Goal: Task Accomplishment & Management: Manage account settings

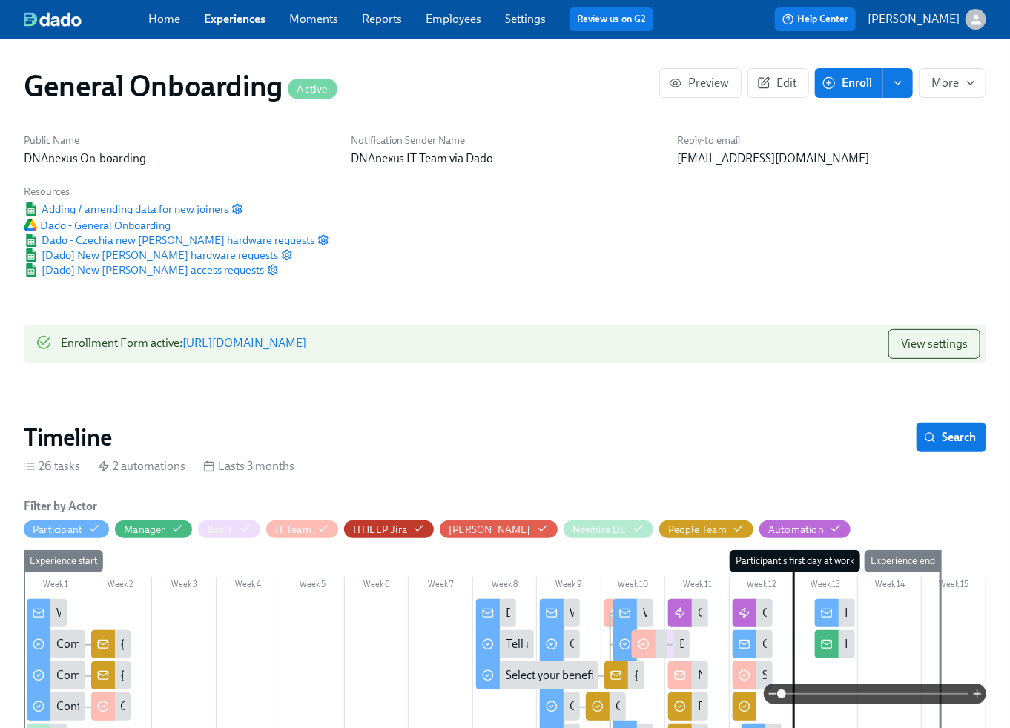
scroll to position [0, 13555]
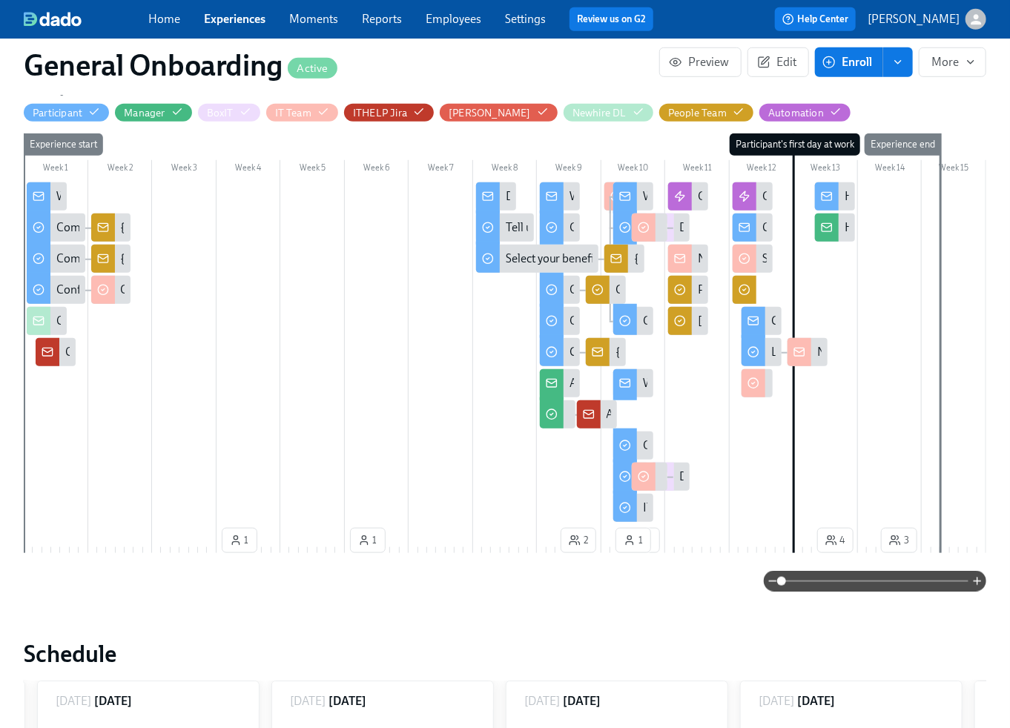
scroll to position [0, 10306]
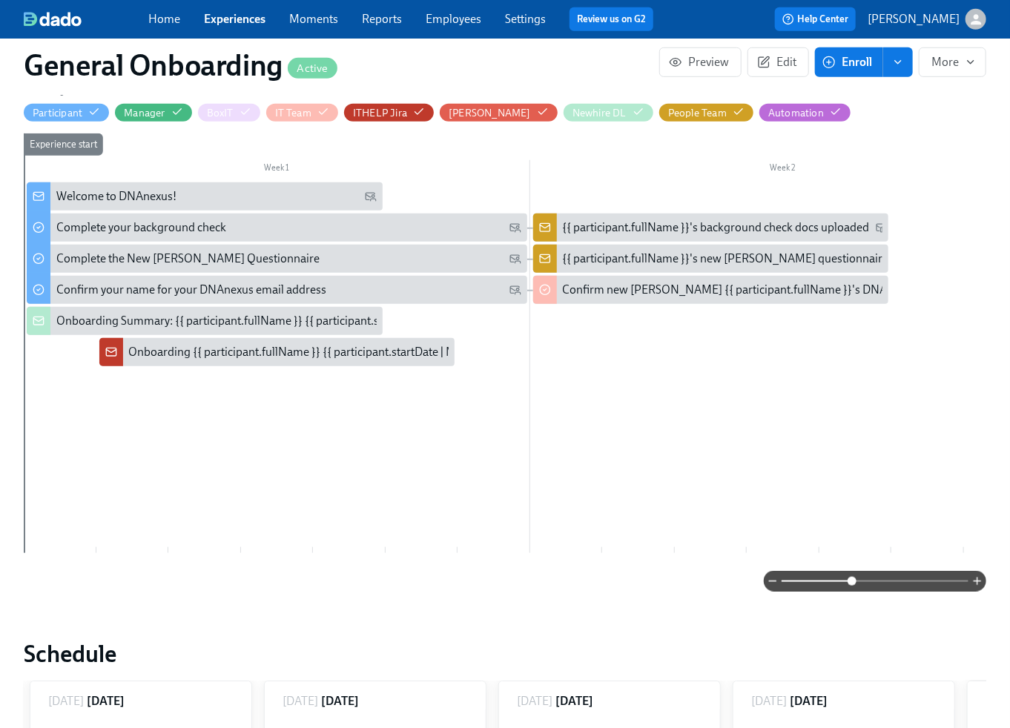
drag, startPoint x: 782, startPoint y: 580, endPoint x: 853, endPoint y: 580, distance: 71.2
click at [853, 580] on span at bounding box center [852, 581] width 9 height 9
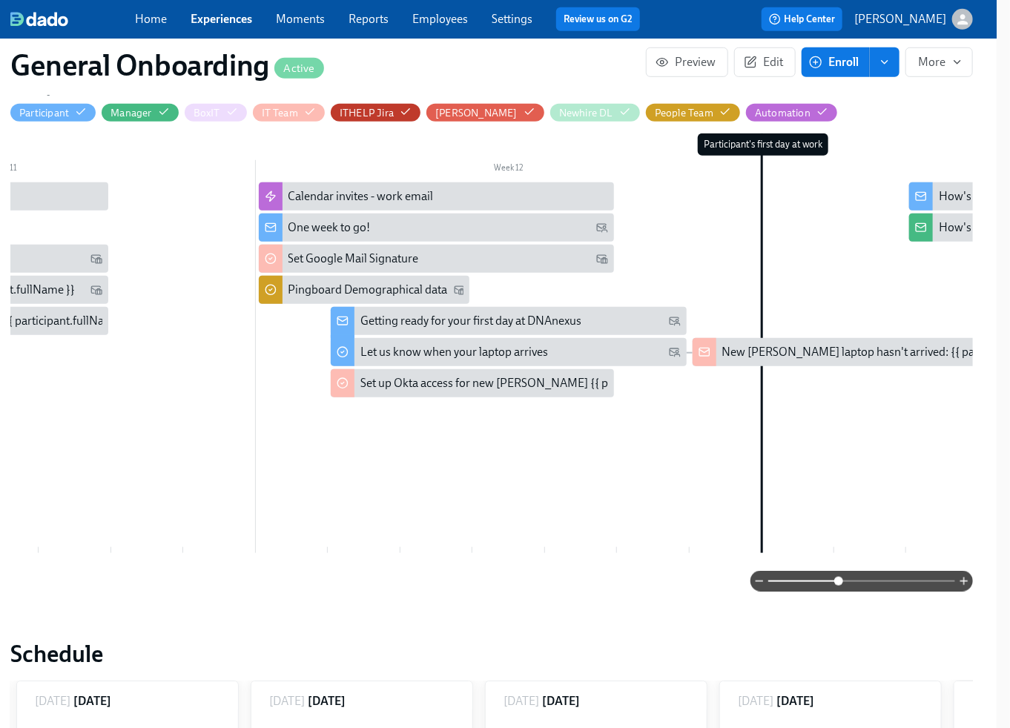
scroll to position [0, 5328]
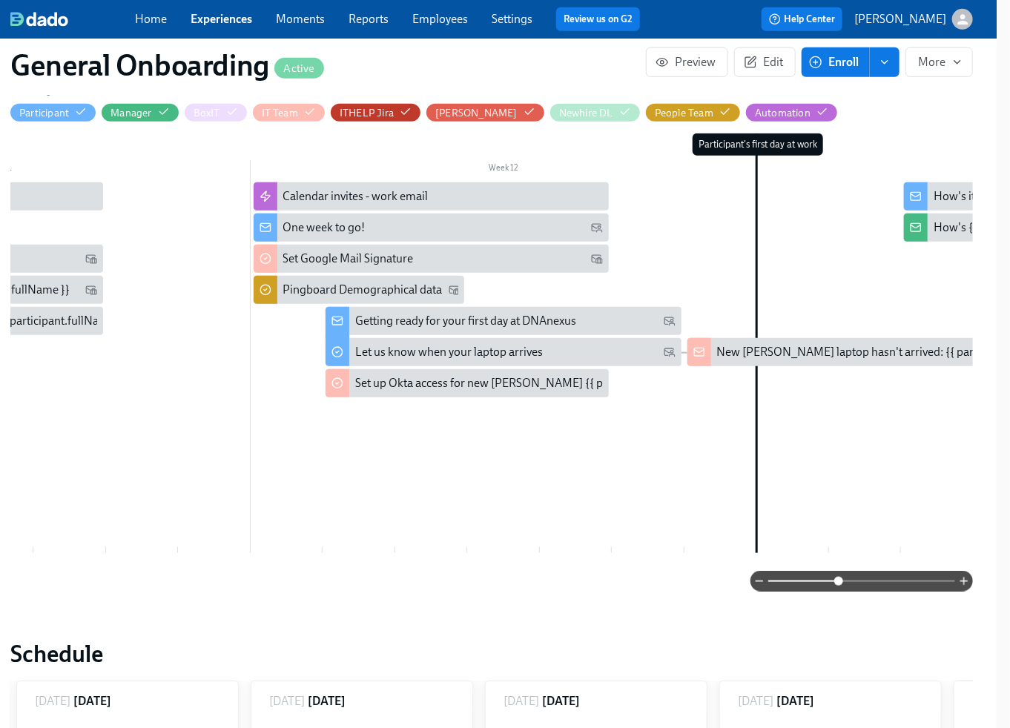
click at [389, 224] on div "One week to go!" at bounding box center [443, 228] width 320 height 16
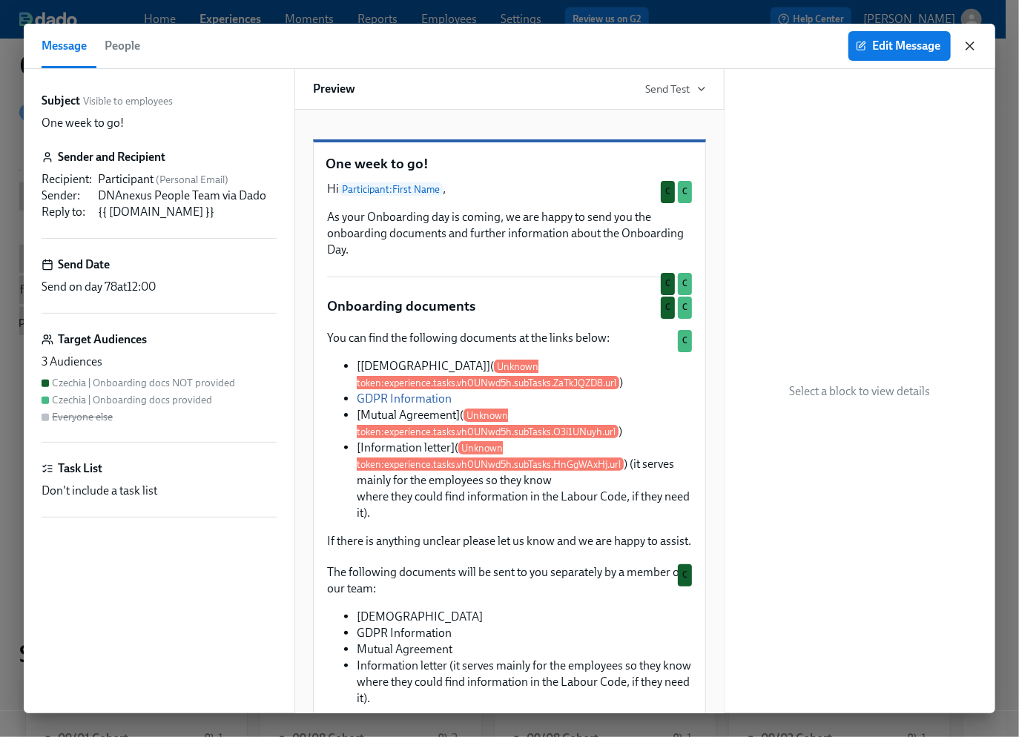
click at [971, 47] on icon "button" at bounding box center [970, 46] width 15 height 15
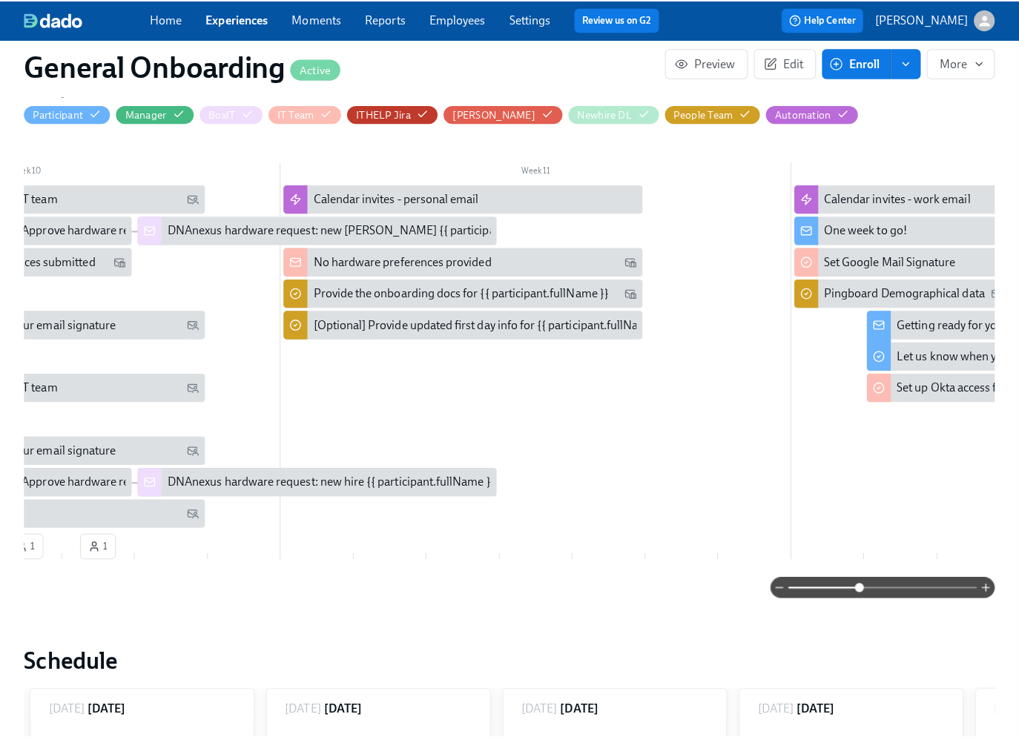
scroll to position [0, 4803]
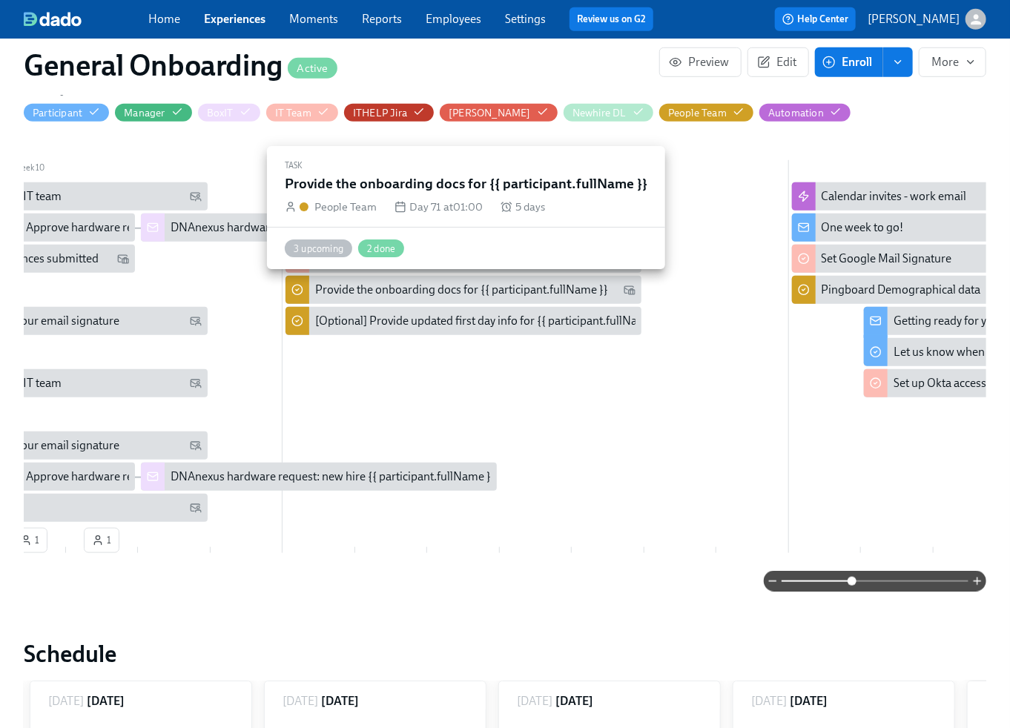
click at [413, 294] on div "Provide the onboarding docs for {{ participant.fullName }}" at bounding box center [461, 290] width 293 height 16
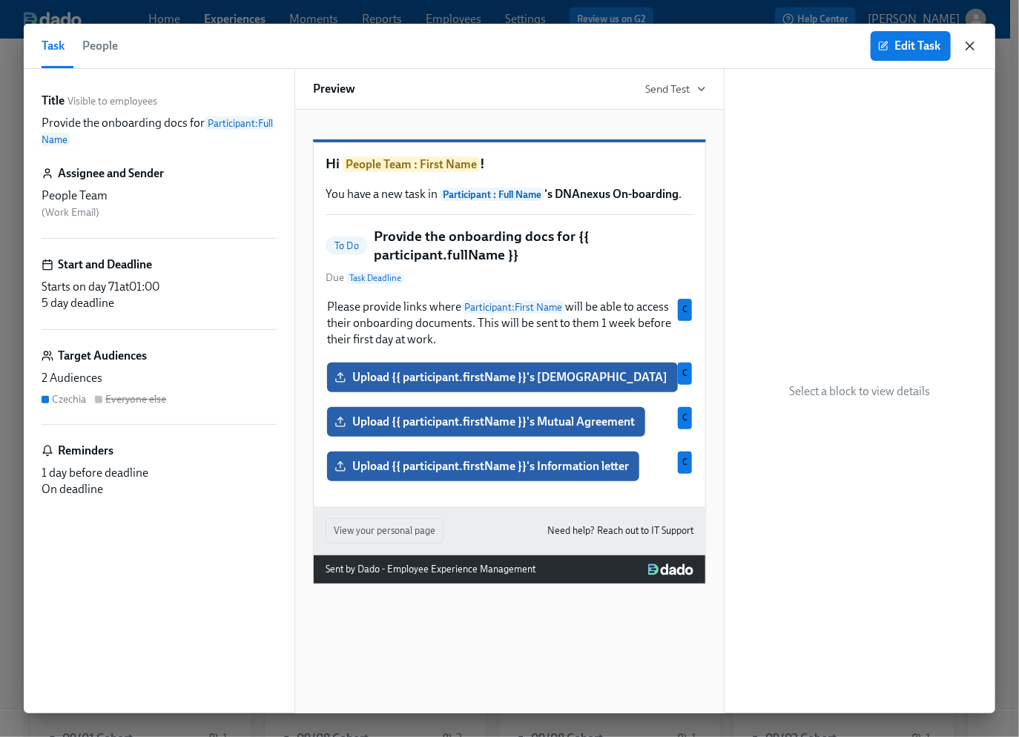
click at [971, 47] on icon "button" at bounding box center [969, 45] width 7 height 7
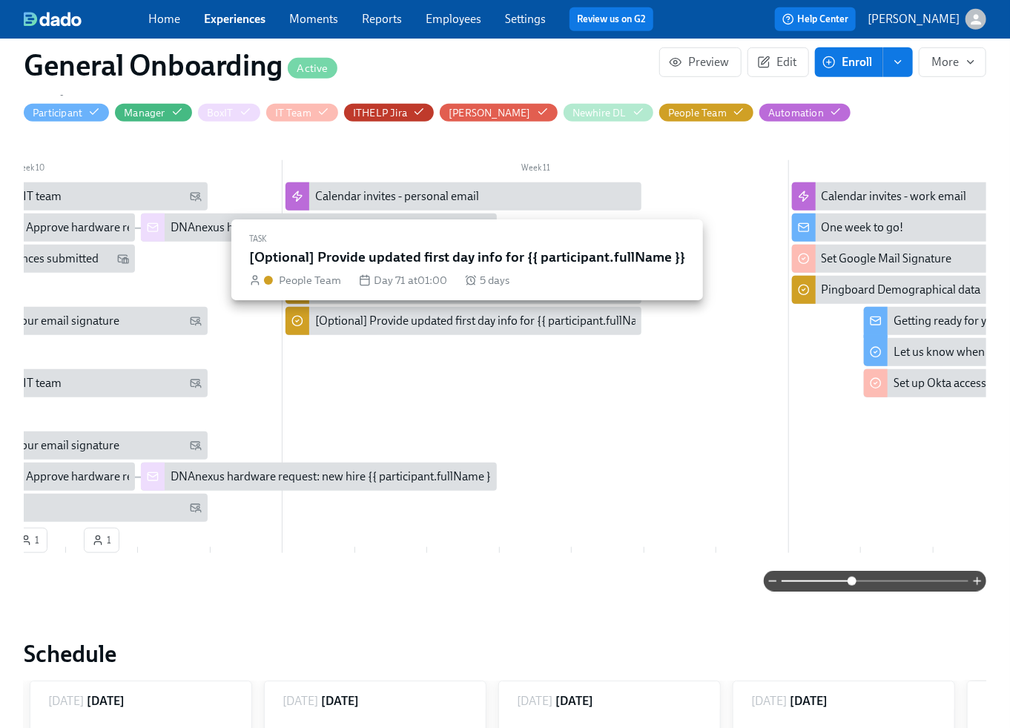
click at [438, 326] on div "[Optional] Provide updated first day info for {{ participant.fullName }}" at bounding box center [489, 321] width 349 height 16
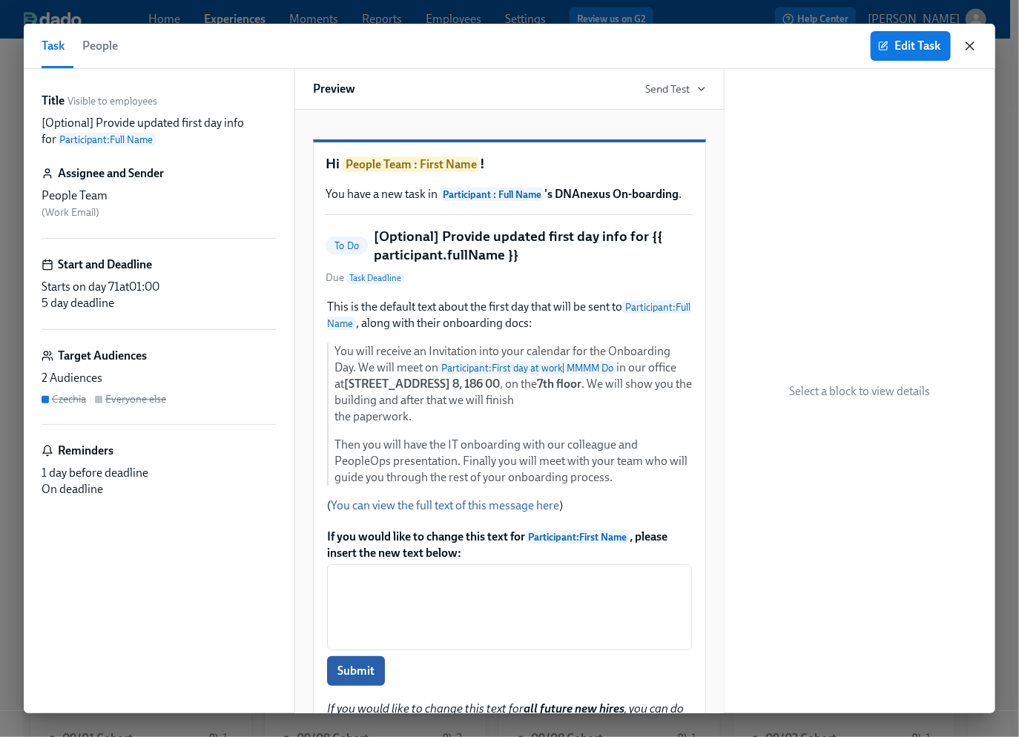
click at [972, 42] on icon "button" at bounding box center [970, 46] width 15 height 15
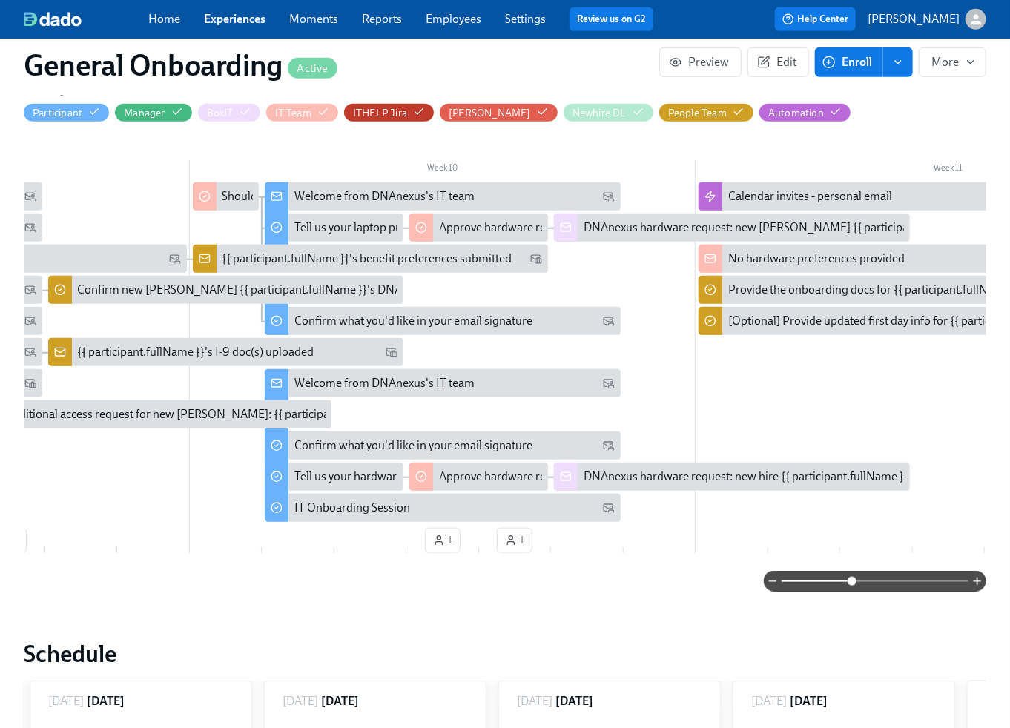
scroll to position [0, 4385]
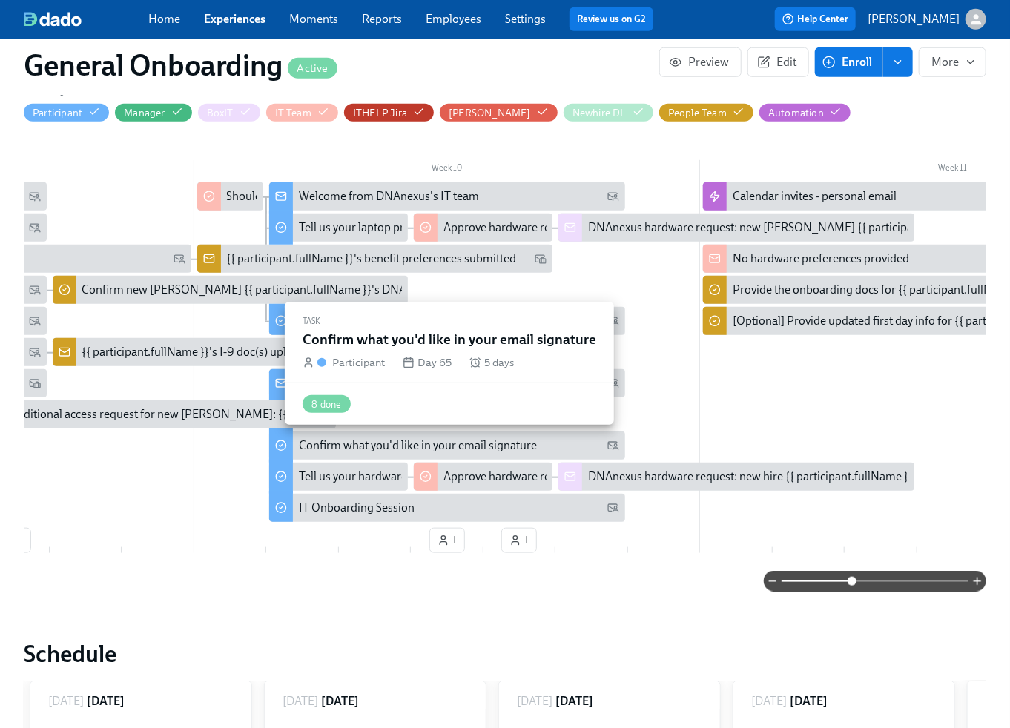
click at [452, 446] on div "Confirm what you'd like in your email signature" at bounding box center [418, 446] width 238 height 16
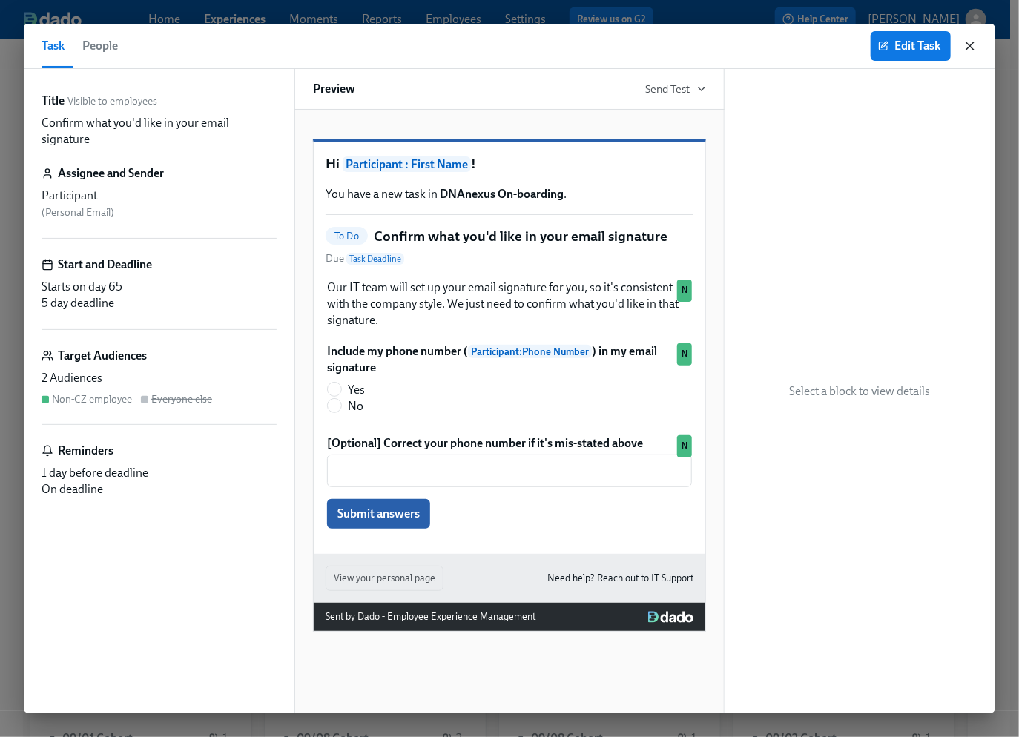
click at [978, 49] on icon "button" at bounding box center [970, 46] width 15 height 15
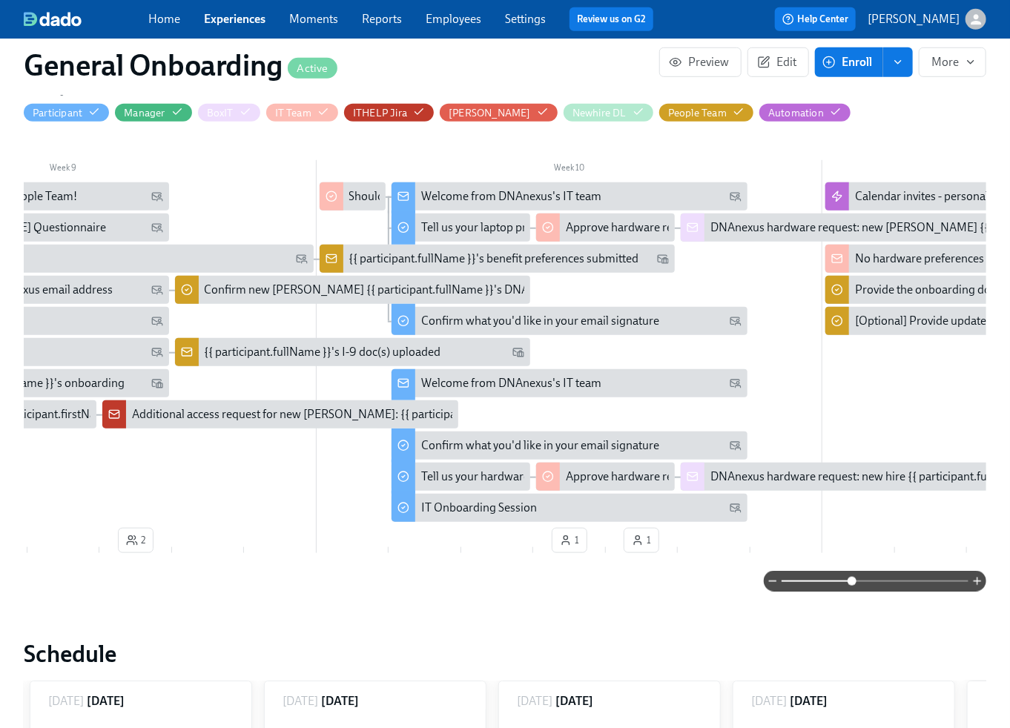
scroll to position [0, 4262]
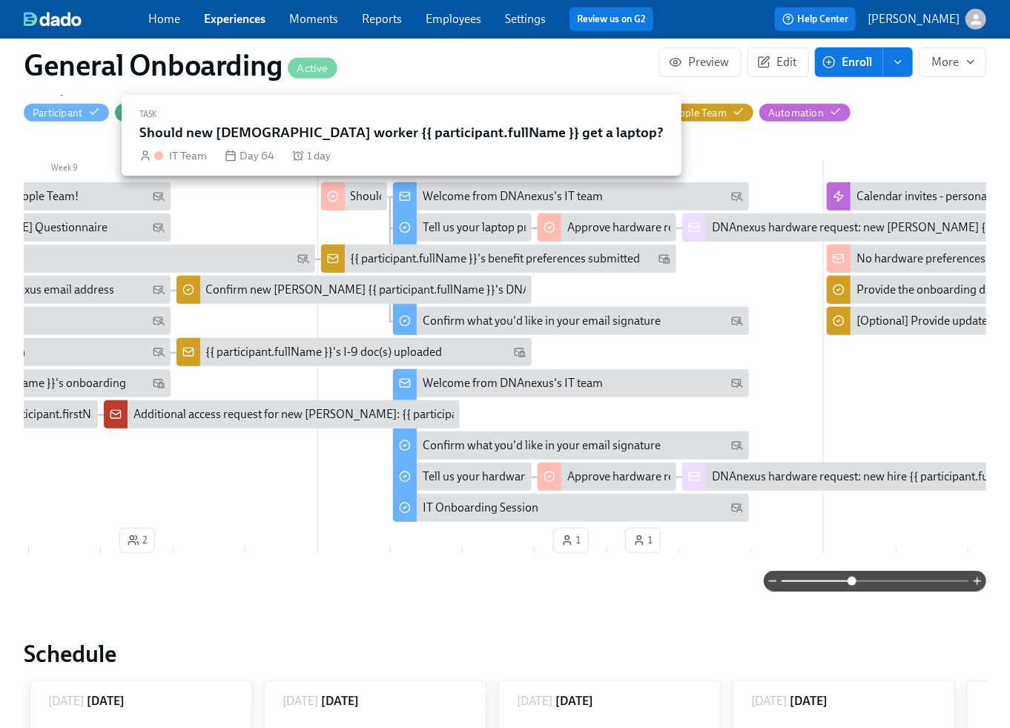
click at [357, 199] on div "Should new [DEMOGRAPHIC_DATA] worker {{ participant.fullName }} get a laptop?" at bounding box center [562, 196] width 423 height 16
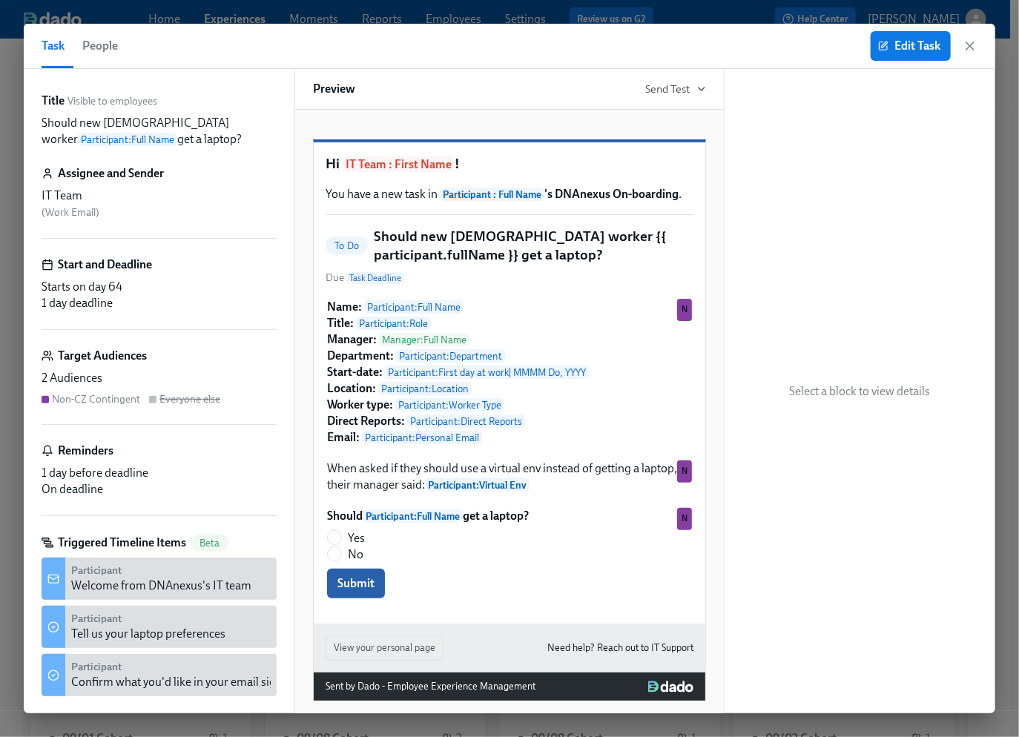
drag, startPoint x: 970, startPoint y: 43, endPoint x: 960, endPoint y: 62, distance: 21.6
click at [970, 44] on icon "button" at bounding box center [970, 46] width 15 height 15
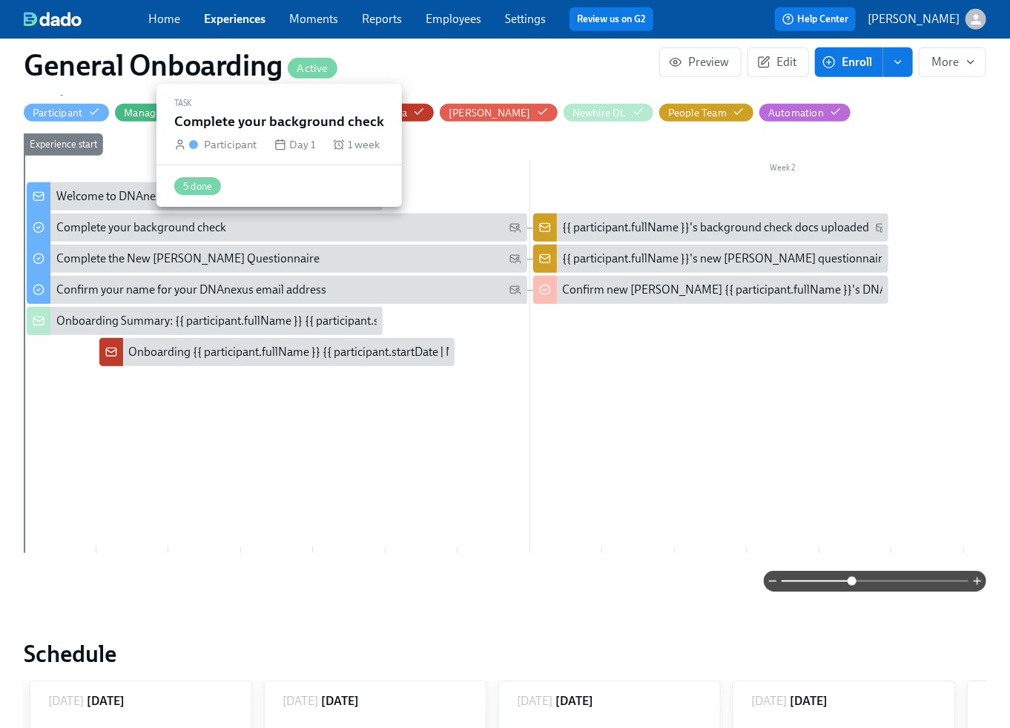
click at [179, 230] on div "Complete your background check" at bounding box center [141, 228] width 170 height 16
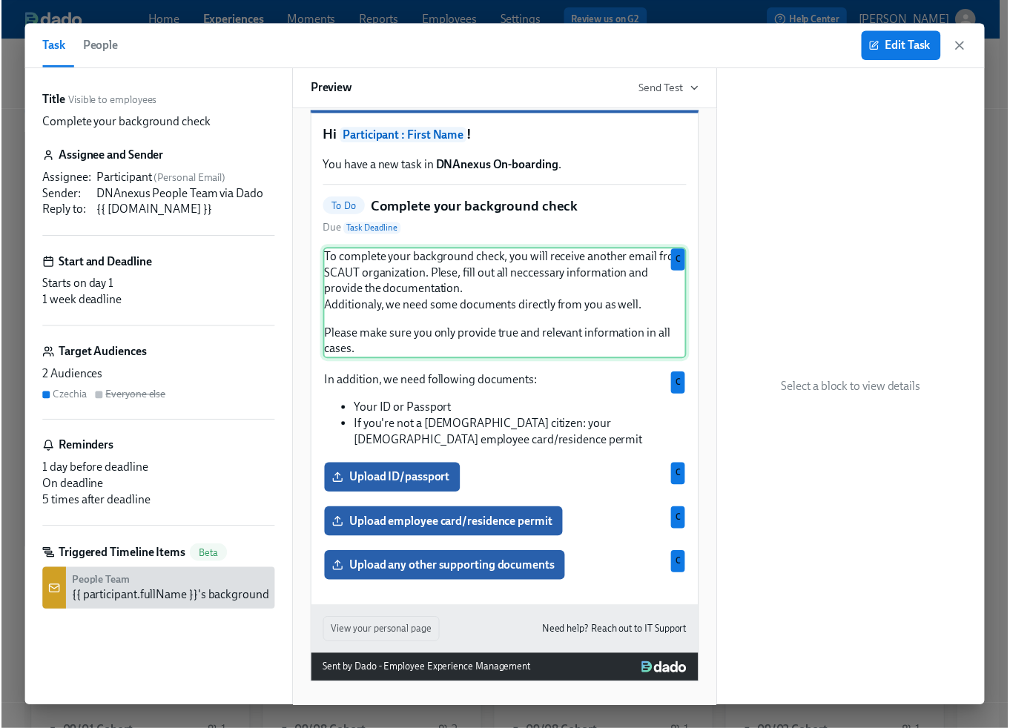
scroll to position [47, 0]
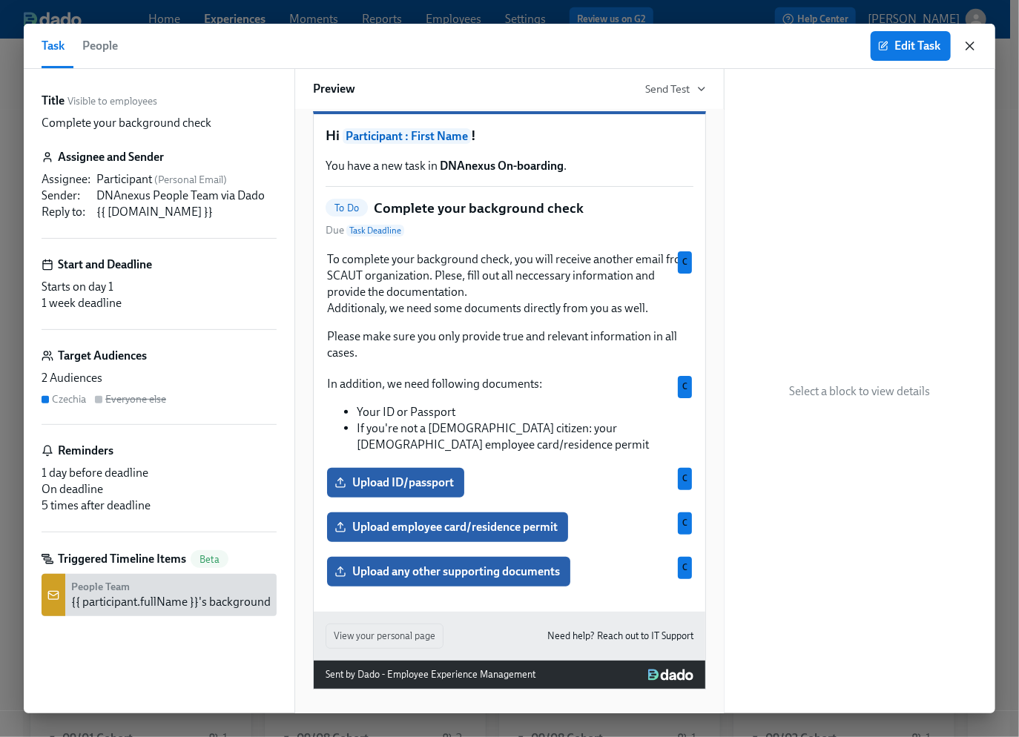
click at [975, 45] on icon "button" at bounding box center [970, 46] width 15 height 15
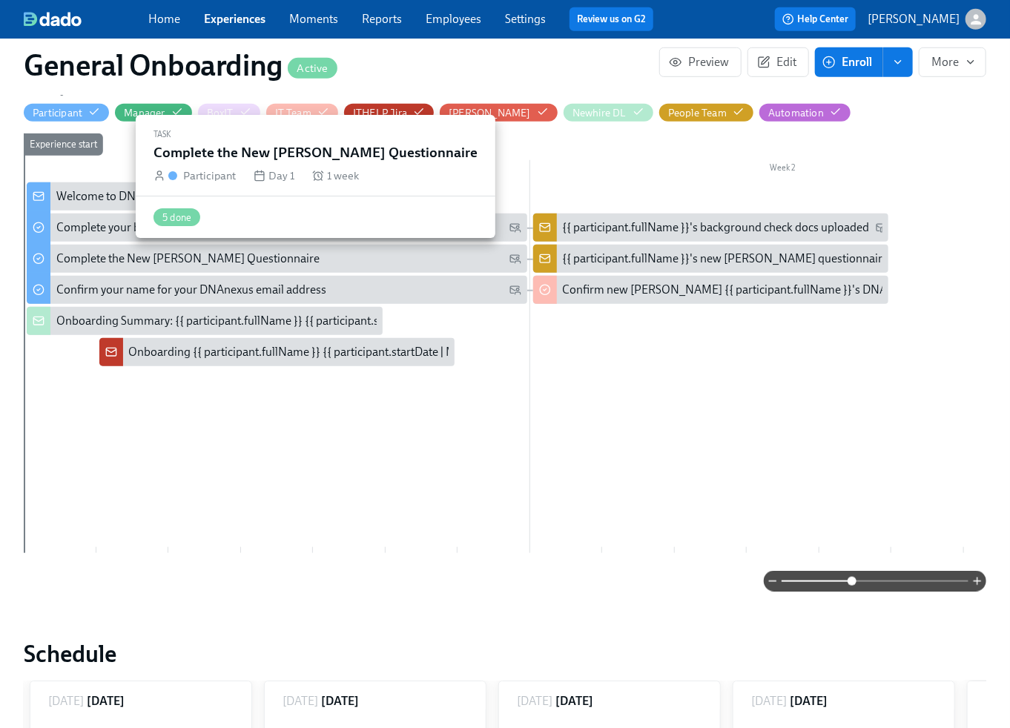
click at [164, 257] on div "Complete the New [PERSON_NAME] Questionnaire" at bounding box center [187, 259] width 263 height 16
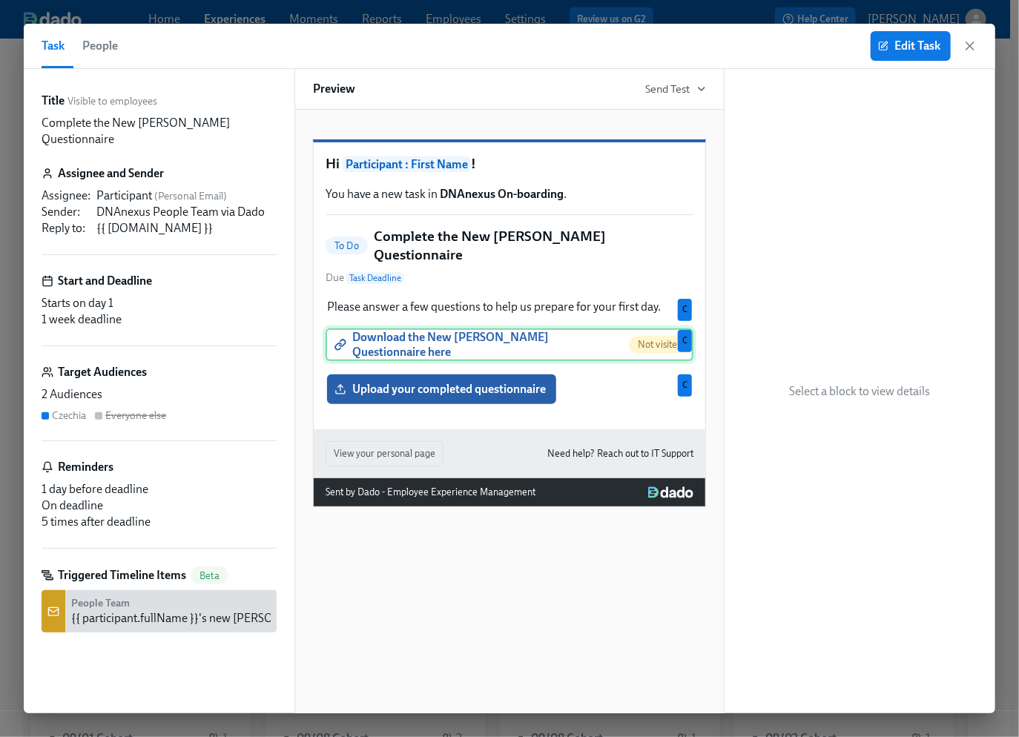
click at [477, 350] on div "Download the New Joiner Questionnaire here Not visited C" at bounding box center [510, 345] width 368 height 33
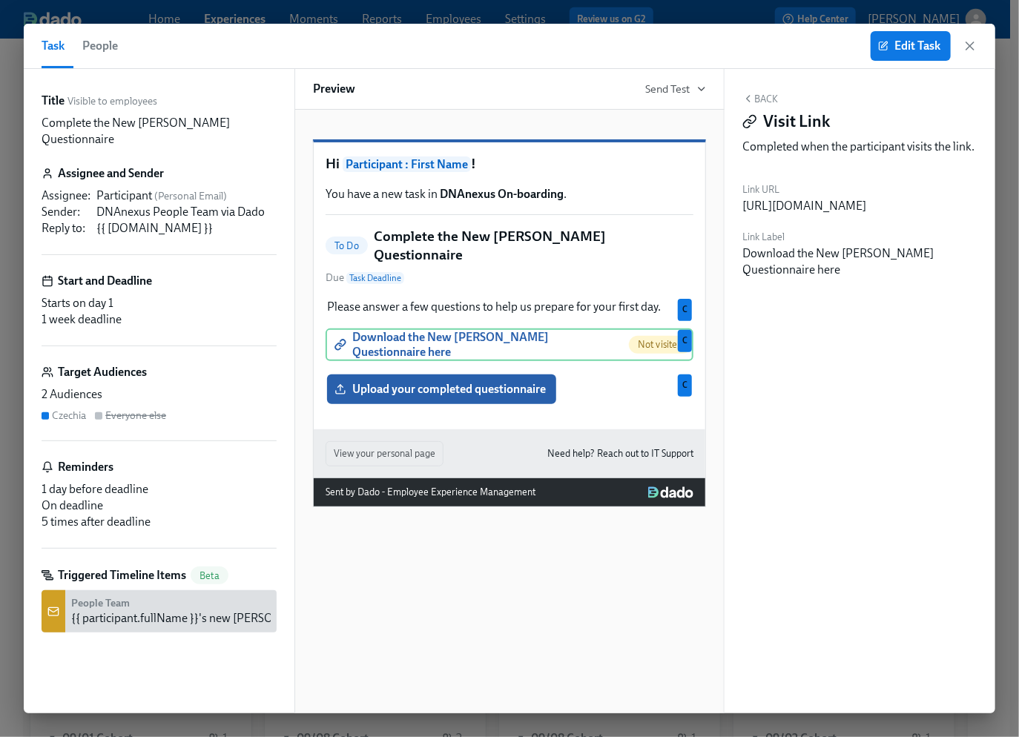
drag, startPoint x: 932, startPoint y: 241, endPoint x: 743, endPoint y: 203, distance: 192.9
click at [743, 203] on div "https://storage.googleapis.com/emplex-customer-docs/DNAnexus/PQ_DNA_2025.xlsx" at bounding box center [804, 206] width 124 height 16
copy div "https://storage.googleapis.com/emplex-customer-docs/DNAnexus/PQ_DNA_2025.xlsx"
click at [973, 45] on icon "button" at bounding box center [970, 46] width 15 height 15
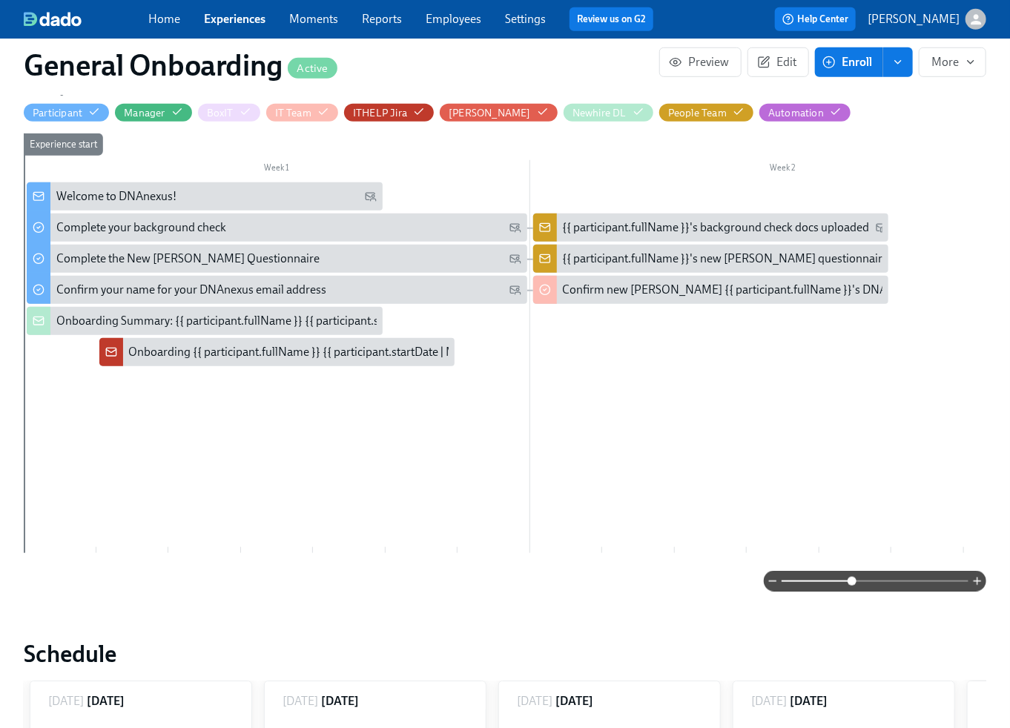
click at [139, 322] on div "Onboarding Summary: {{ participant.fullName }} {{ participant.startDate | MMM D…" at bounding box center [286, 321] width 461 height 16
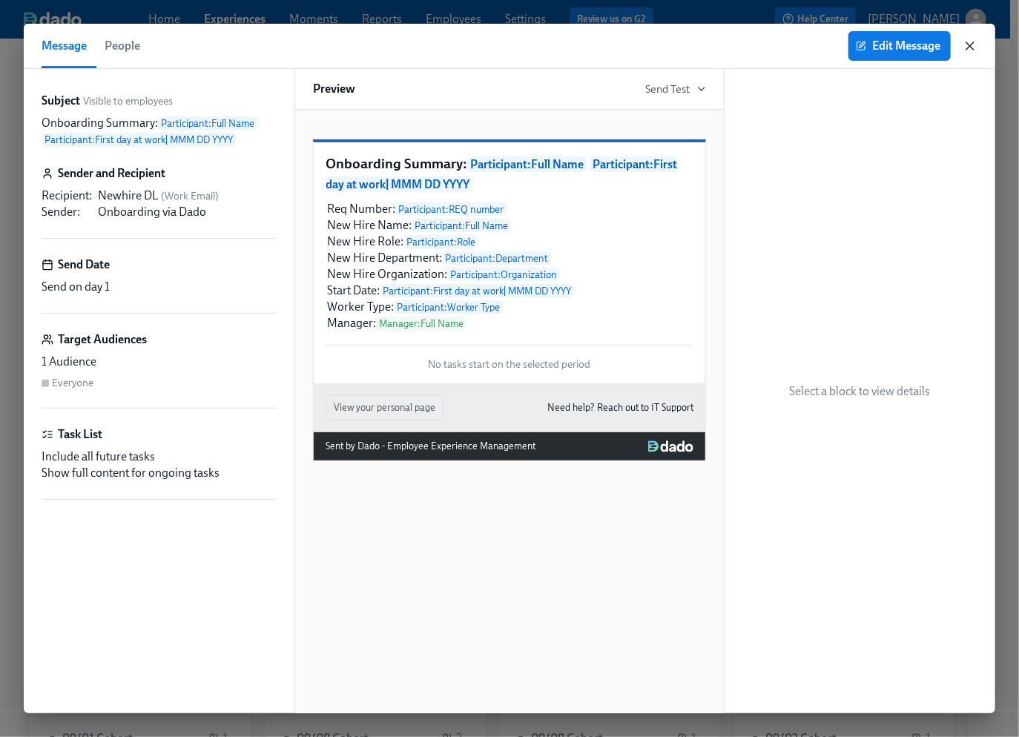
click at [972, 47] on icon "button" at bounding box center [969, 45] width 7 height 7
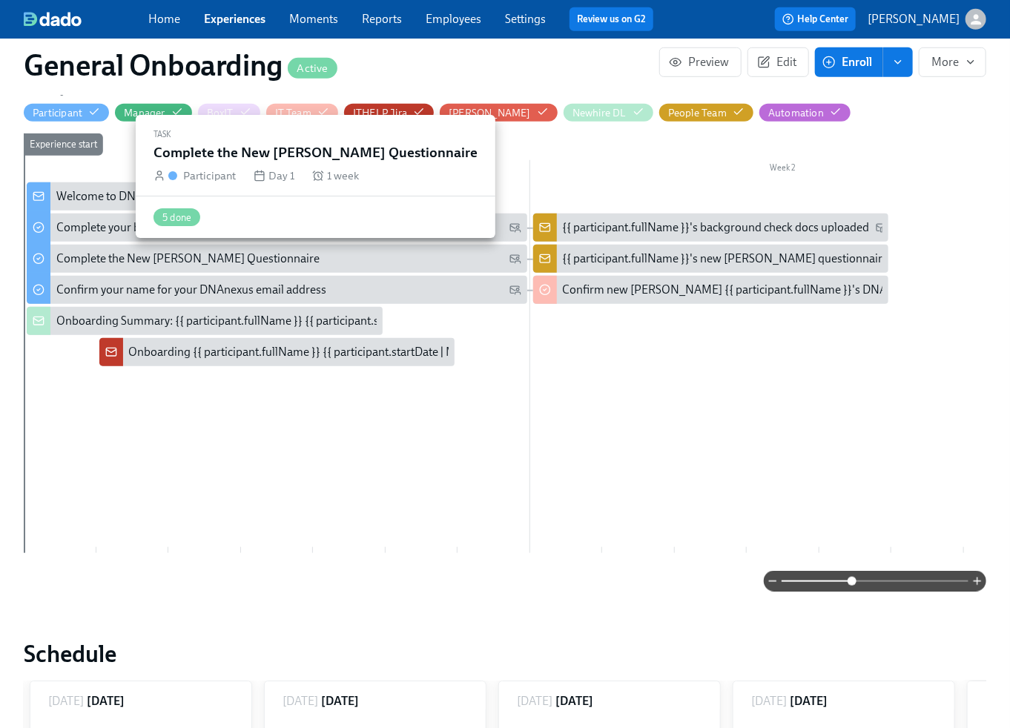
click at [400, 257] on div "Complete the New [PERSON_NAME] Questionnaire" at bounding box center [288, 259] width 465 height 16
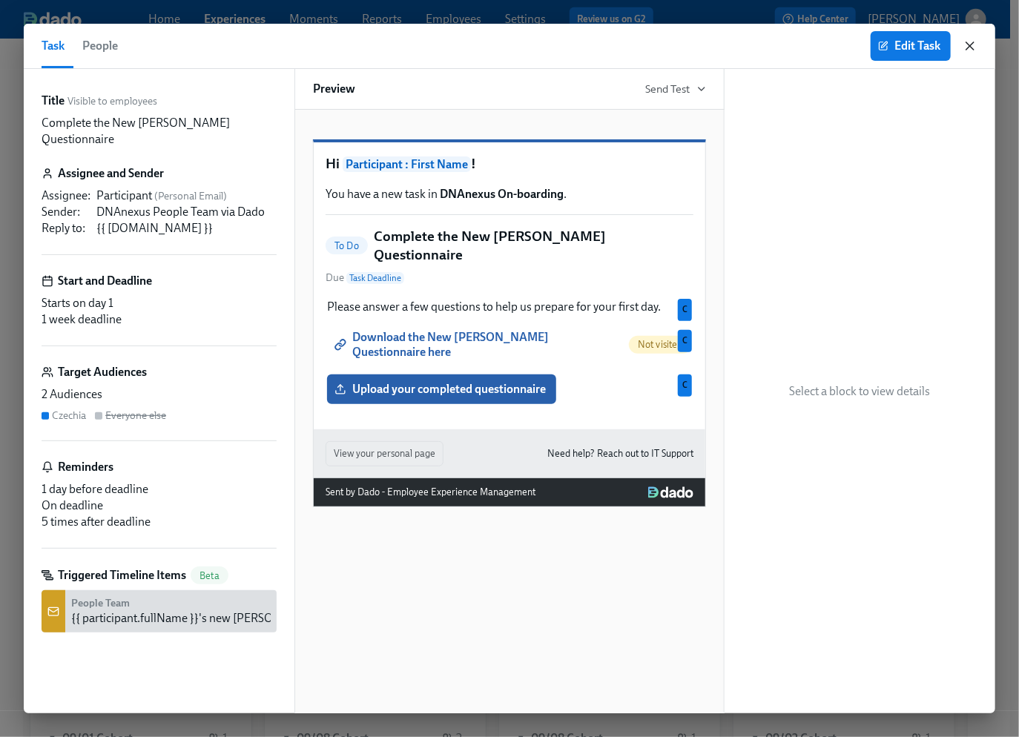
click at [975, 44] on icon "button" at bounding box center [970, 46] width 15 height 15
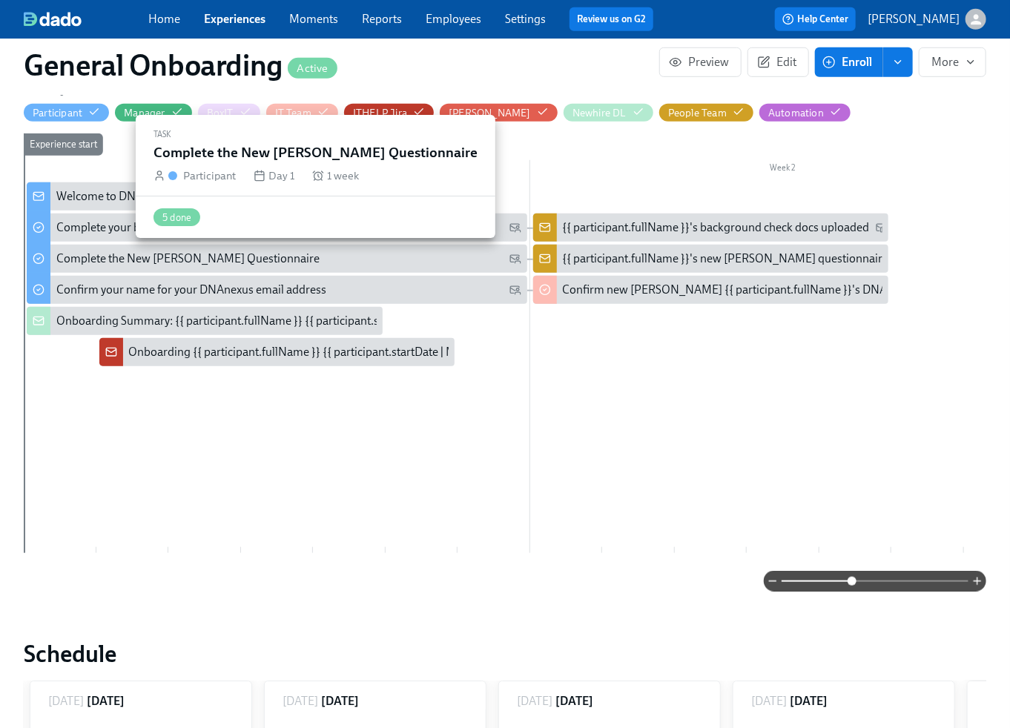
click at [187, 254] on div "Complete the New [PERSON_NAME] Questionnaire" at bounding box center [187, 259] width 263 height 16
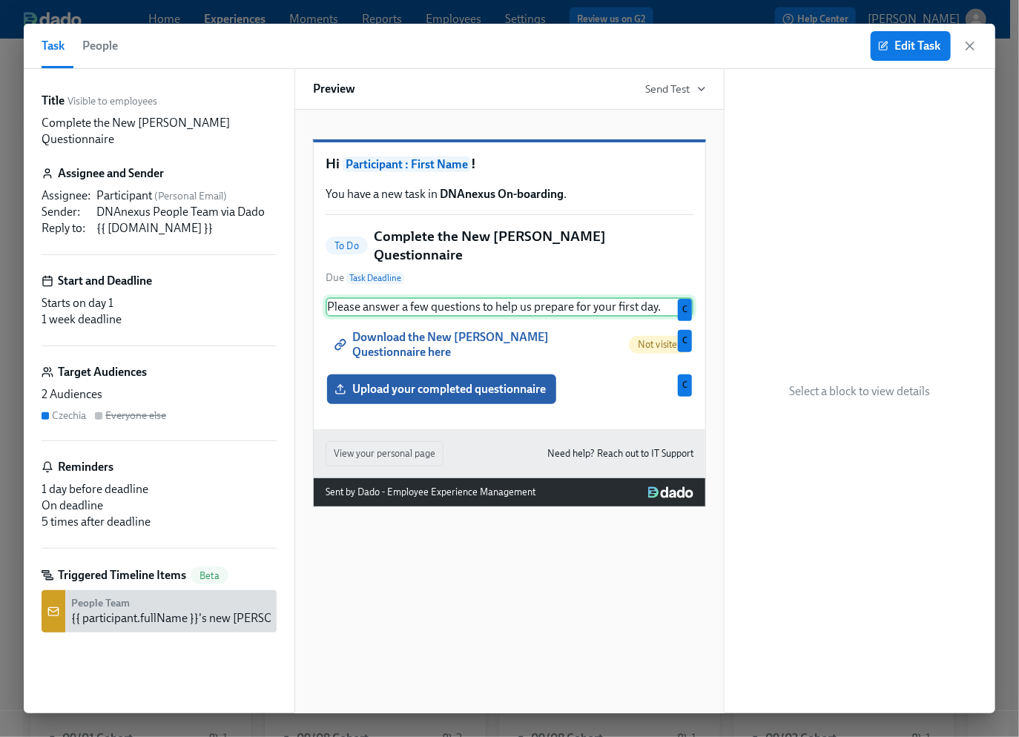
click at [475, 310] on div "Please answer a few questions to help us prepare for your first day. C" at bounding box center [510, 306] width 368 height 19
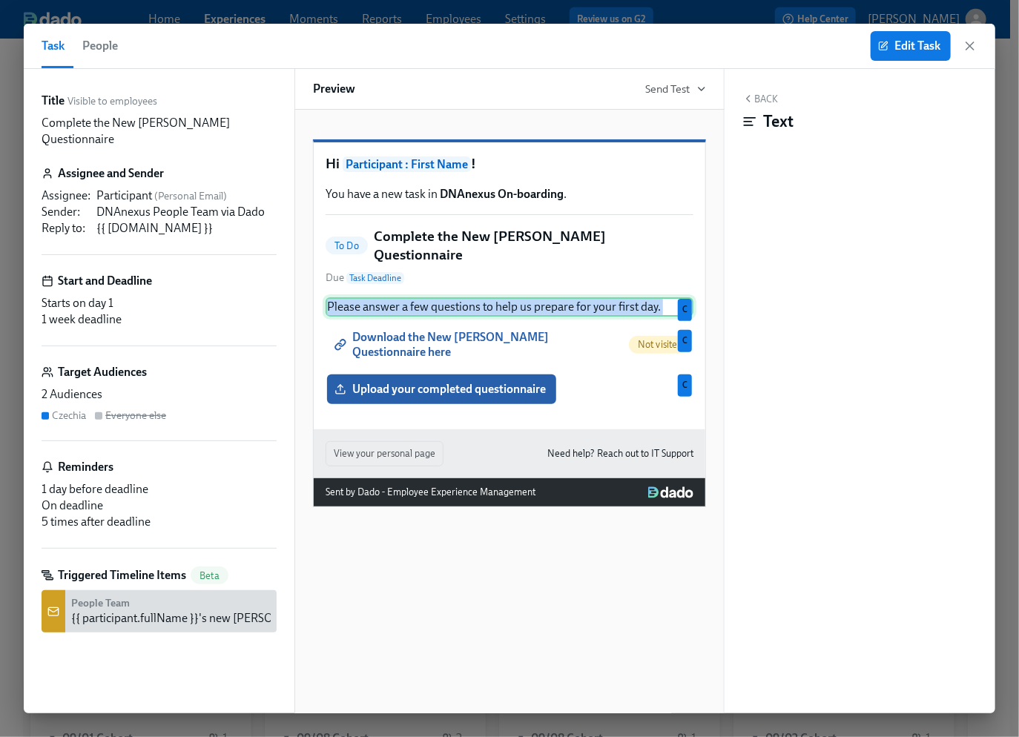
click at [475, 310] on div "Please answer a few questions to help us prepare for your first day. C" at bounding box center [510, 306] width 368 height 19
copy p "Please answer a few questions to help us prepare for your first day."
click at [974, 42] on icon "button" at bounding box center [969, 45] width 7 height 7
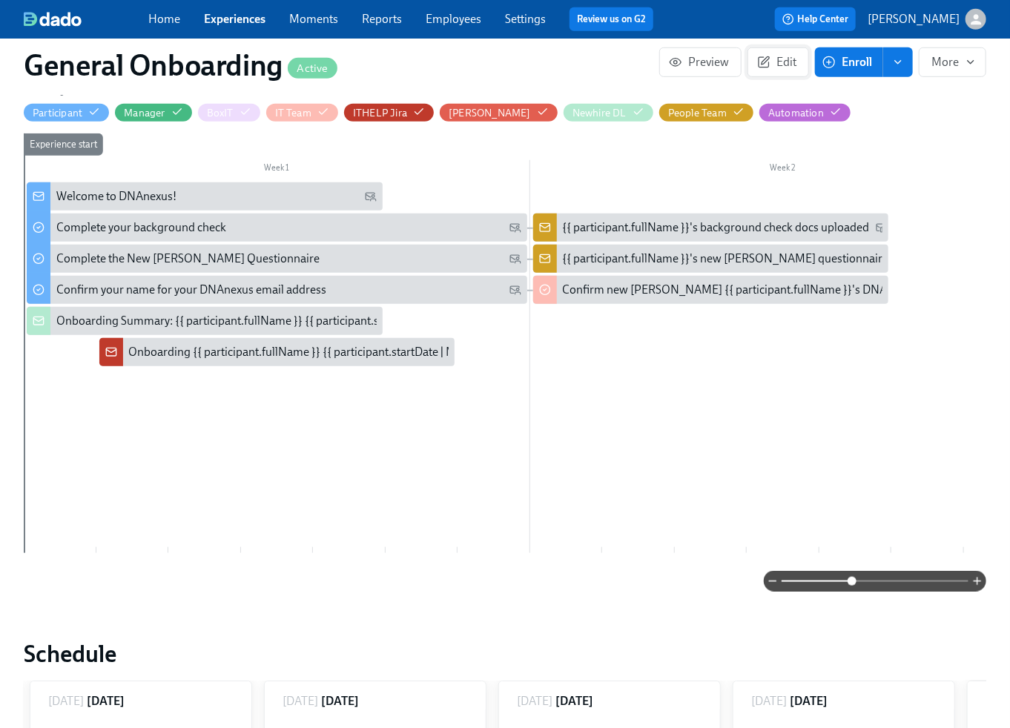
click at [785, 63] on span "Edit" at bounding box center [778, 62] width 36 height 15
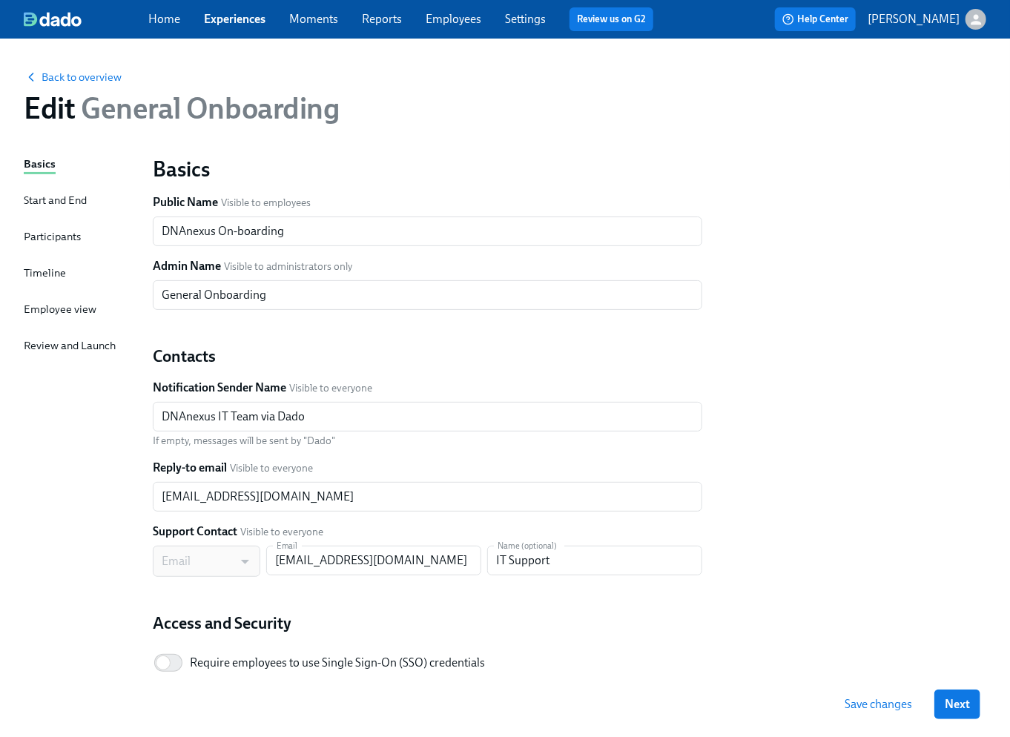
click at [45, 270] on div "Timeline" at bounding box center [45, 273] width 42 height 16
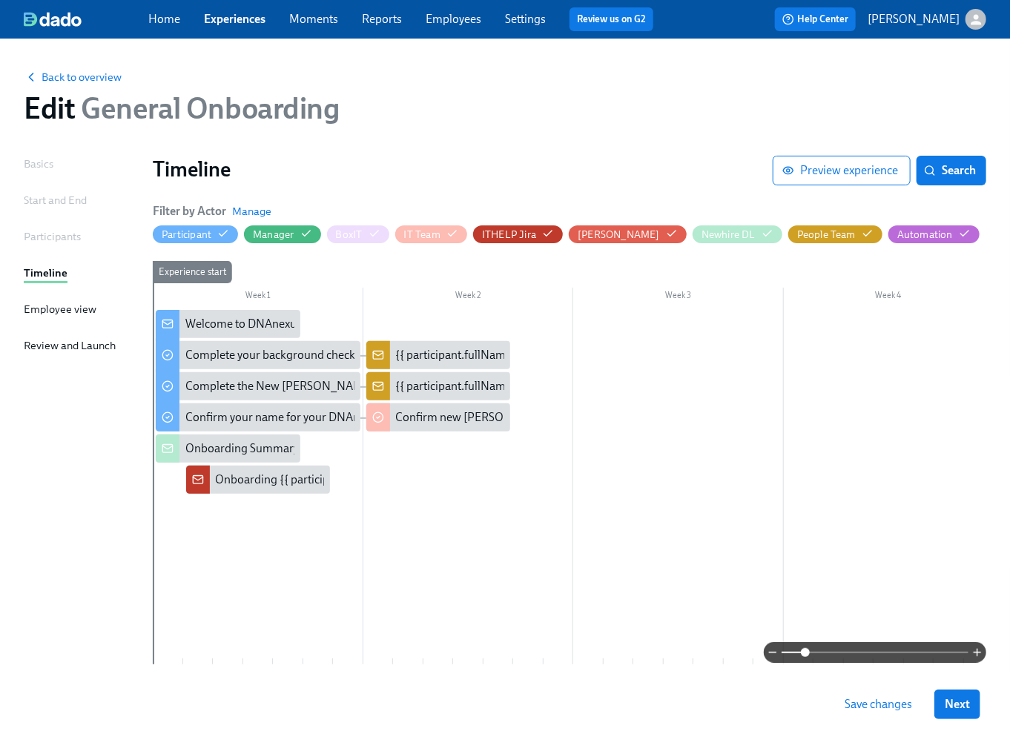
drag, startPoint x: 785, startPoint y: 653, endPoint x: 807, endPoint y: 648, distance: 22.7
click at [807, 648] on span at bounding box center [805, 652] width 9 height 9
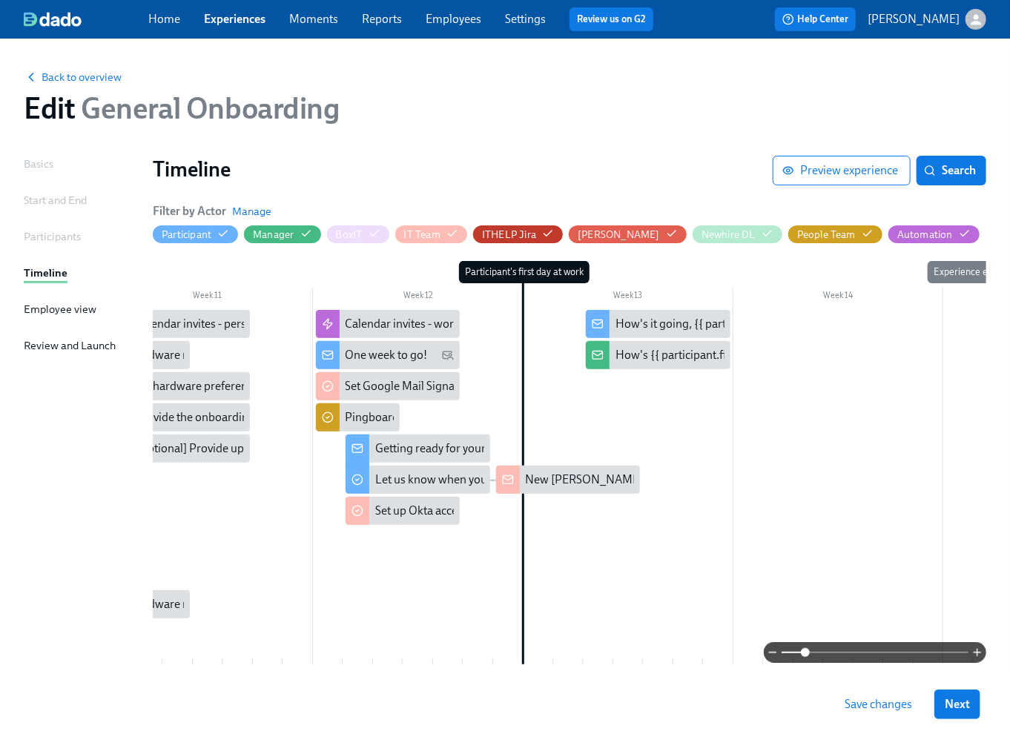
scroll to position [0, 2147]
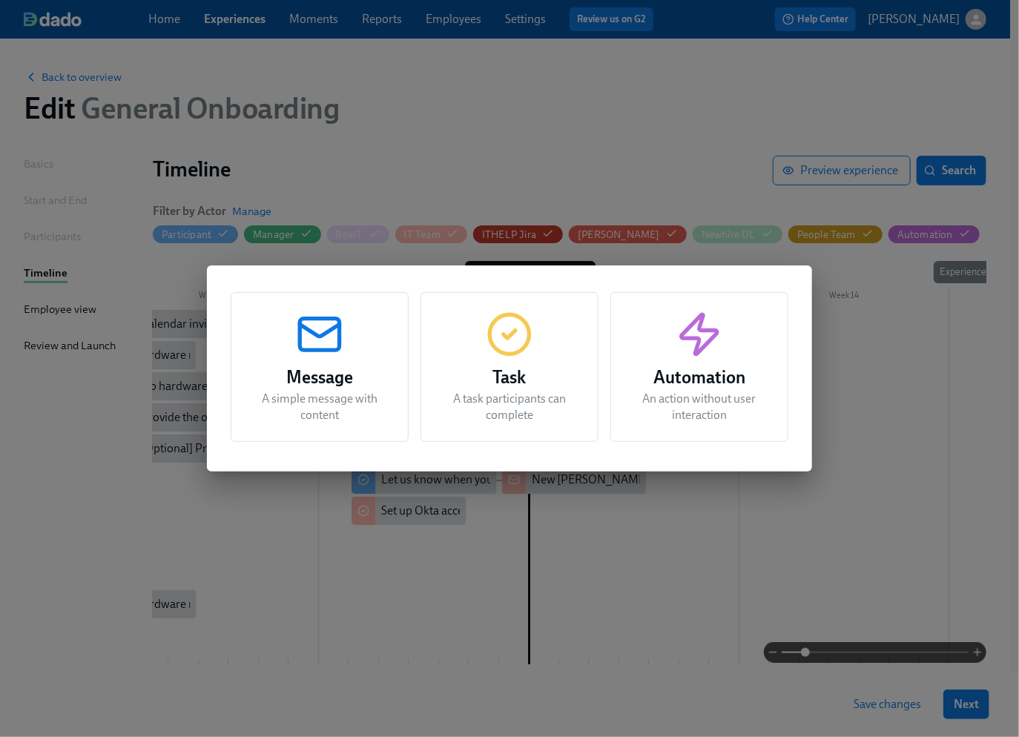
click at [511, 336] on icon "button" at bounding box center [510, 335] width 12 height 8
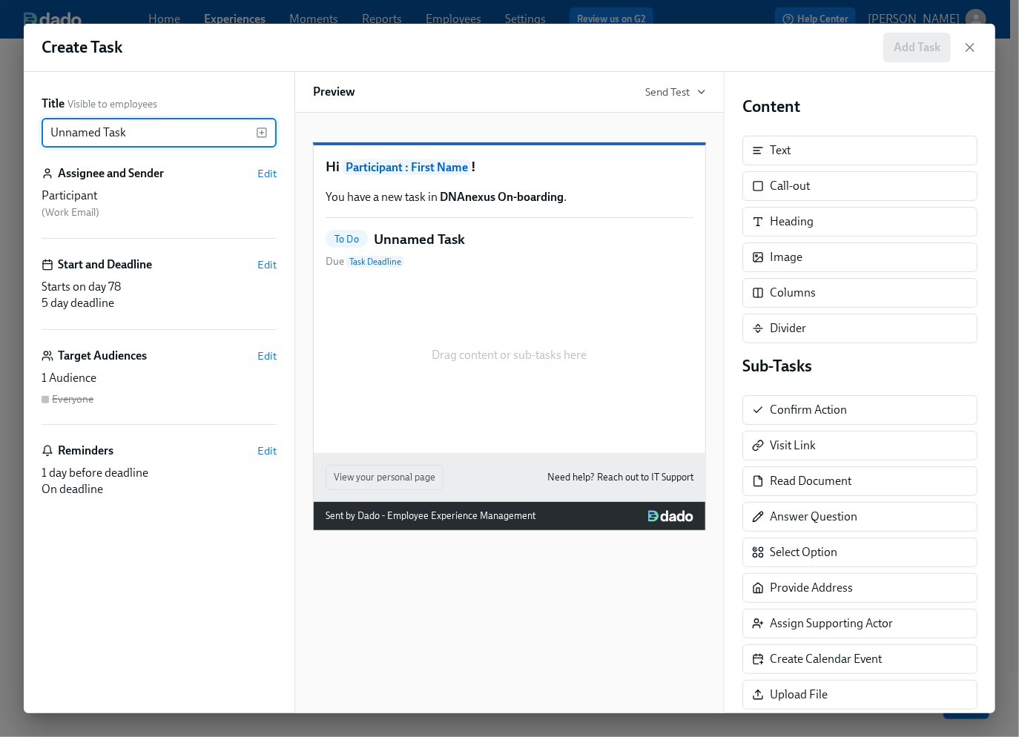
click at [159, 123] on input "Unnamed Task" at bounding box center [149, 133] width 214 height 30
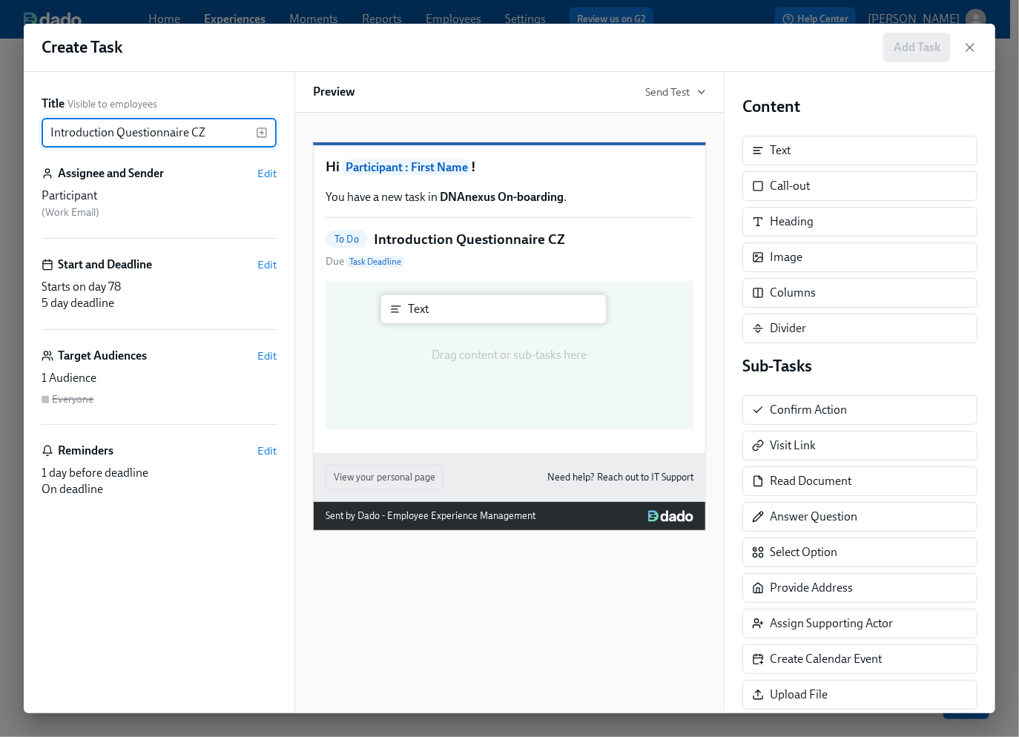
drag, startPoint x: 814, startPoint y: 151, endPoint x: 449, endPoint y: 313, distance: 399.4
click at [449, 313] on div "Title Visible to employees Introduction Questionnaire CZ ​ Assignee and Sender …" at bounding box center [510, 393] width 972 height 642
type input "Introduction Questionnaire CZ"
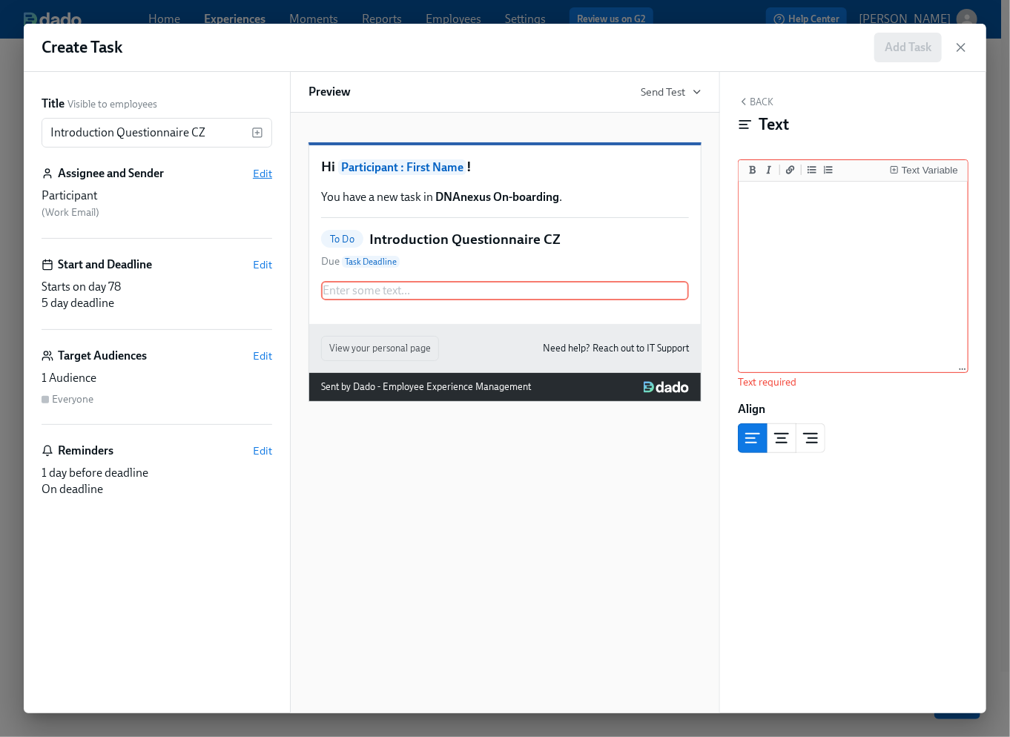
click at [263, 172] on span "Edit" at bounding box center [262, 173] width 19 height 15
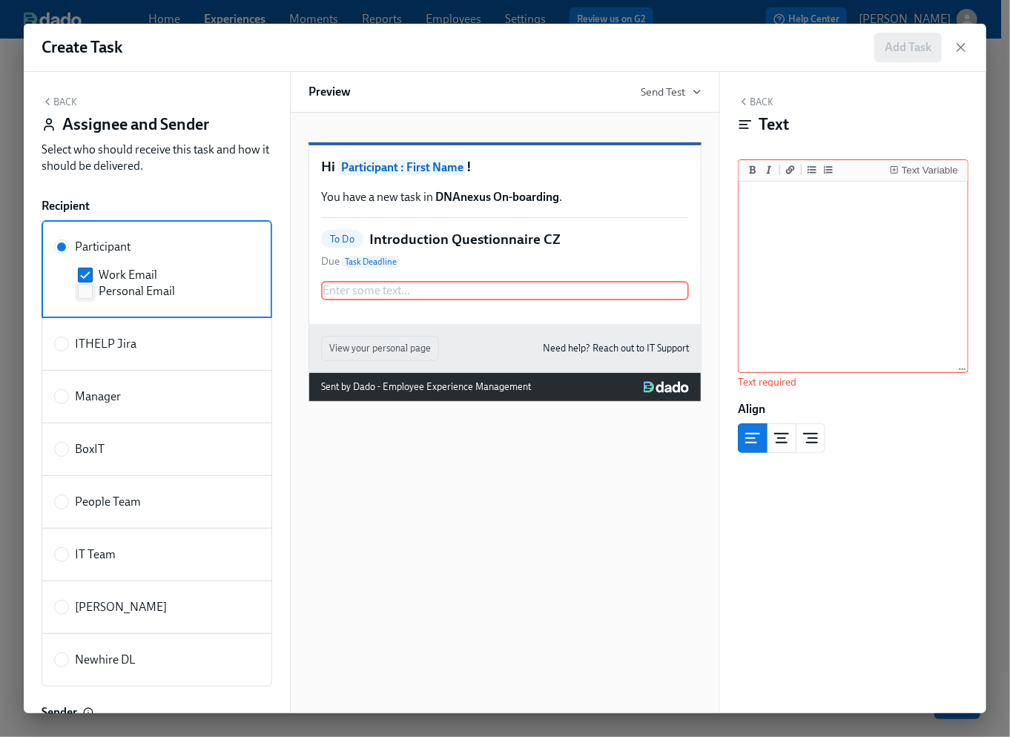
click at [124, 291] on span "Personal Email" at bounding box center [137, 291] width 76 height 16
click at [92, 291] on input "Personal Email" at bounding box center [85, 291] width 13 height 13
checkbox input "true"
click at [106, 273] on span "Work Email" at bounding box center [128, 275] width 59 height 16
click at [92, 273] on input "Work Email" at bounding box center [85, 274] width 13 height 13
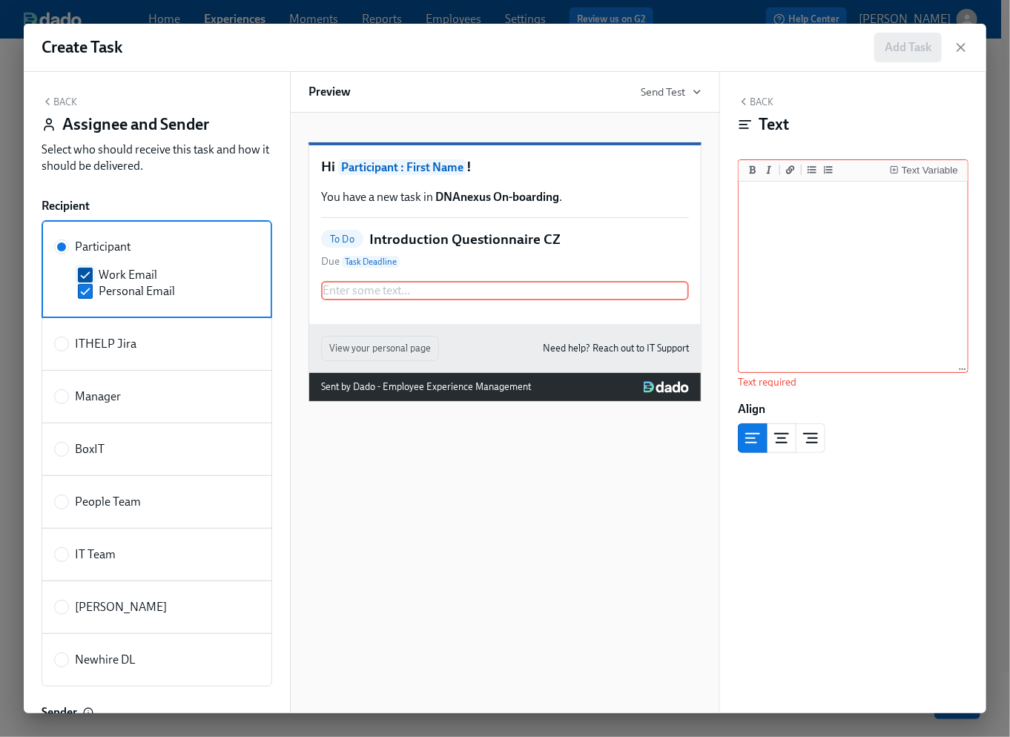
checkbox input "false"
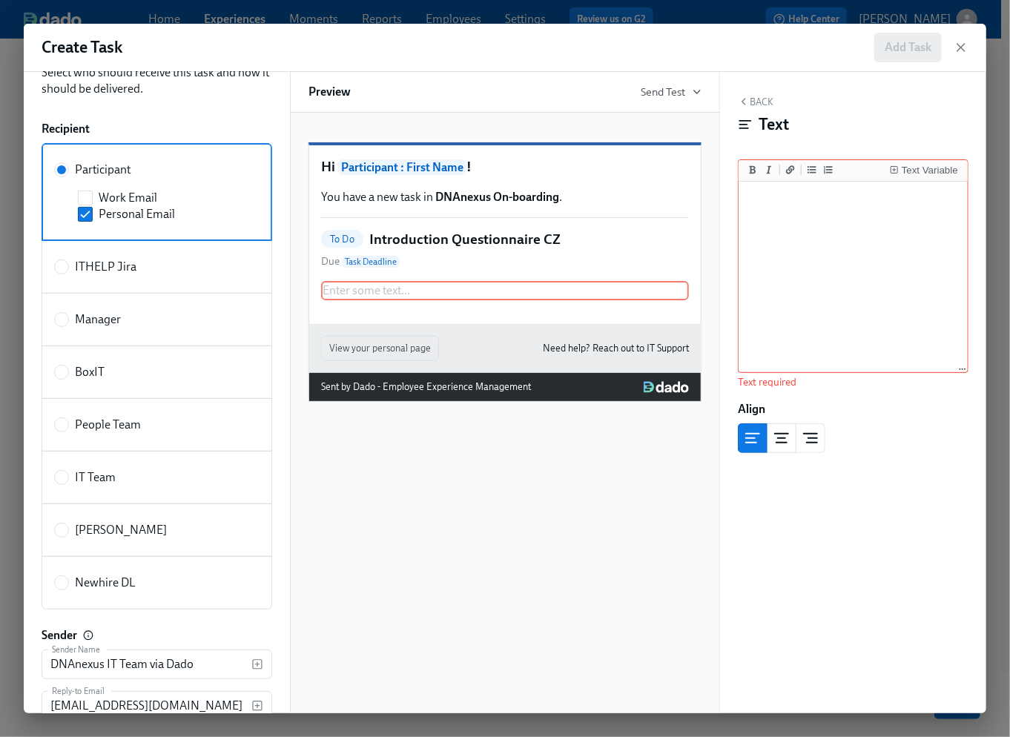
scroll to position [0, 0]
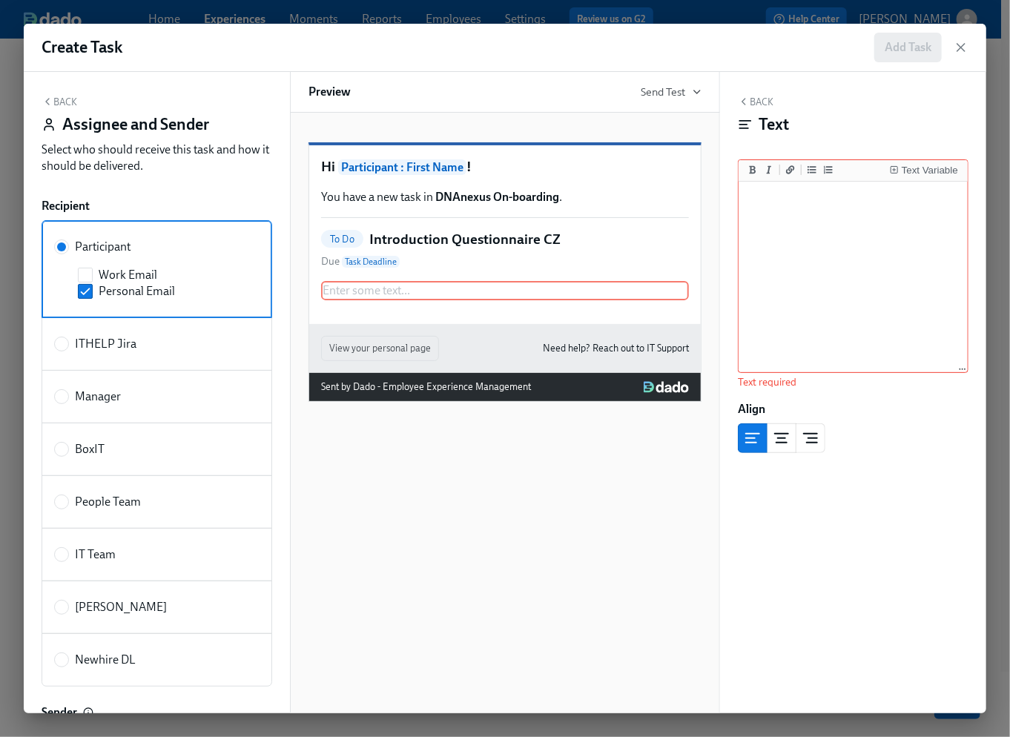
click at [60, 102] on button "Back" at bounding box center [60, 102] width 36 height 12
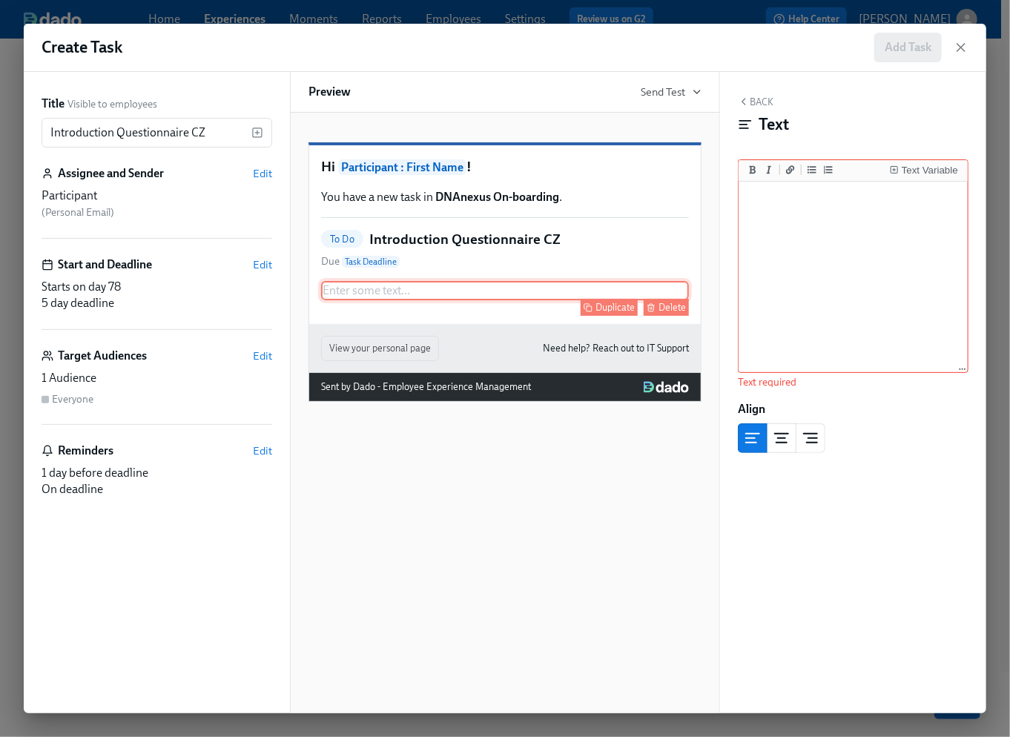
click at [414, 300] on div "Enter some text ... Duplicate Delete" at bounding box center [505, 290] width 368 height 19
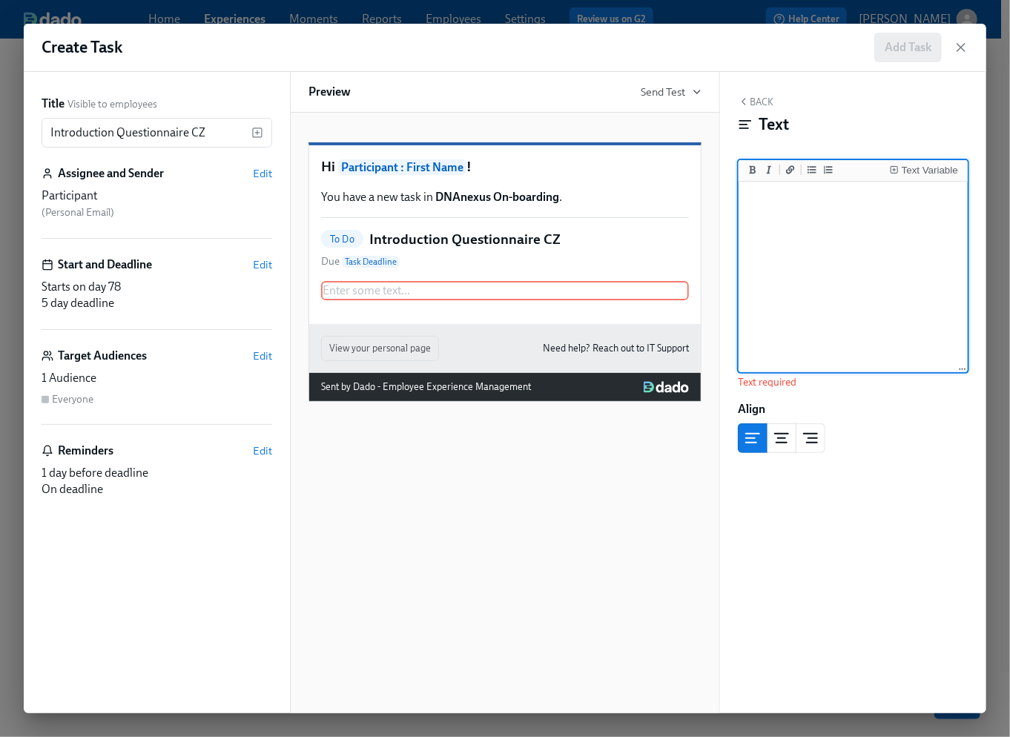
click at [764, 195] on textarea at bounding box center [853, 278] width 223 height 186
paste textarea "Please answer a few questions to help us prepare for your first day."
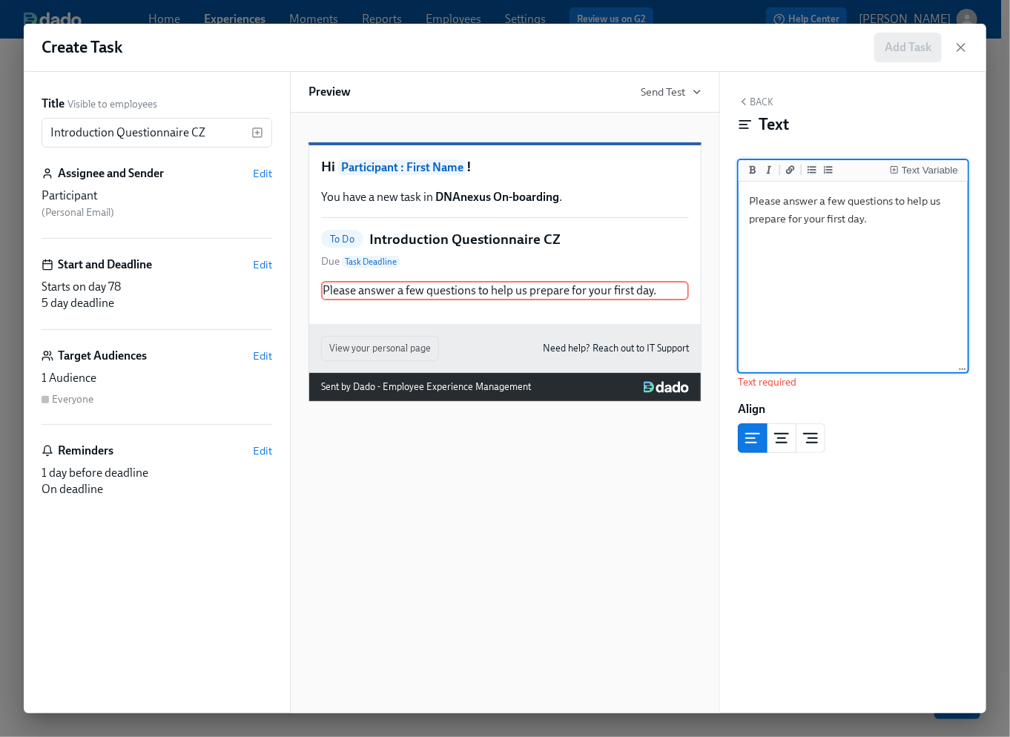
drag, startPoint x: 870, startPoint y: 220, endPoint x: 782, endPoint y: 202, distance: 89.3
click at [782, 202] on textarea "Please answer a few questions to help us prepare for your first day." at bounding box center [853, 278] width 223 height 186
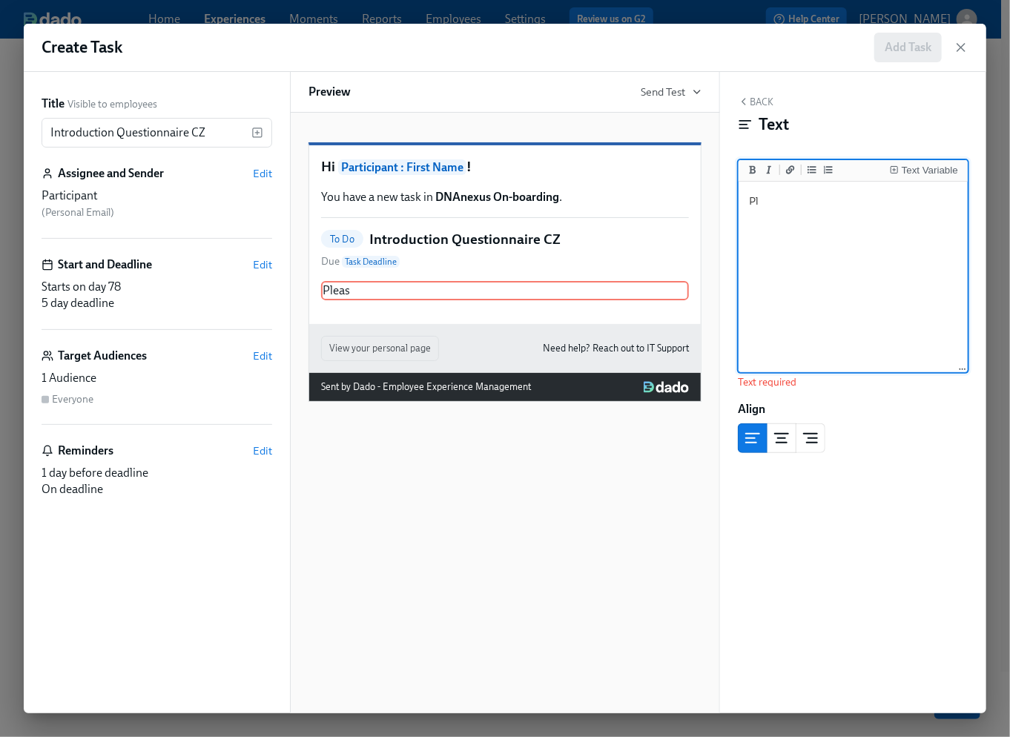
type textarea "P"
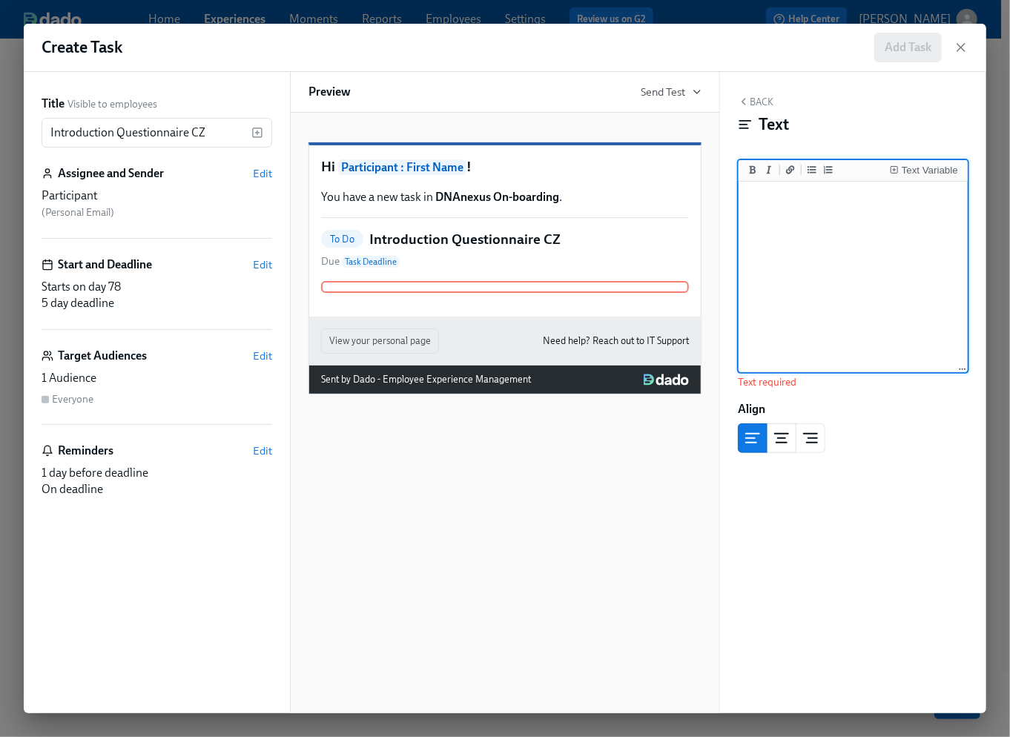
paste textarea "Please answer a few questions to help us prepare for your first day."
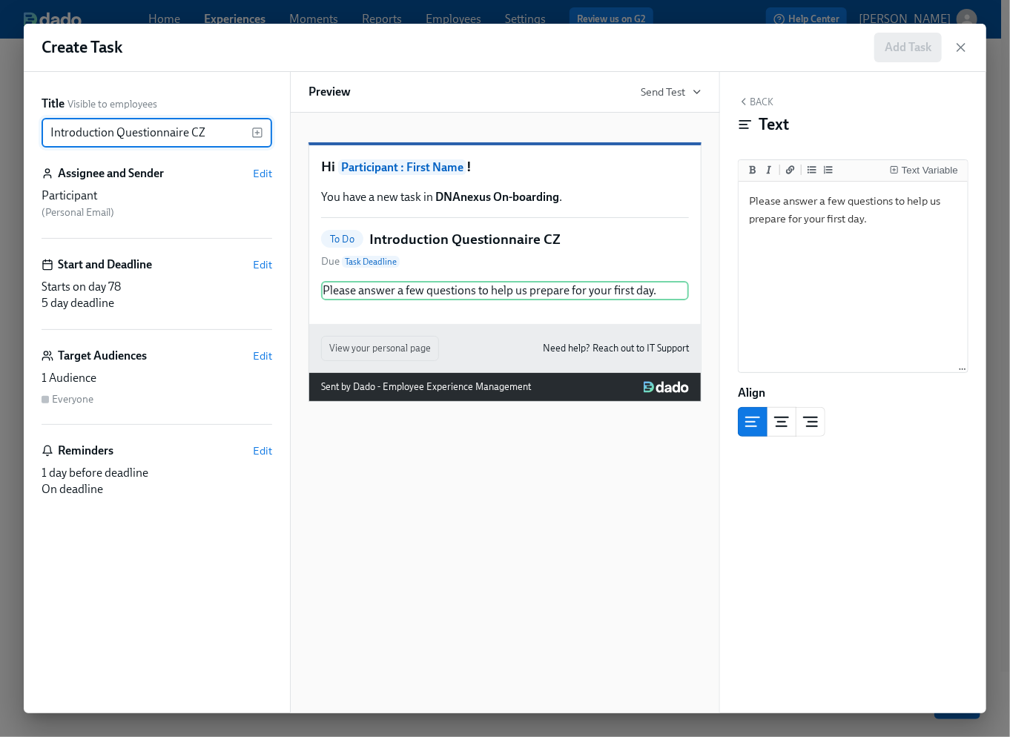
drag, startPoint x: 188, startPoint y: 132, endPoint x: 47, endPoint y: 133, distance: 140.9
click at [47, 133] on input "Introduction Questionnaire CZ" at bounding box center [147, 133] width 210 height 30
click at [799, 258] on textarea "Please answer a few questions to help us prepare for your first day." at bounding box center [853, 278] width 223 height 186
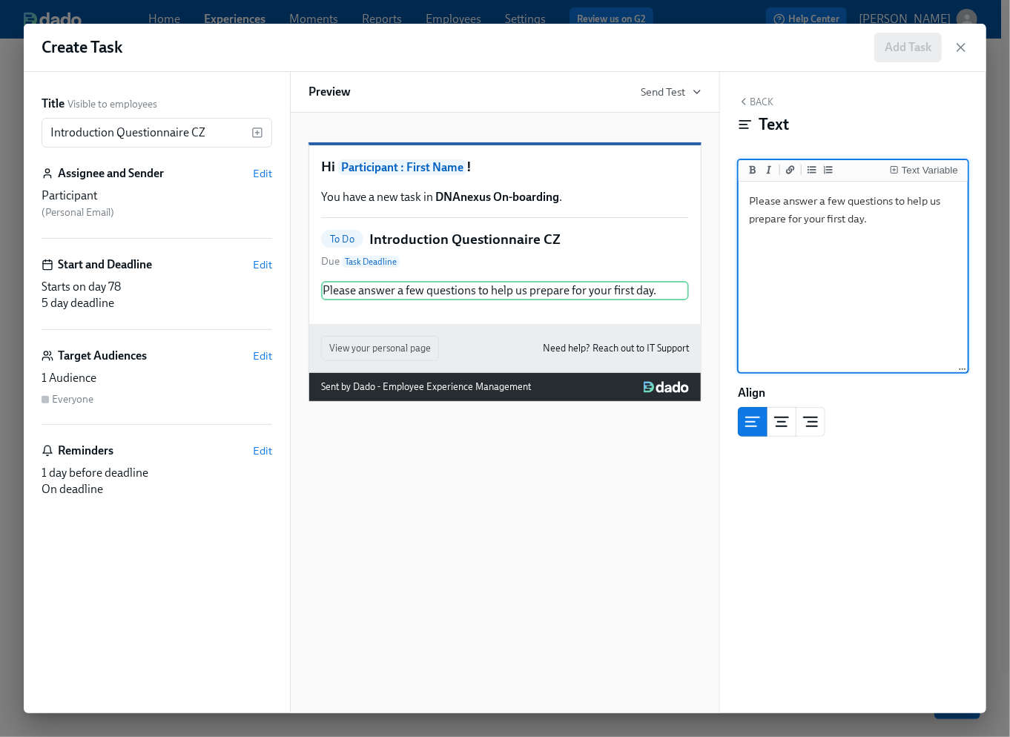
paste textarea "Introduction Questionnaire"
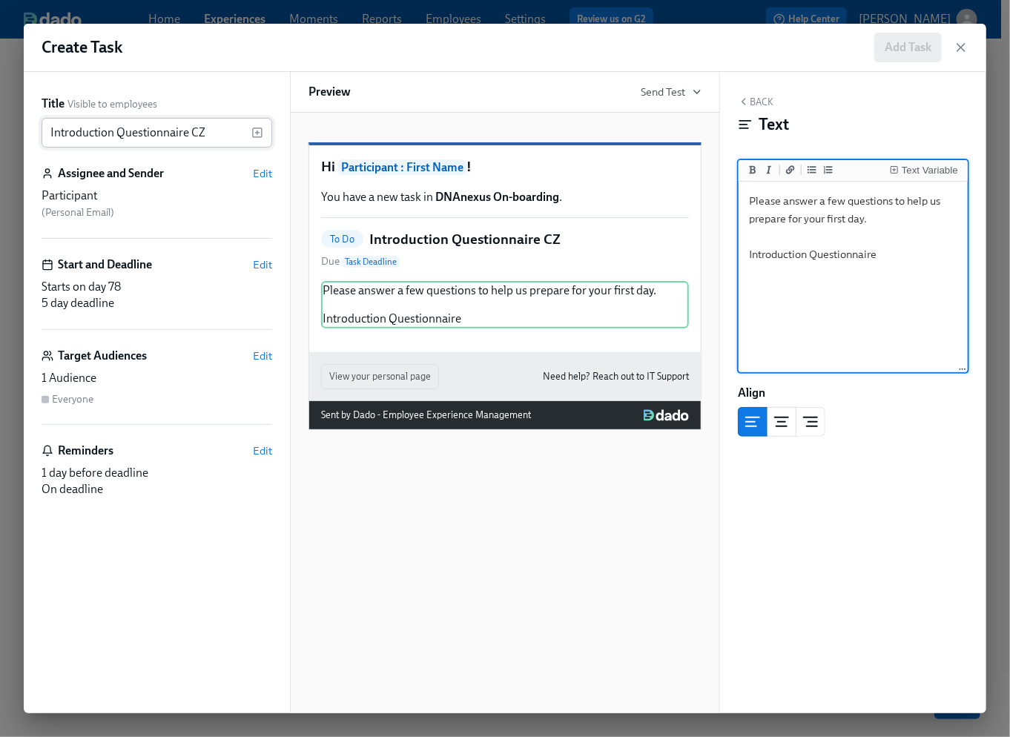
type textarea "Please answer a few questions to help us prepare for your first day. Introducti…"
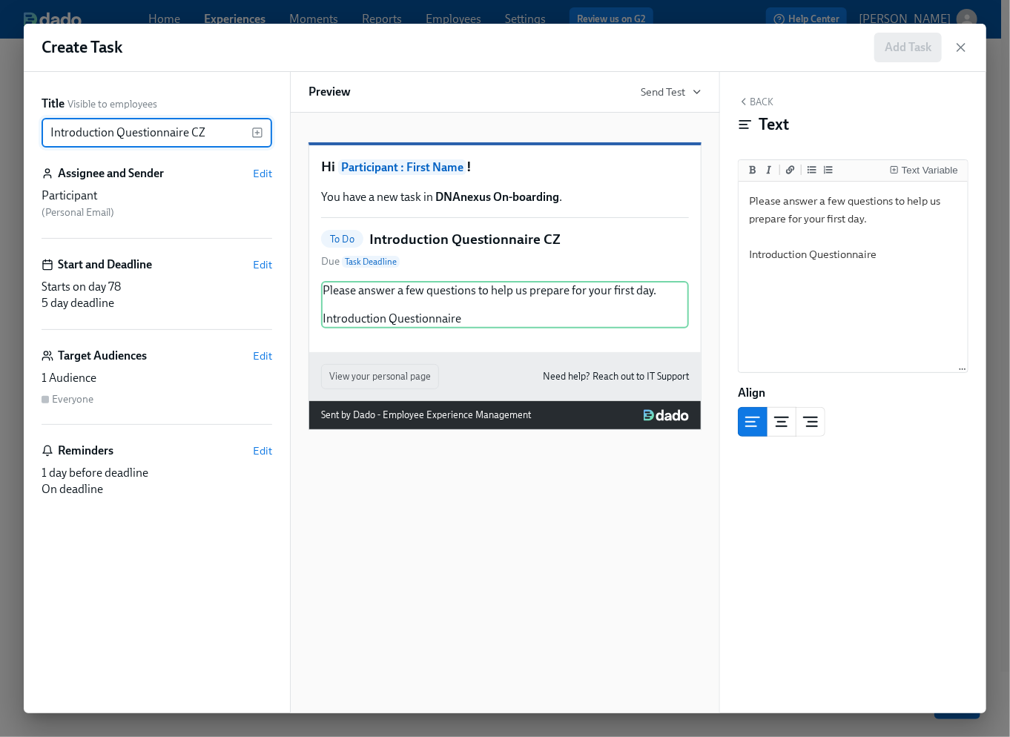
drag, startPoint x: 188, startPoint y: 133, endPoint x: 46, endPoint y: 128, distance: 141.7
click at [46, 128] on input "Introduction Questionnaire CZ" at bounding box center [147, 133] width 210 height 30
type input "New Hire Welcome CZ"
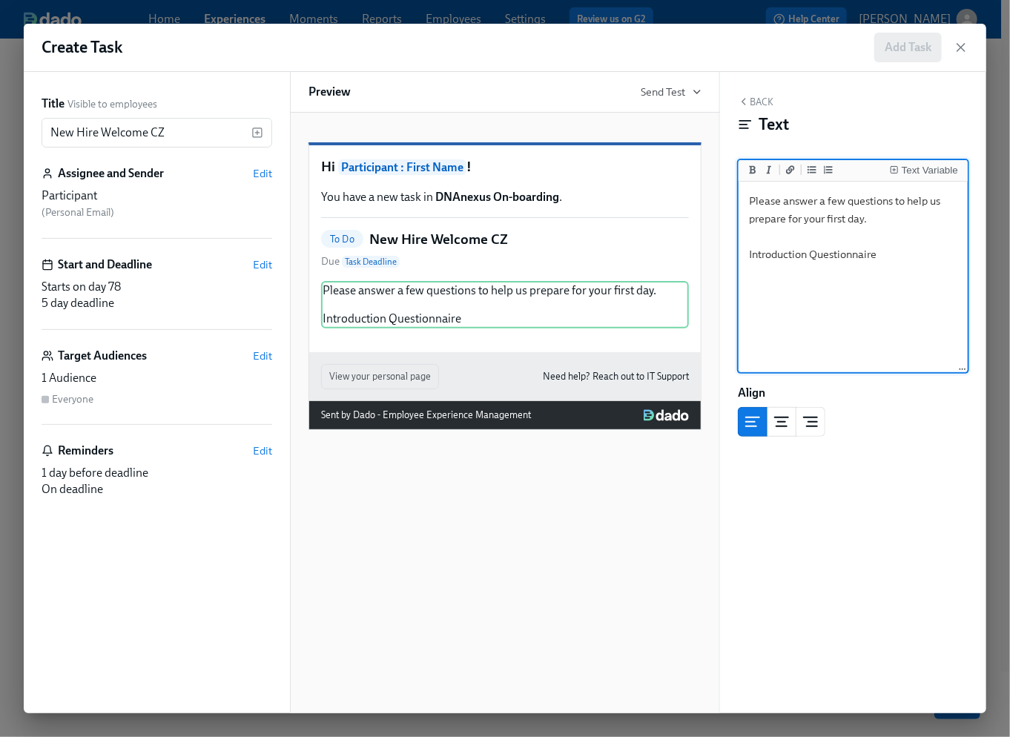
click at [823, 202] on textarea "Please answer a few questions to help us prepare for your first day. Introducti…" at bounding box center [853, 278] width 223 height 186
drag, startPoint x: 892, startPoint y: 257, endPoint x: 742, endPoint y: 194, distance: 163.2
click at [742, 194] on textarea "Please answer a few questions to help us prepare for your first day. Introducti…" at bounding box center [853, 278] width 223 height 186
paste textarea "click the link below to open our New Hire Welcome Questionnaire. Here, you can …"
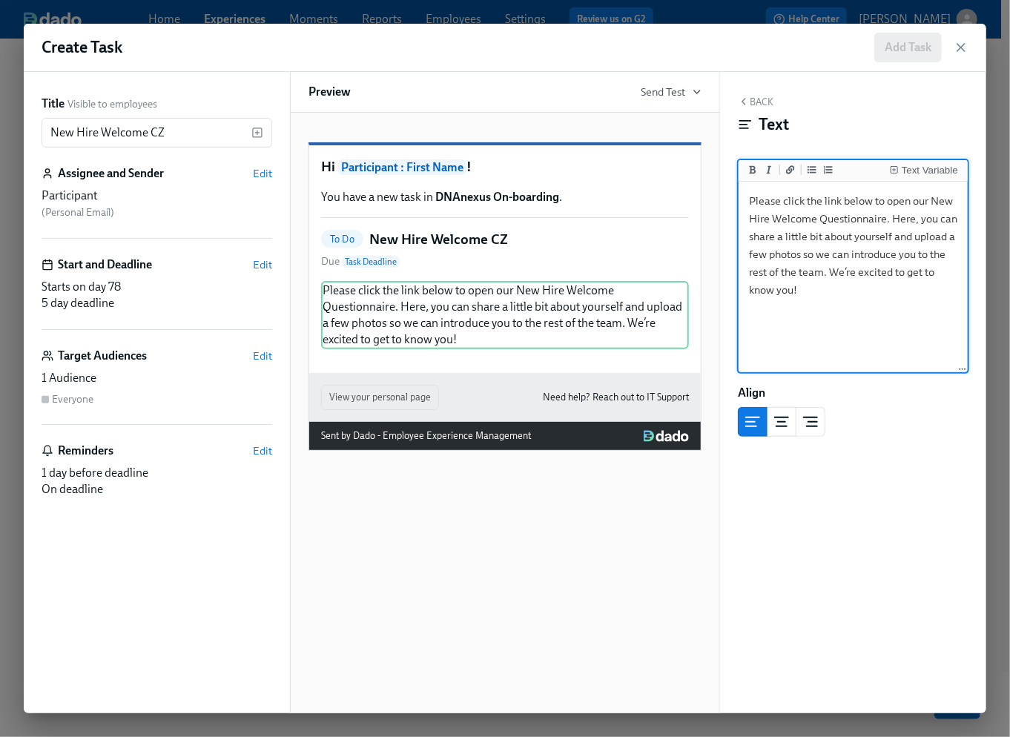
type textarea "Please click the link below to open our New Hire Welcome Questionnaire. Here, y…"
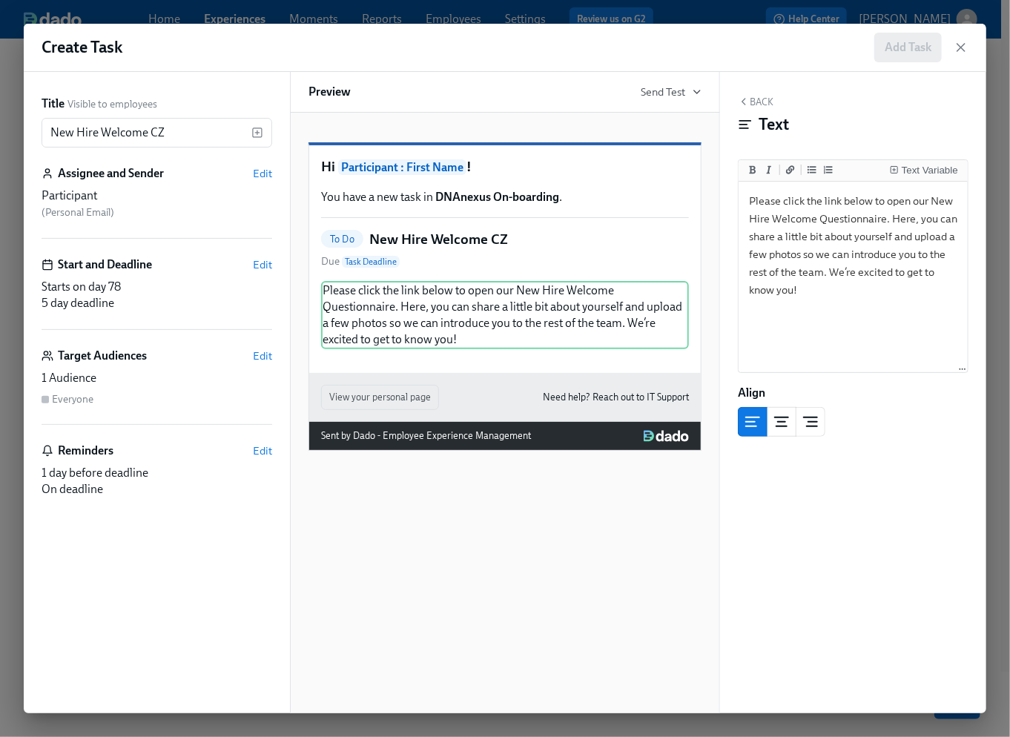
click at [526, 373] on div "Hi Participant : First Name ! You have a new task in DNAnexus On-boarding . To …" at bounding box center [505, 259] width 392 height 228
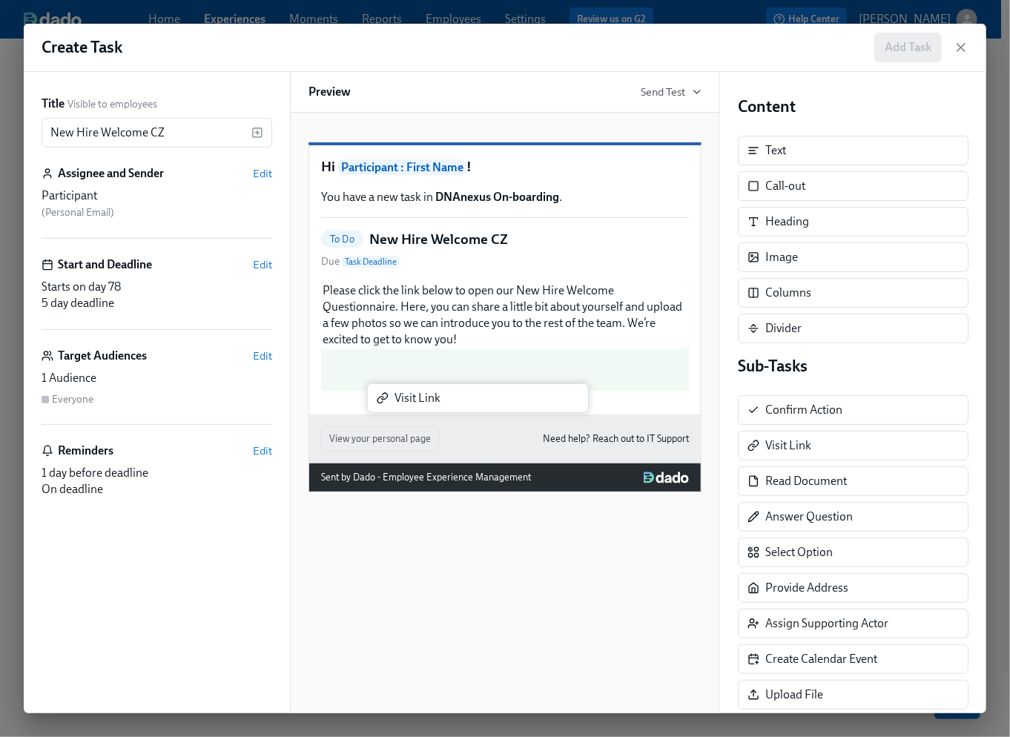
drag, startPoint x: 814, startPoint y: 446, endPoint x: 440, endPoint y: 401, distance: 377.3
click at [440, 401] on div "Title Visible to employees New Hire Welcome CZ ​ Assignee and Sender Edit Parti…" at bounding box center [505, 393] width 963 height 642
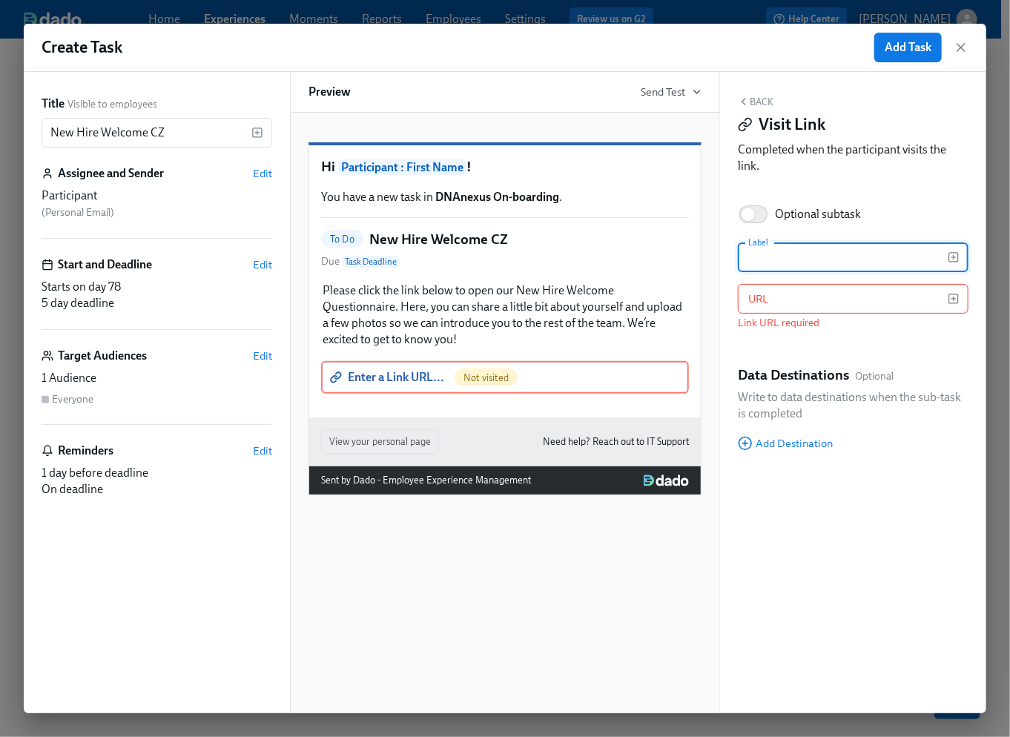
click at [790, 256] on input "text" at bounding box center [843, 258] width 210 height 30
type input "New Hire Welcome Questionnaire"
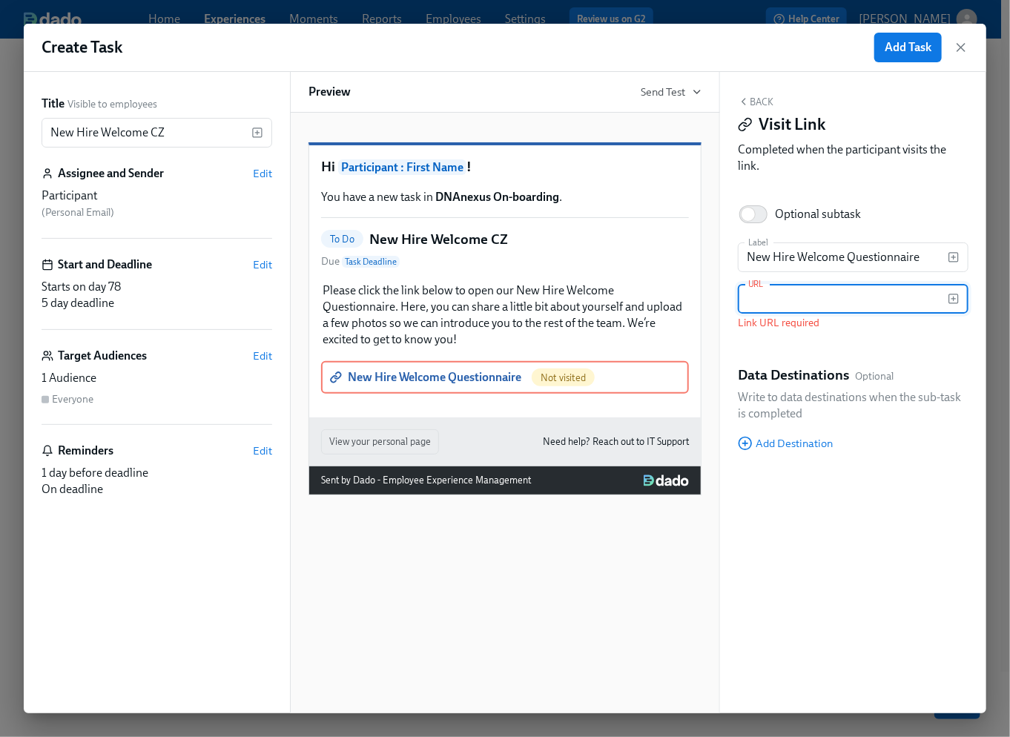
click at [826, 298] on input "text" at bounding box center [843, 299] width 210 height 30
paste input "https://docs.google.com/forms/d/1LWdkxS7PfYeei97e4niOHi8x5RsN3fN2f3jPXIn3lpQ/ed…"
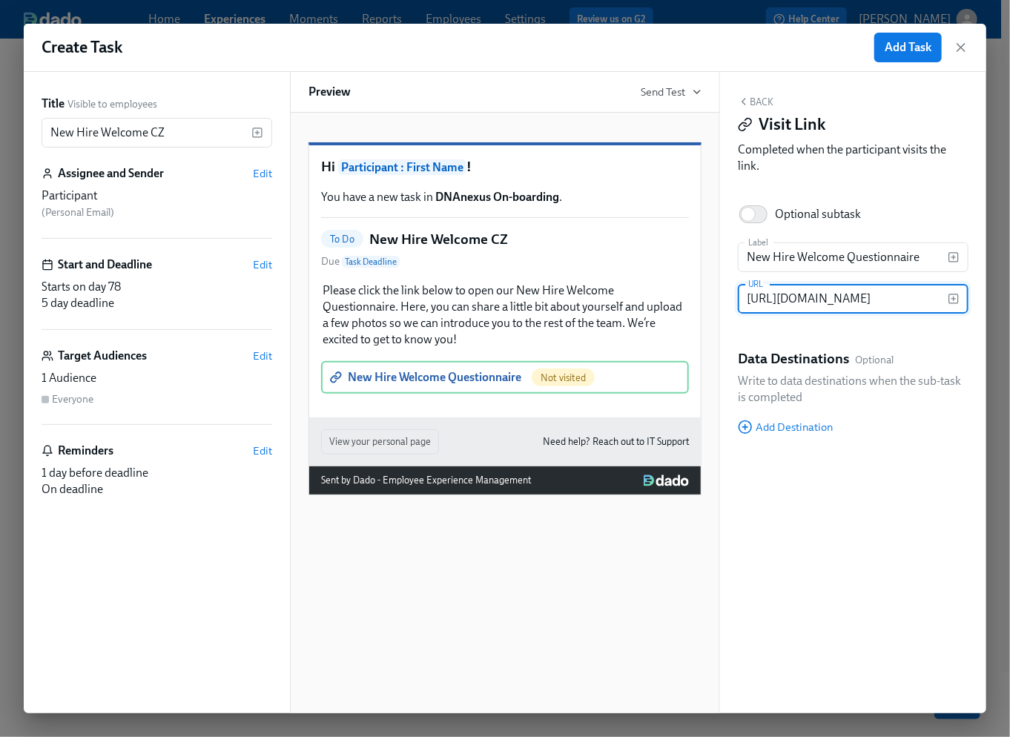
scroll to position [0, 341]
type input "https://docs.google.com/forms/d/1LWdkxS7PfYeei97e4niOHi8x5RsN3fN2f3jPXIn3lpQ/ed…"
click at [257, 355] on span "Edit" at bounding box center [262, 356] width 19 height 15
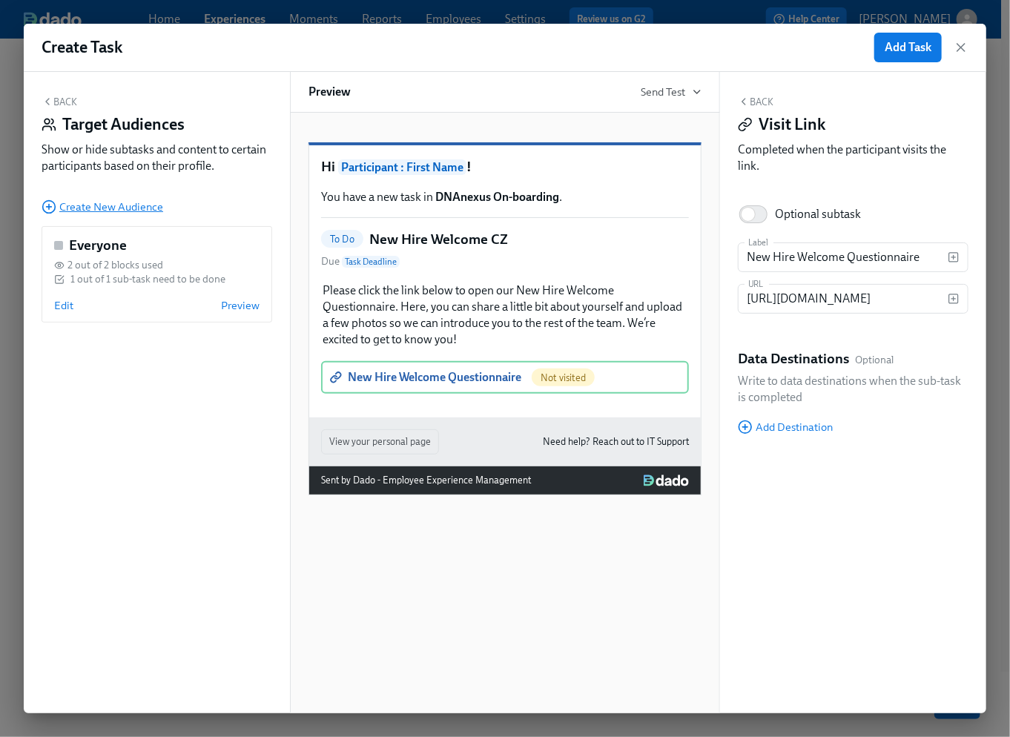
click at [102, 203] on span "Create New Audience" at bounding box center [103, 207] width 122 height 15
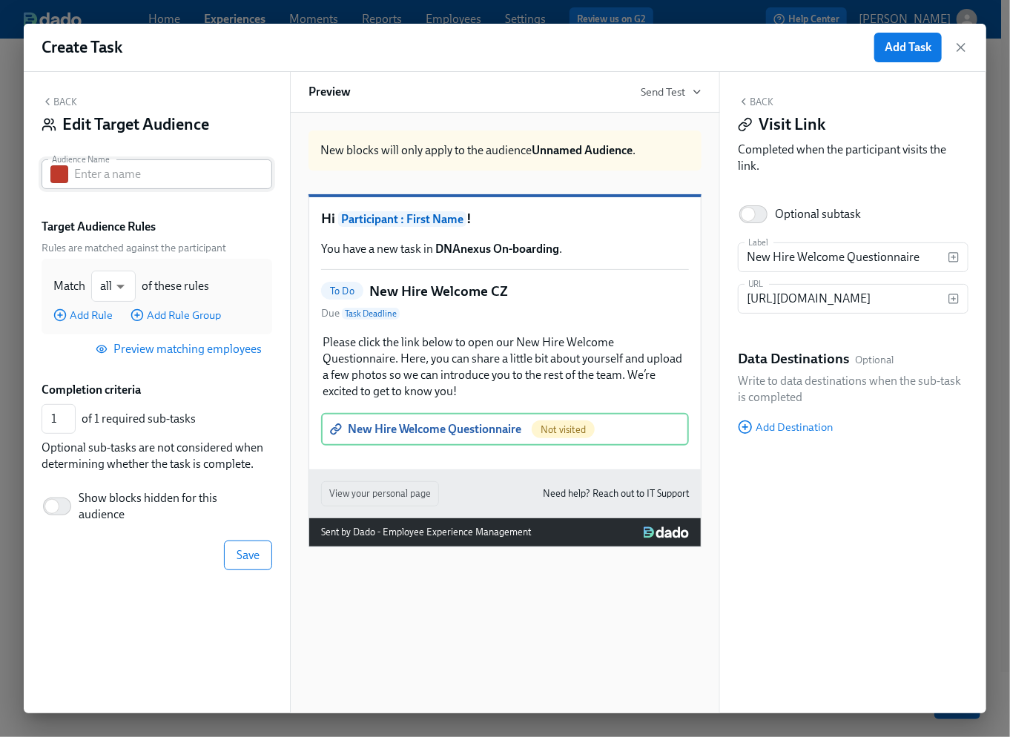
click at [120, 176] on input "text" at bounding box center [173, 174] width 198 height 30
click at [62, 177] on button "button" at bounding box center [59, 174] width 18 height 18
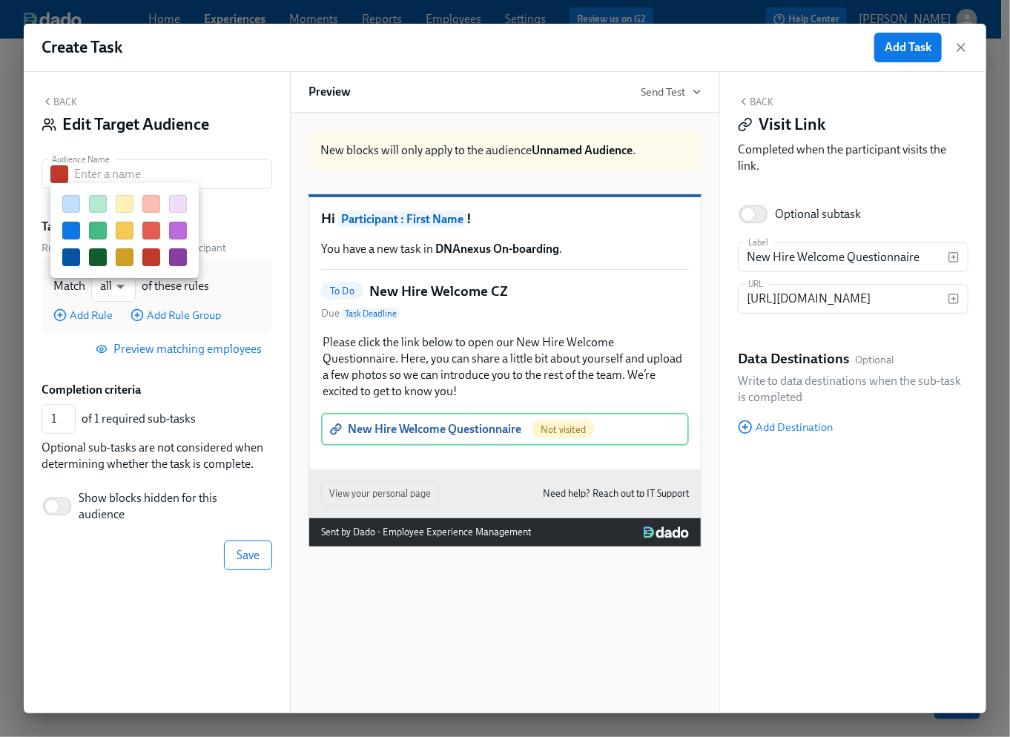
click at [98, 227] on button "button" at bounding box center [98, 231] width 18 height 18
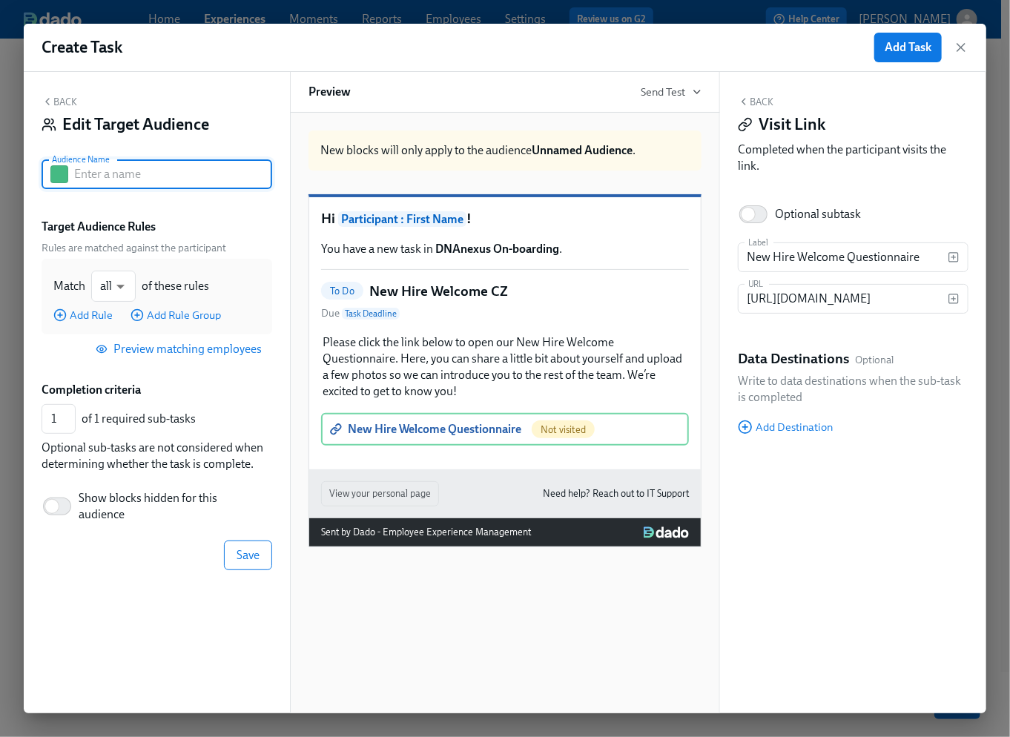
click at [99, 179] on input "text" at bounding box center [173, 174] width 198 height 30
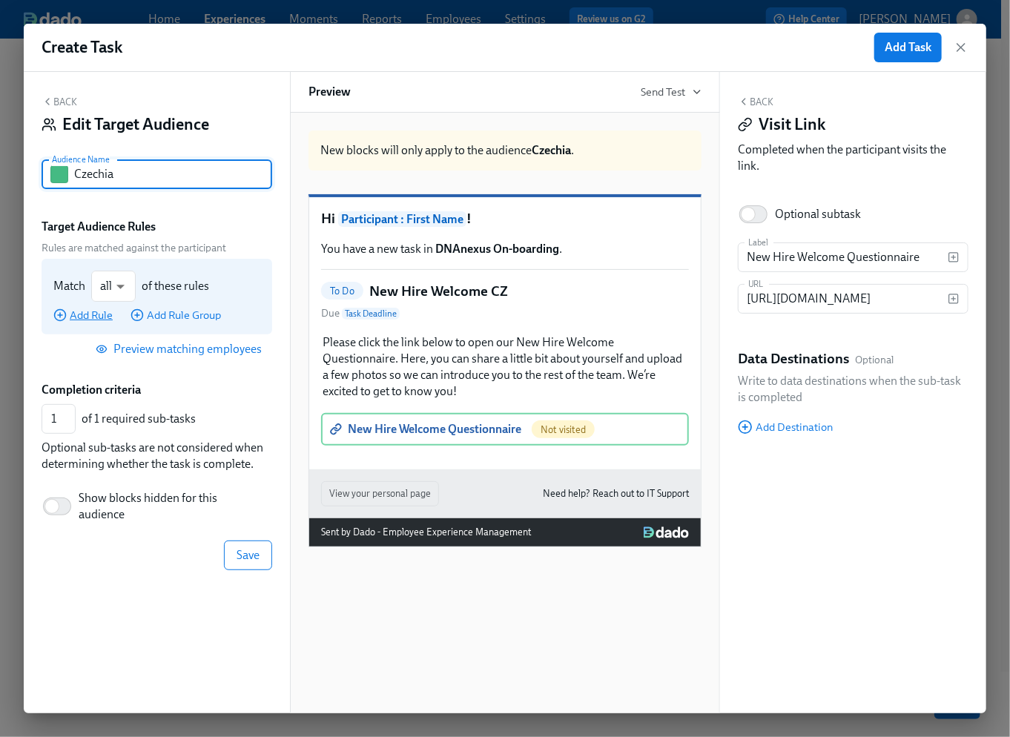
type input "Czechia"
click at [85, 314] on span "Add Rule" at bounding box center [82, 315] width 59 height 15
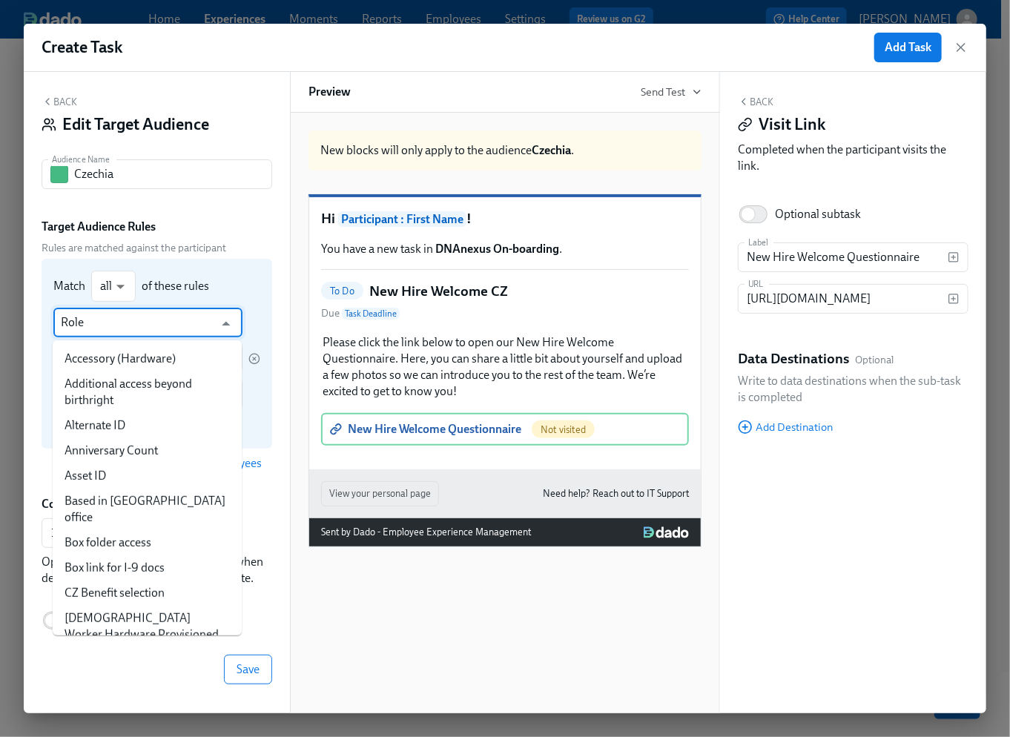
click at [99, 323] on input "Role" at bounding box center [137, 323] width 153 height 30
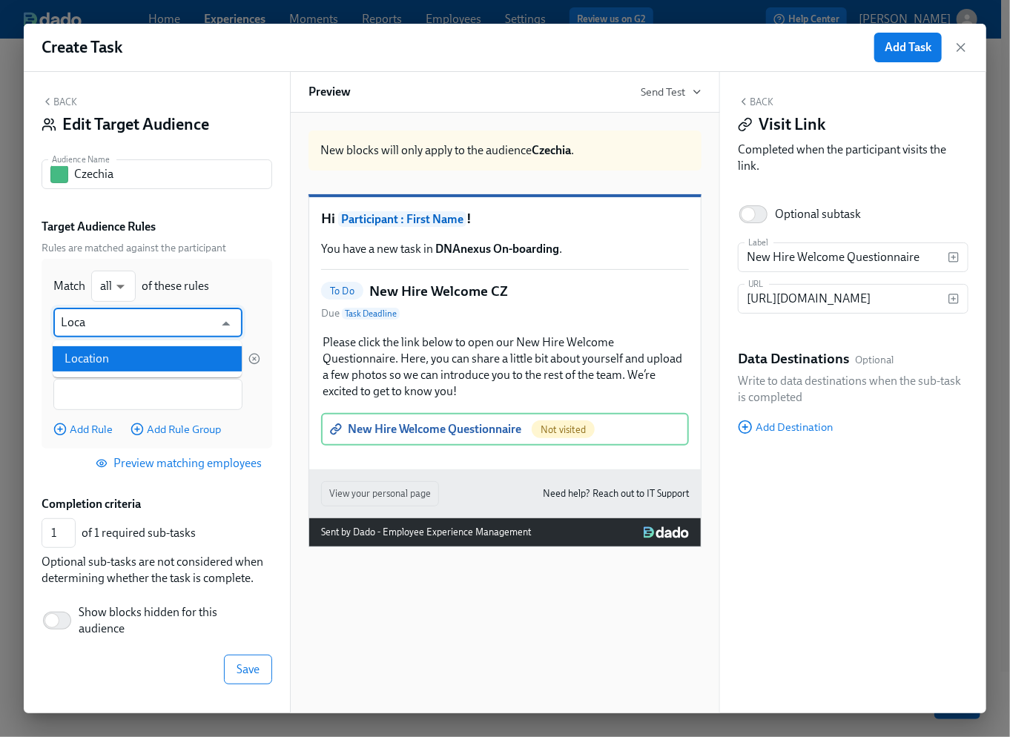
click at [104, 355] on li "Location" at bounding box center [147, 358] width 189 height 25
type input "Location"
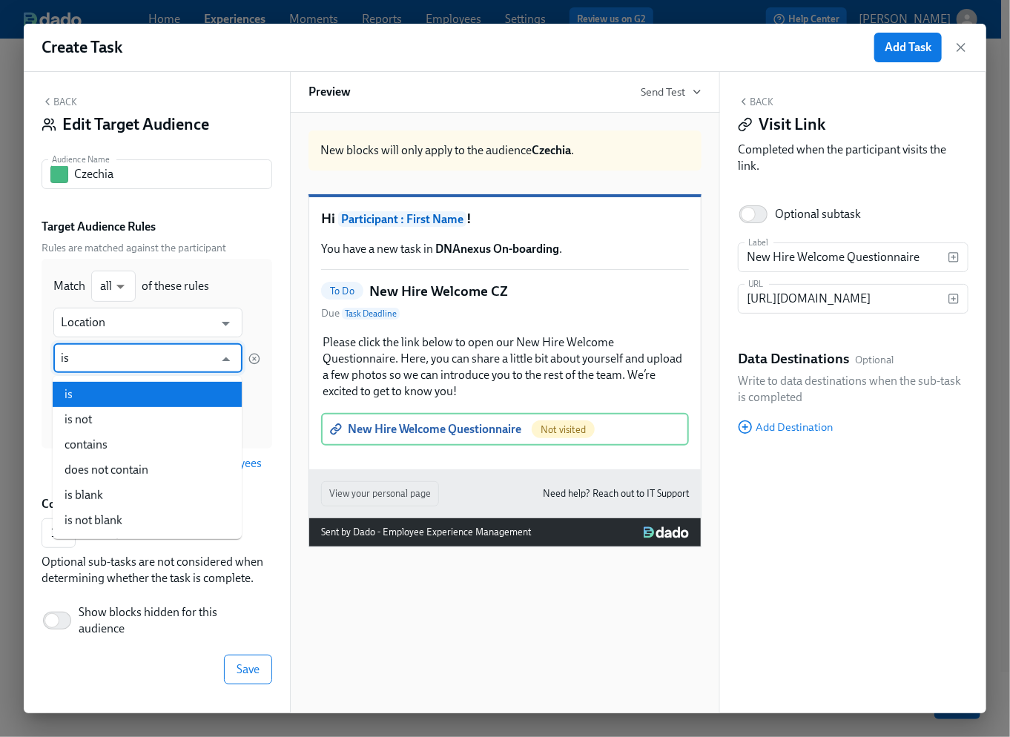
click at [104, 355] on input "is" at bounding box center [137, 358] width 153 height 30
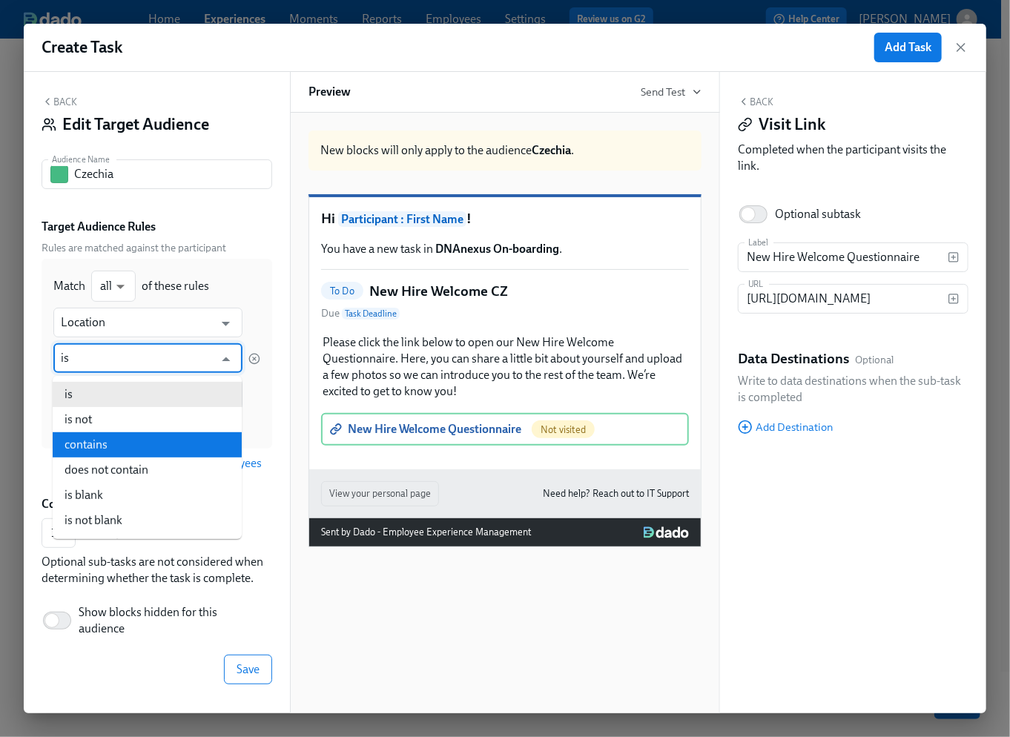
click at [106, 438] on li "contains" at bounding box center [147, 444] width 189 height 25
type input "contains"
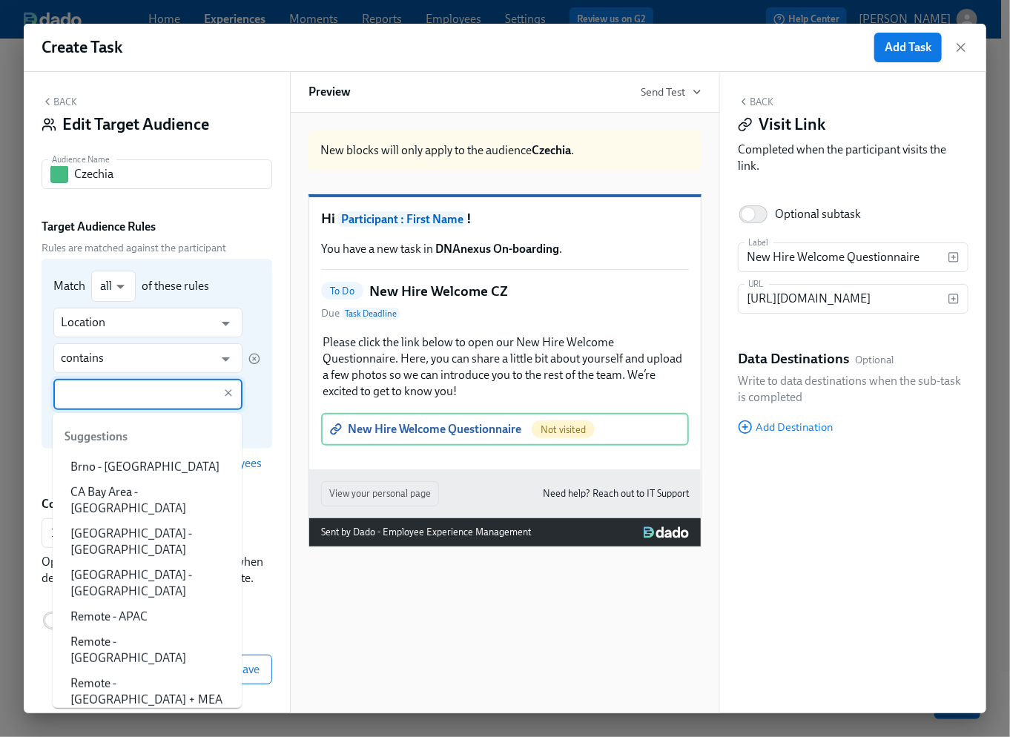
click at [96, 392] on input "text" at bounding box center [137, 394] width 153 height 31
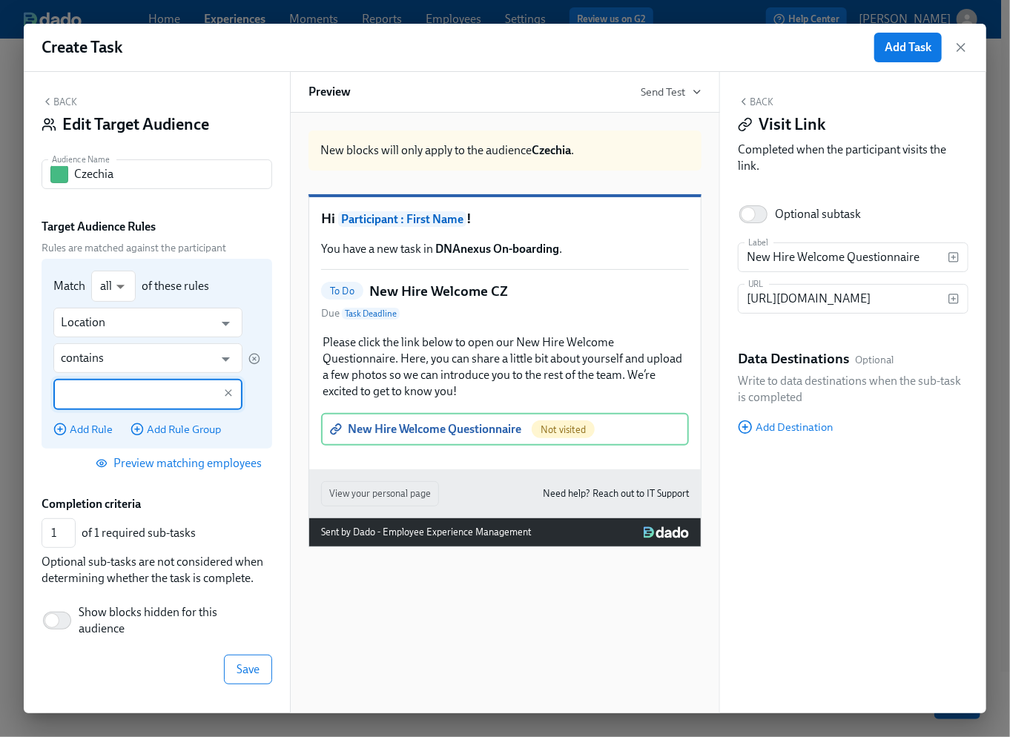
paste input "- CZ"
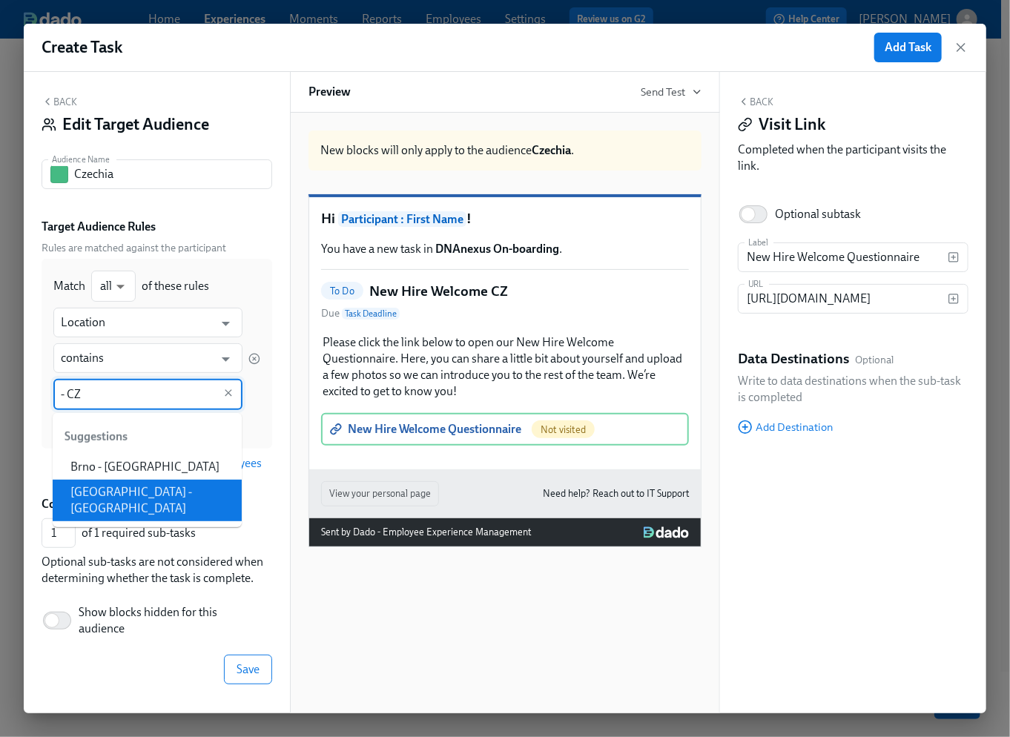
type input "- CZ"
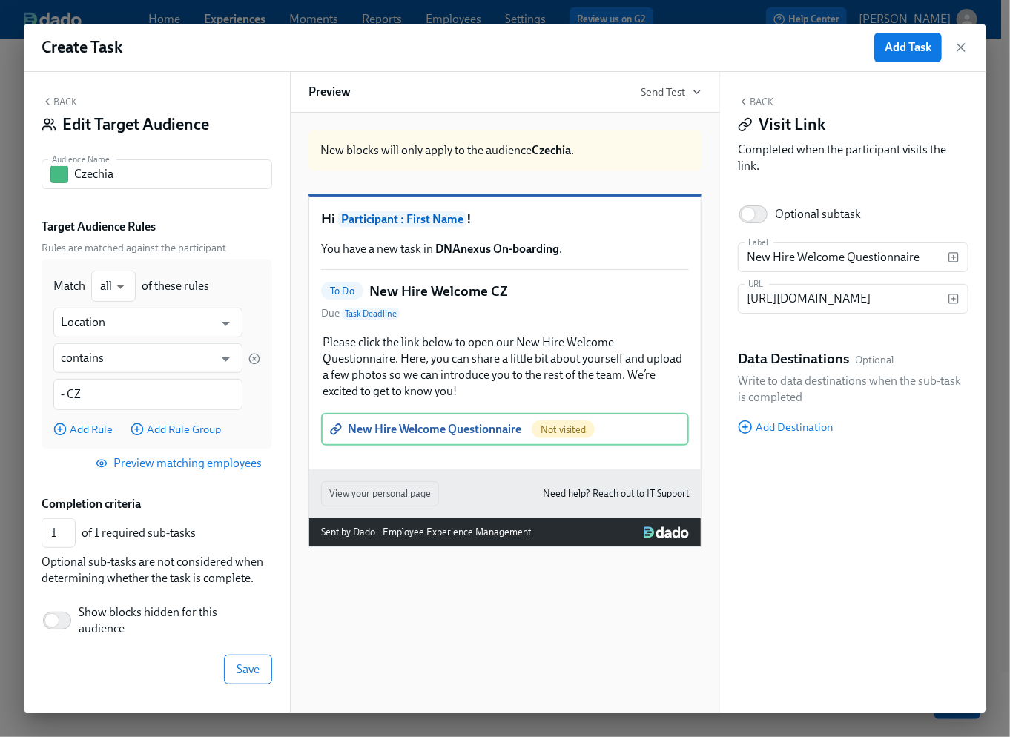
click at [274, 533] on div "Back Edit Target Audience Audience Name Czechia Audience Name Target Audience R…" at bounding box center [157, 393] width 266 height 642
click at [257, 670] on span "Save" at bounding box center [248, 669] width 23 height 15
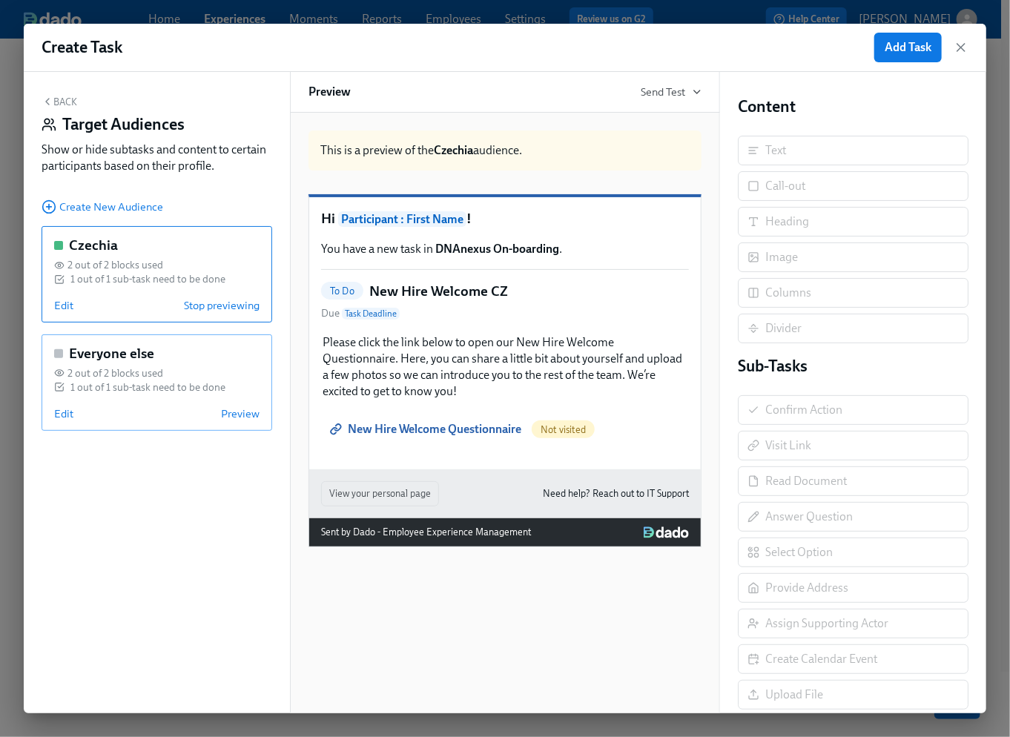
click at [145, 362] on div "Everyone else 2 out of 2 blocks used 1 out of 1 sub-task need to be done Edit P…" at bounding box center [157, 382] width 231 height 96
click at [69, 415] on span "Edit" at bounding box center [63, 413] width 19 height 15
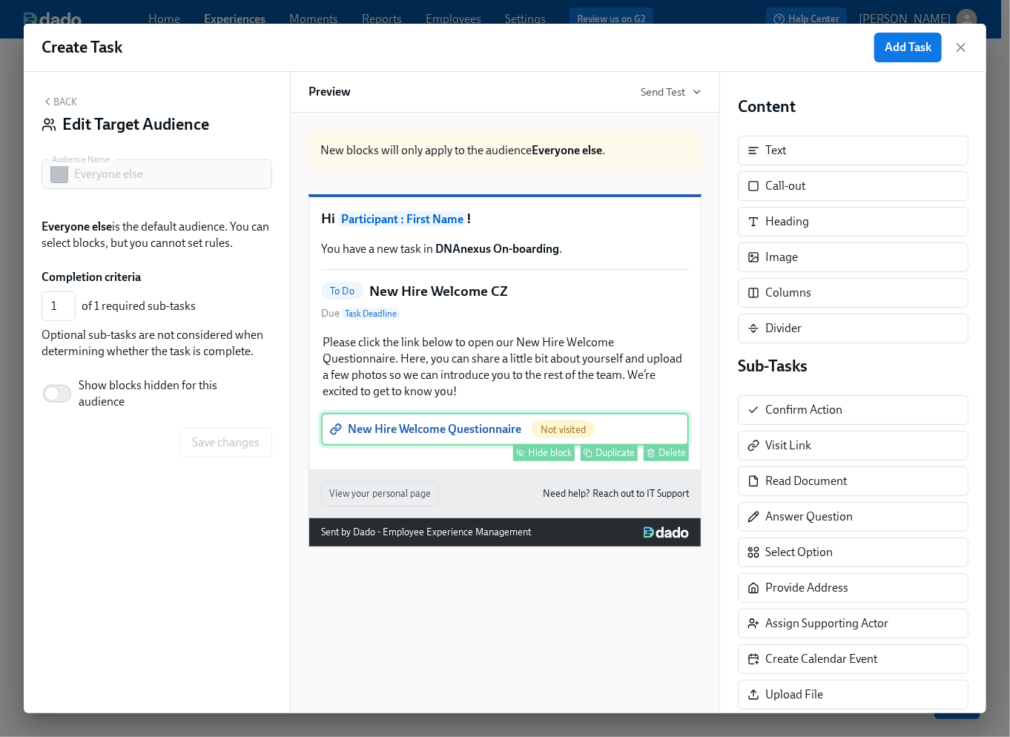
click at [553, 458] on div "Hide block" at bounding box center [550, 452] width 44 height 11
type input "0"
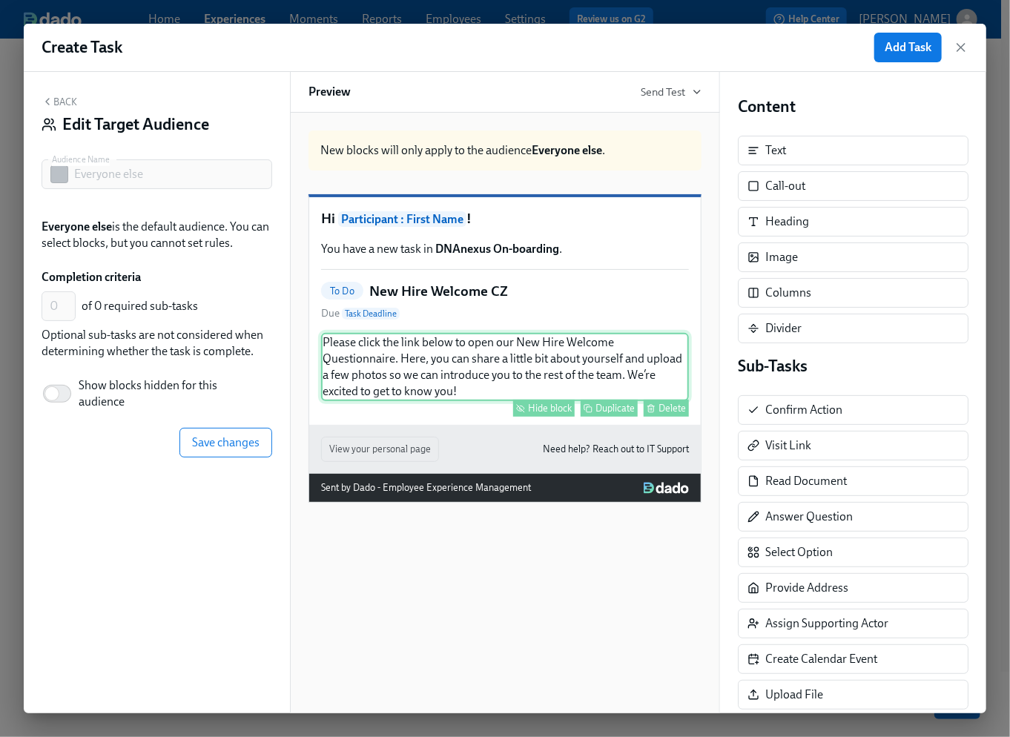
click at [553, 414] on div "Hide block" at bounding box center [550, 408] width 44 height 11
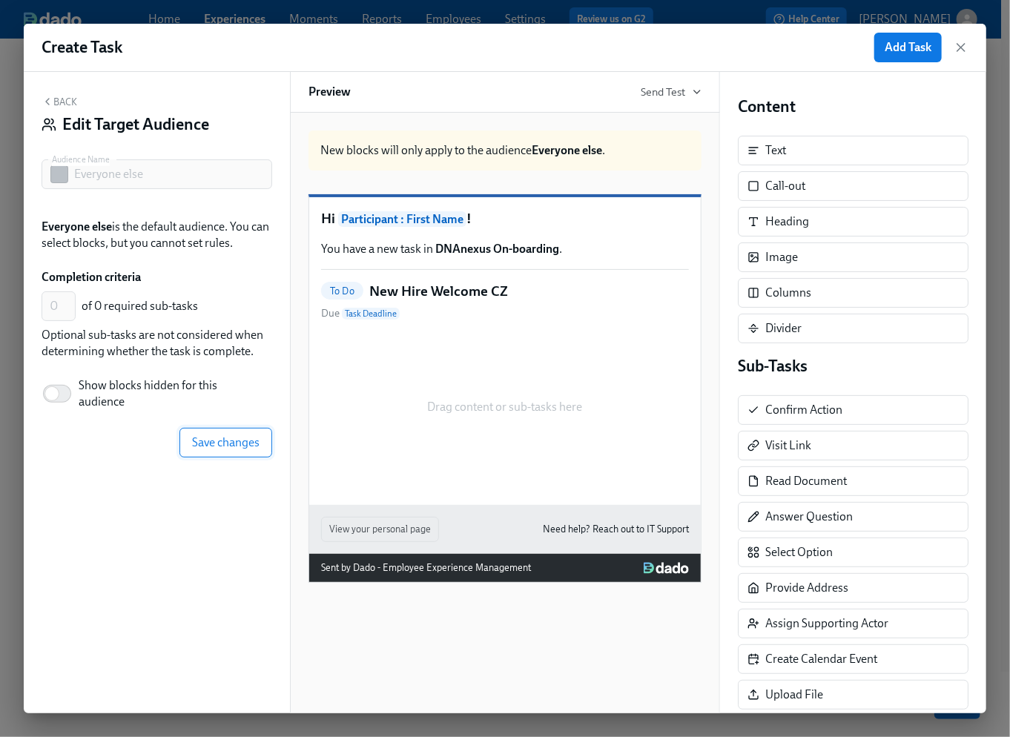
click at [236, 446] on span "Save changes" at bounding box center [225, 442] width 67 height 15
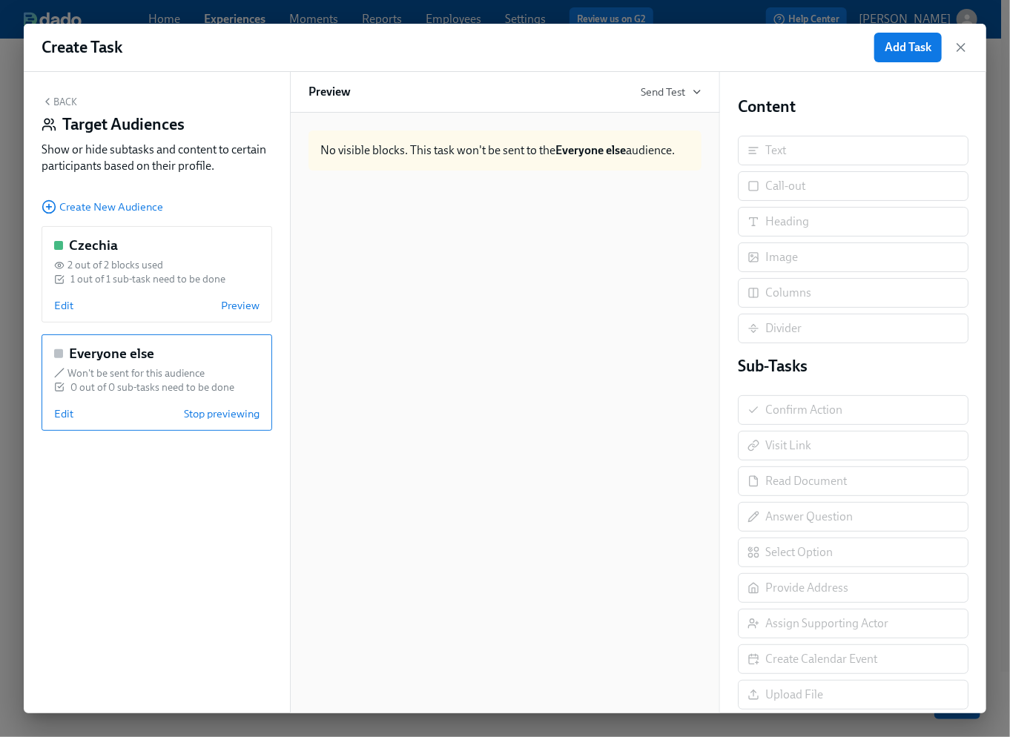
click at [56, 99] on button "Back" at bounding box center [60, 102] width 36 height 12
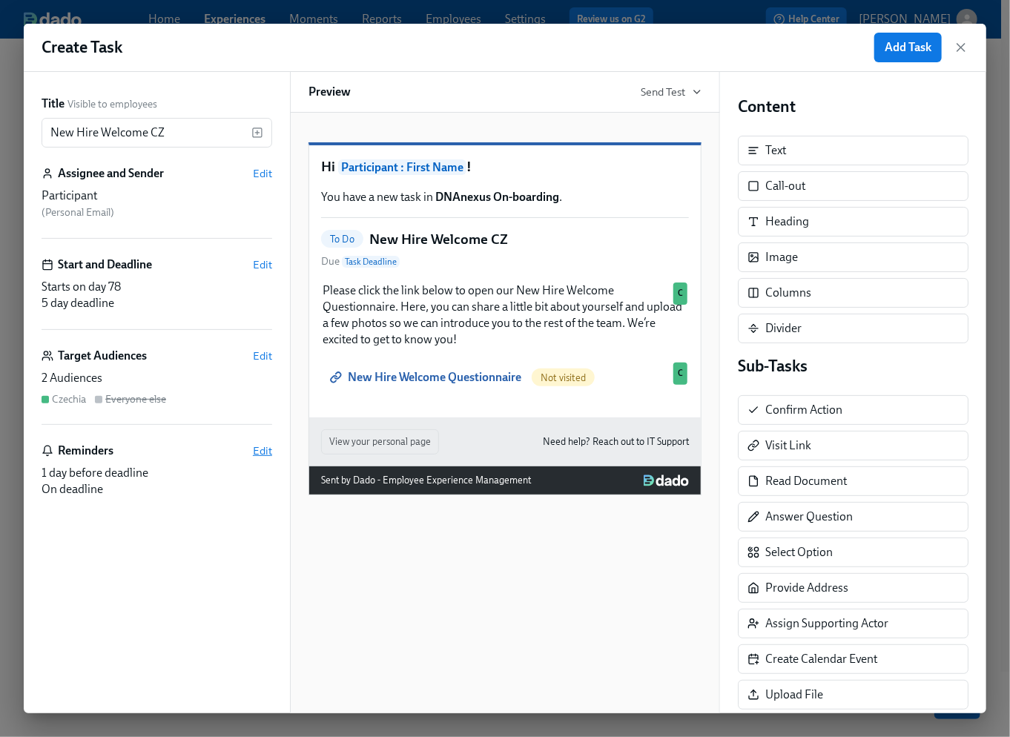
click at [261, 450] on span "Edit" at bounding box center [262, 451] width 19 height 15
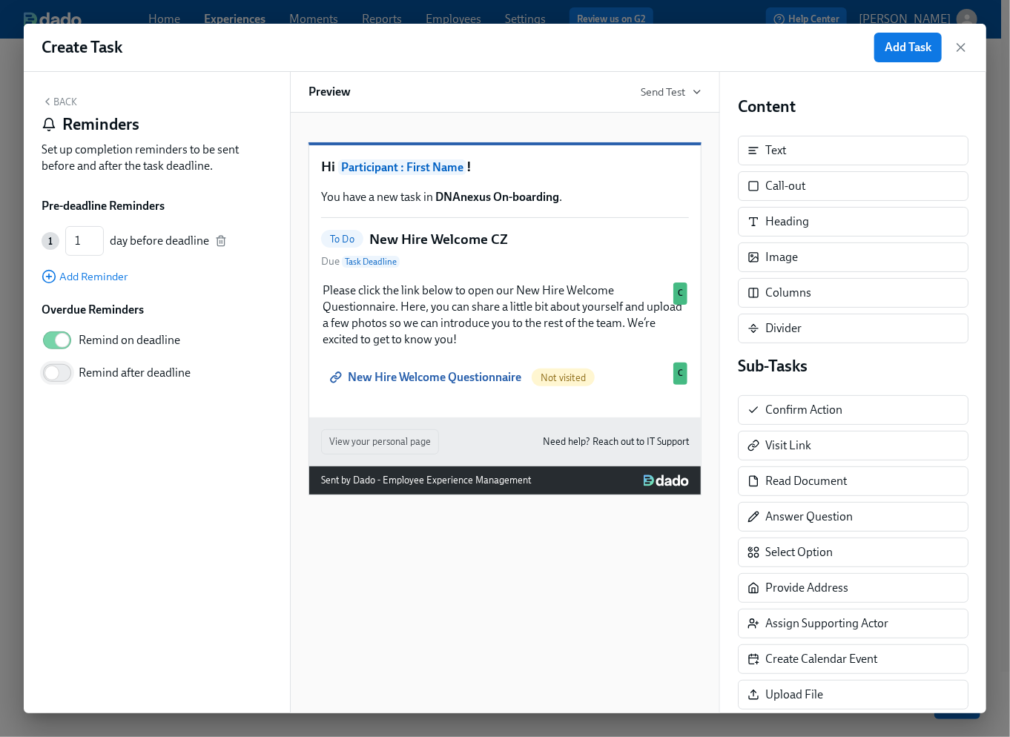
click at [56, 375] on input "Remind after deadline" at bounding box center [52, 373] width 98 height 33
checkbox input "true"
click at [128, 443] on input "4" at bounding box center [116, 440] width 41 height 30
click at [128, 443] on input "3" at bounding box center [116, 440] width 41 height 30
click at [128, 433] on input "4" at bounding box center [116, 440] width 41 height 30
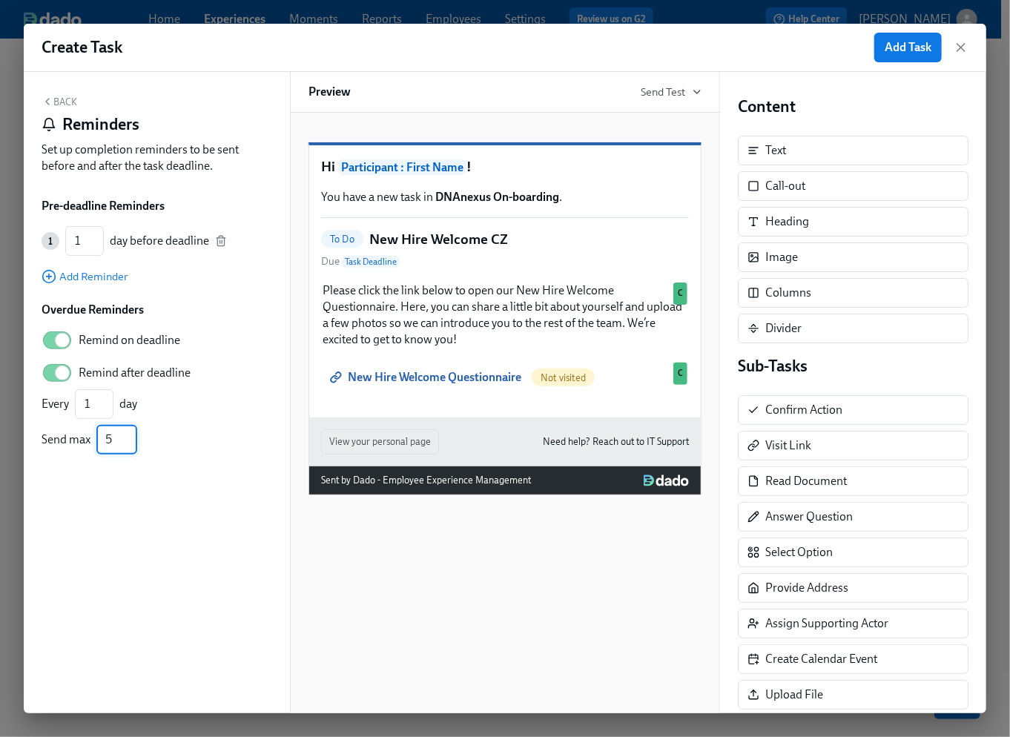
type input "5"
click at [128, 433] on input "5" at bounding box center [116, 440] width 41 height 30
click at [62, 99] on button "Back" at bounding box center [60, 102] width 36 height 12
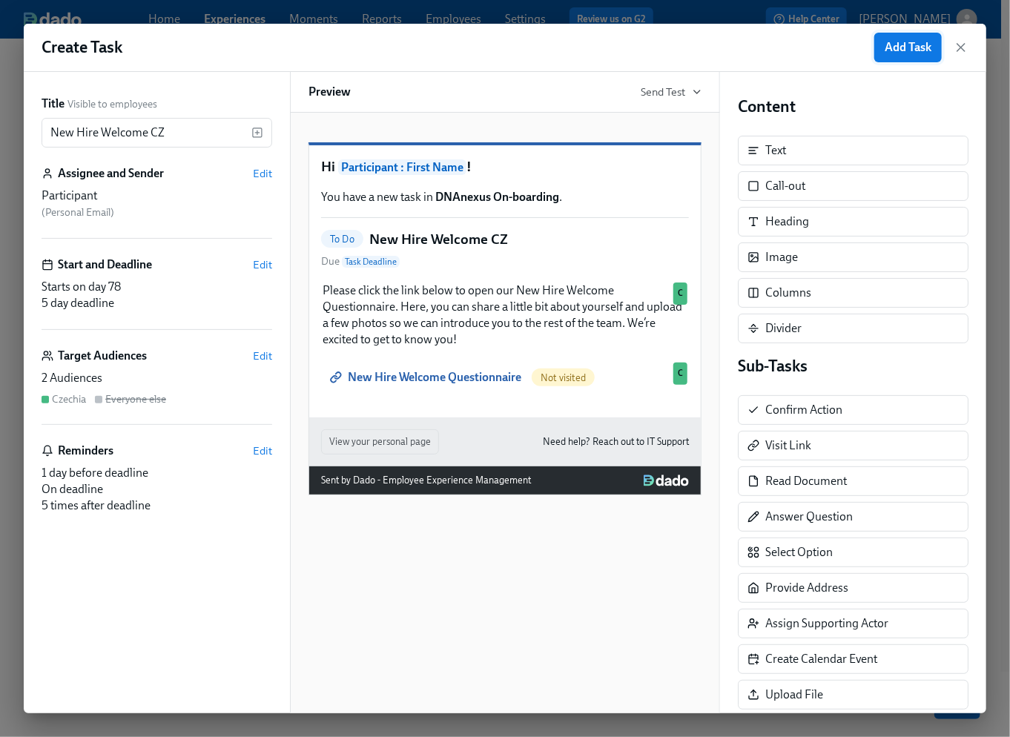
click at [906, 53] on span "Add Task" at bounding box center [908, 47] width 47 height 15
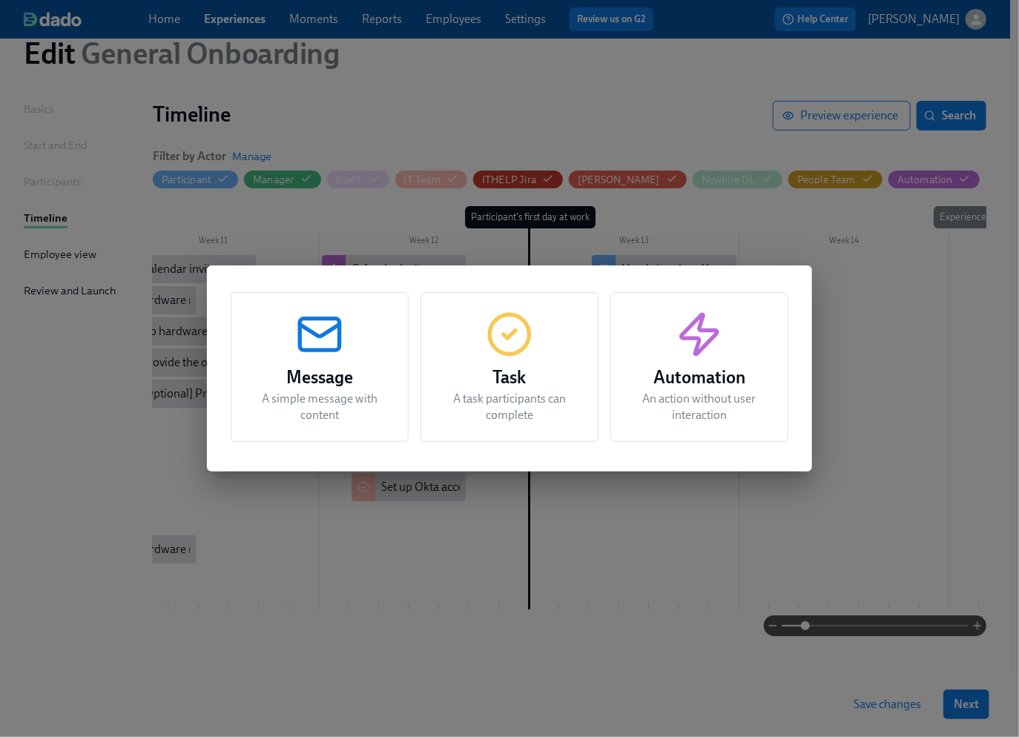
click at [318, 337] on icon "button" at bounding box center [319, 331] width 39 height 12
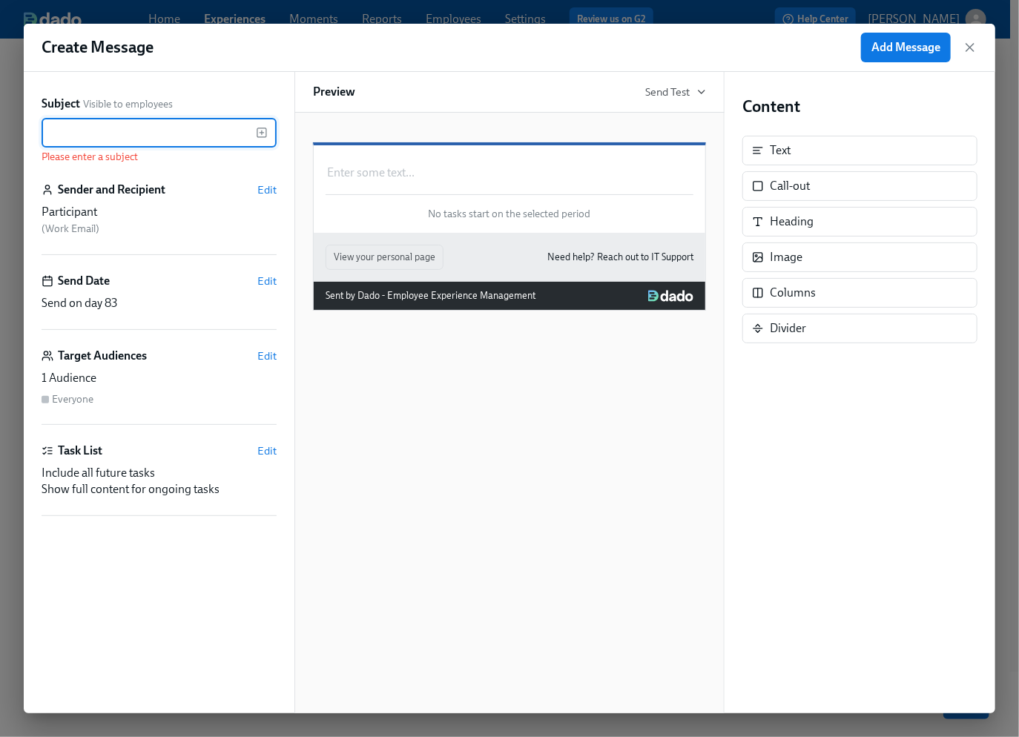
paste input "{{ participant.fullName }}'s new [PERSON_NAME] questionnaire uploaded"
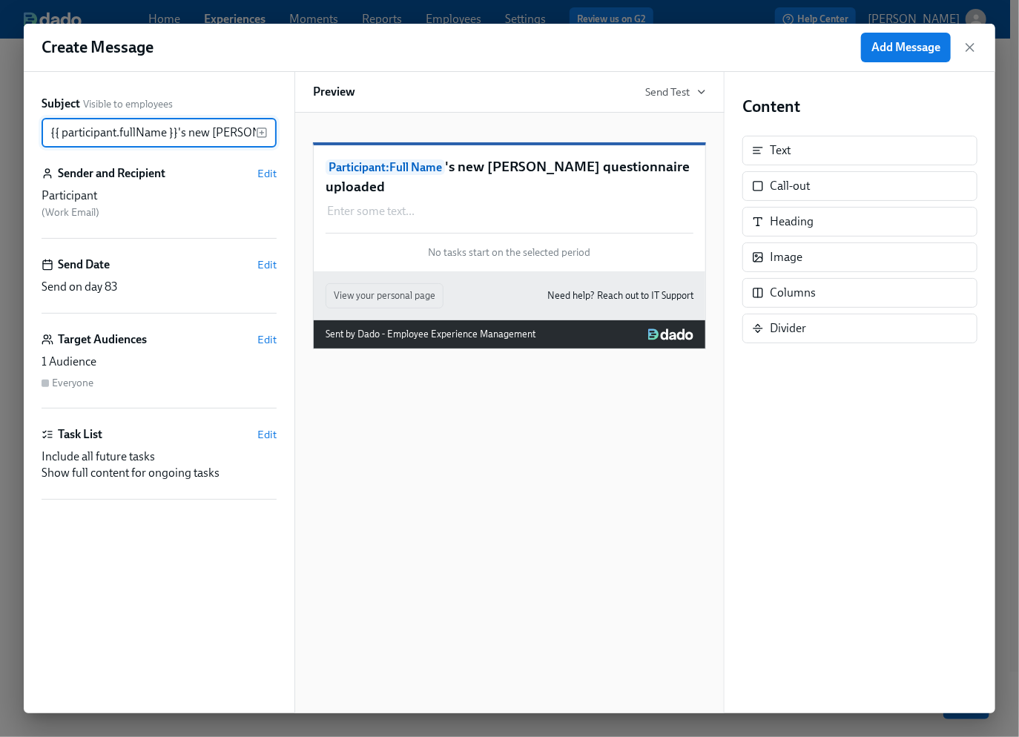
scroll to position [0, 107]
type input "{{ participant.fullName }}'s new [PERSON_NAME] questionnaire uploaded"
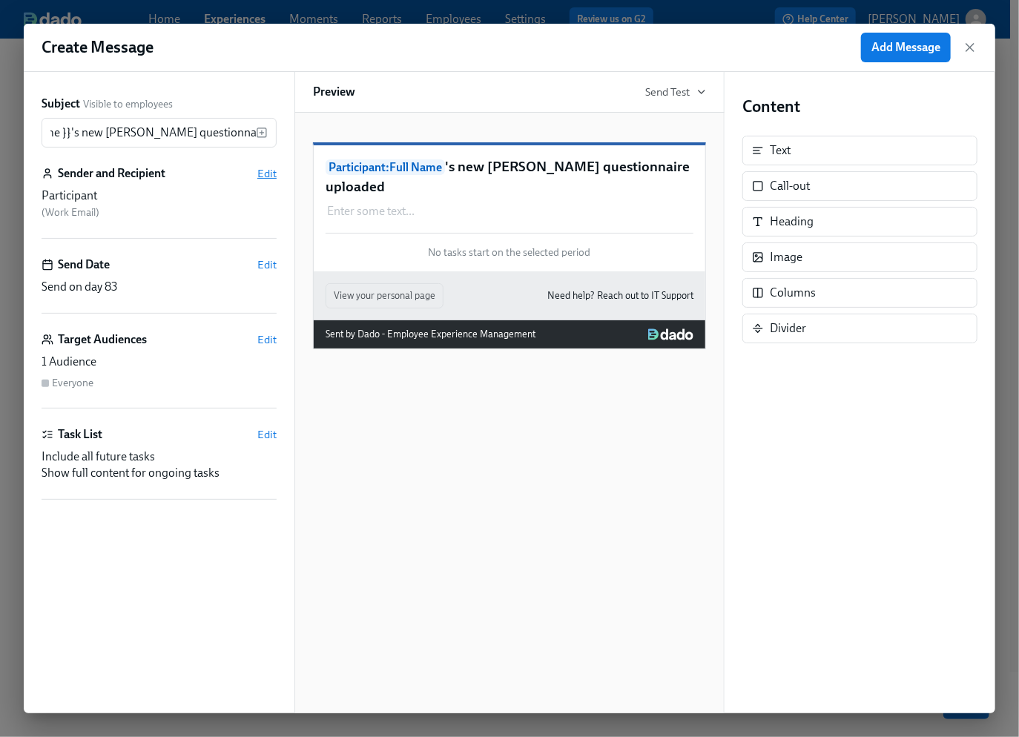
scroll to position [0, 0]
click at [266, 174] on span "Edit" at bounding box center [266, 173] width 19 height 15
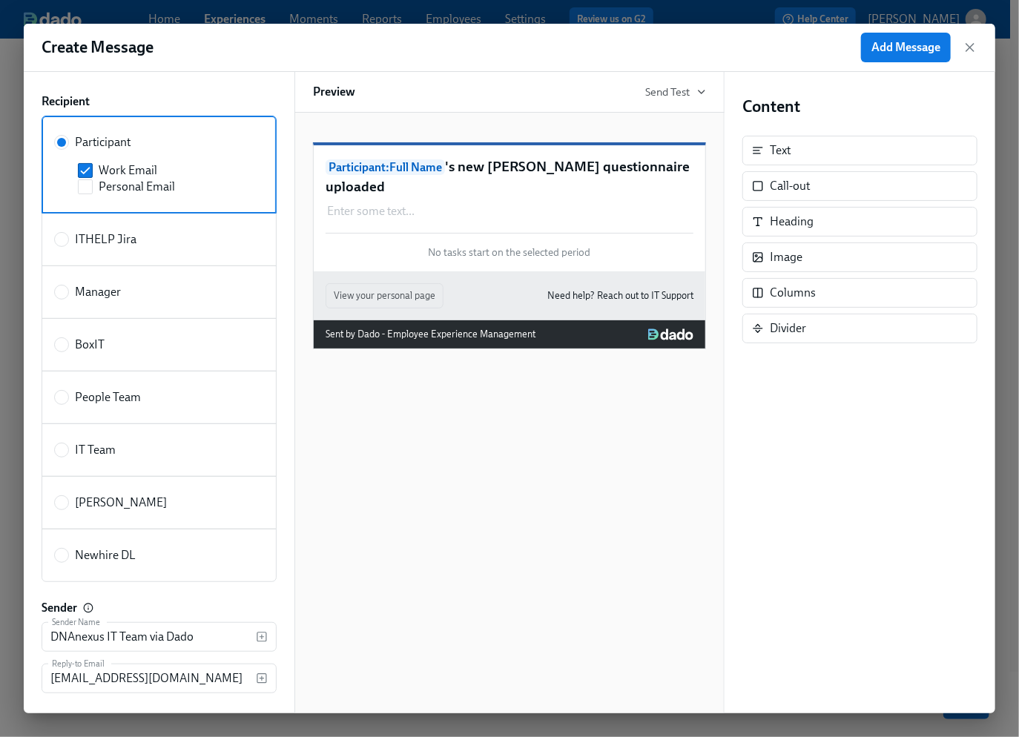
scroll to position [42, 0]
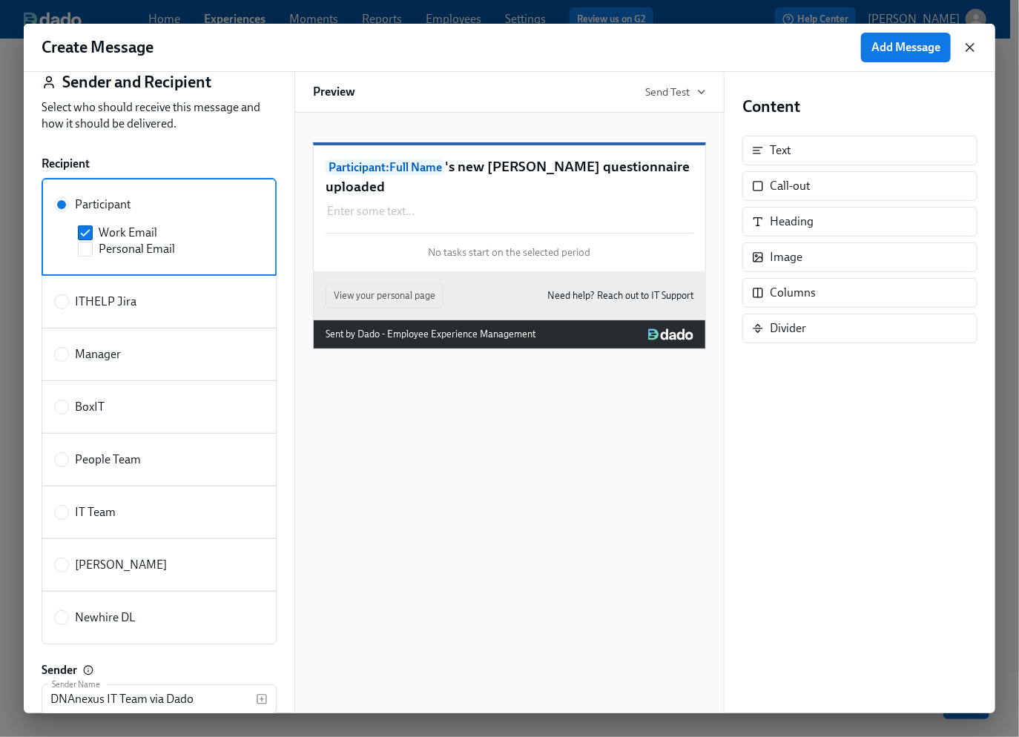
click at [972, 48] on icon "button" at bounding box center [969, 47] width 7 height 7
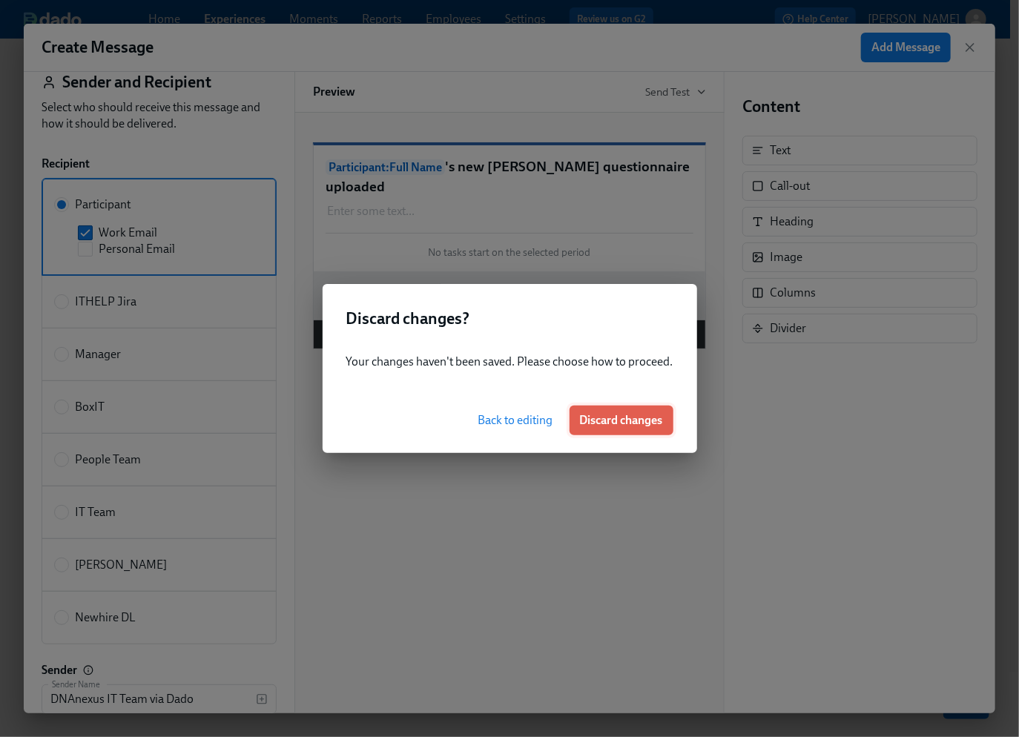
click at [608, 426] on span "Discard changes" at bounding box center [621, 420] width 83 height 15
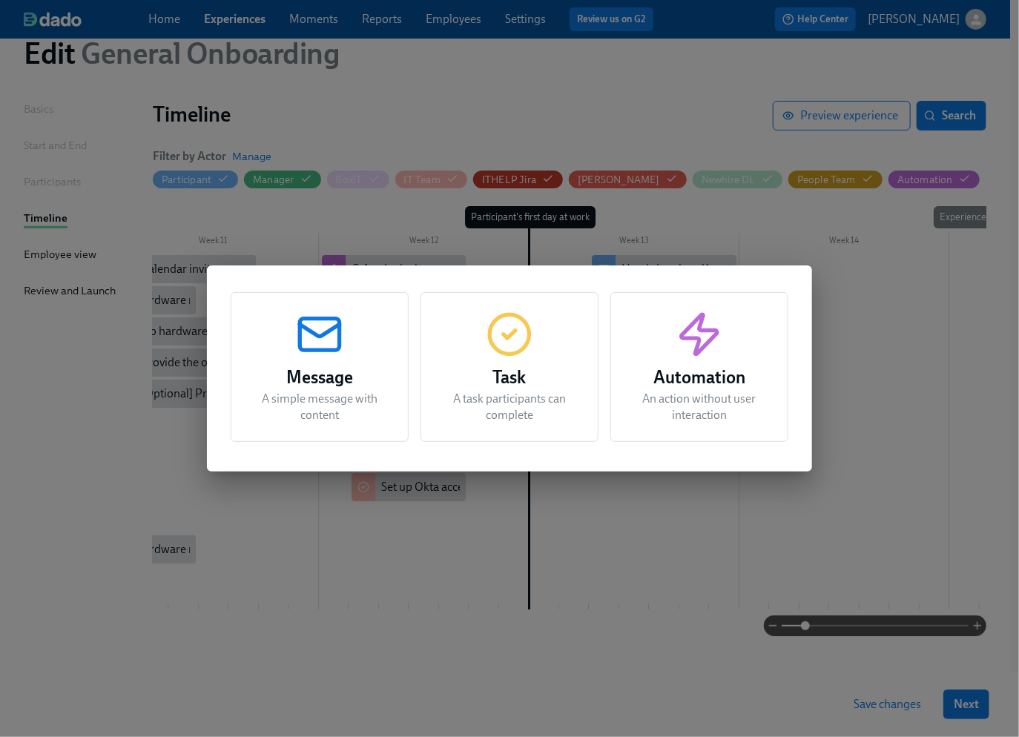
click at [328, 335] on icon "button" at bounding box center [319, 334] width 47 height 47
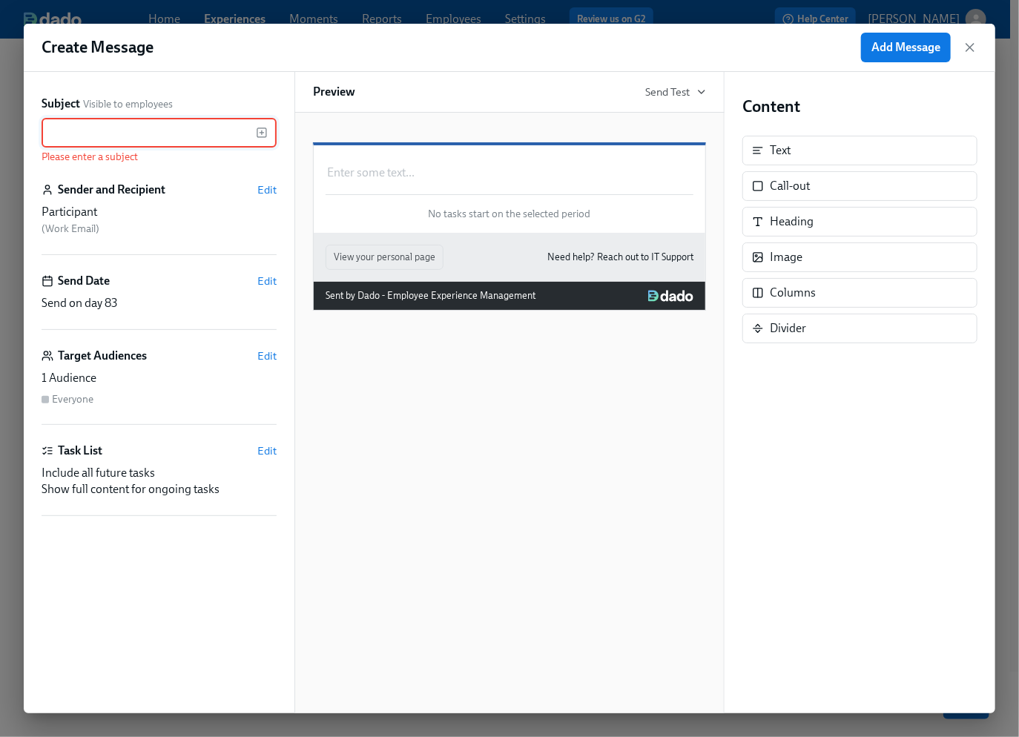
paste input "{{ participant.fullName }}'s new [PERSON_NAME] questionnaire uploaded"
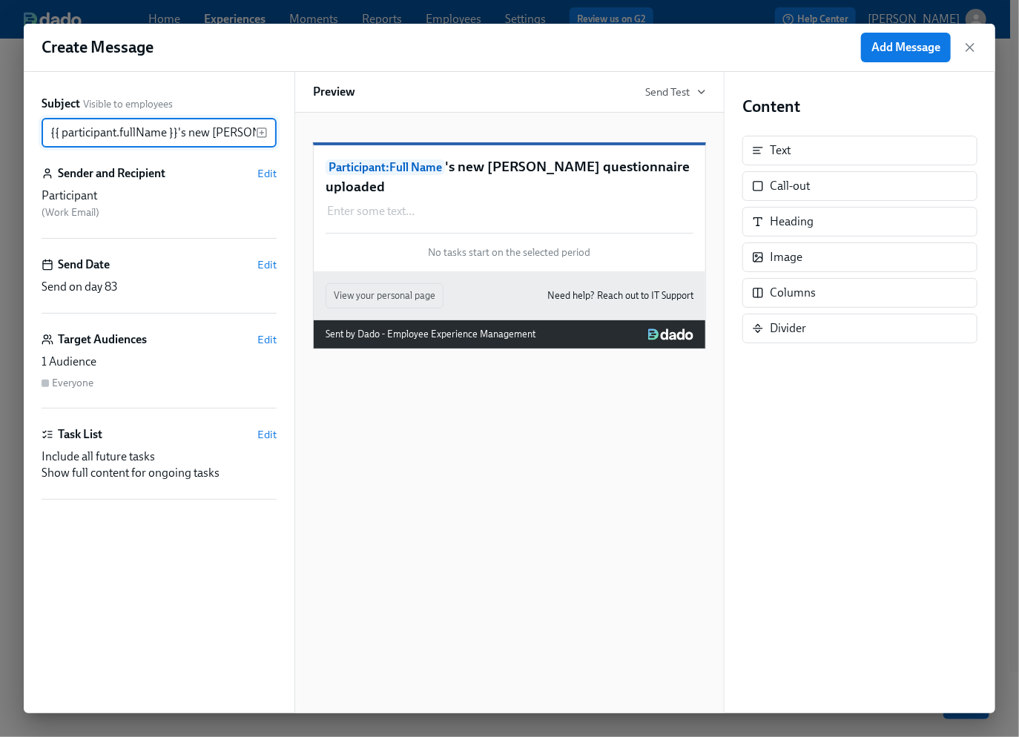
scroll to position [0, 107]
click at [136, 133] on input "{{ participant.fullName }}'s new [PERSON_NAME] questionnaire uploaded" at bounding box center [149, 133] width 214 height 30
click at [204, 135] on input "{{ participant.fullName }}'s new [PERSON_NAME] questionnaire uploaded" at bounding box center [149, 133] width 214 height 30
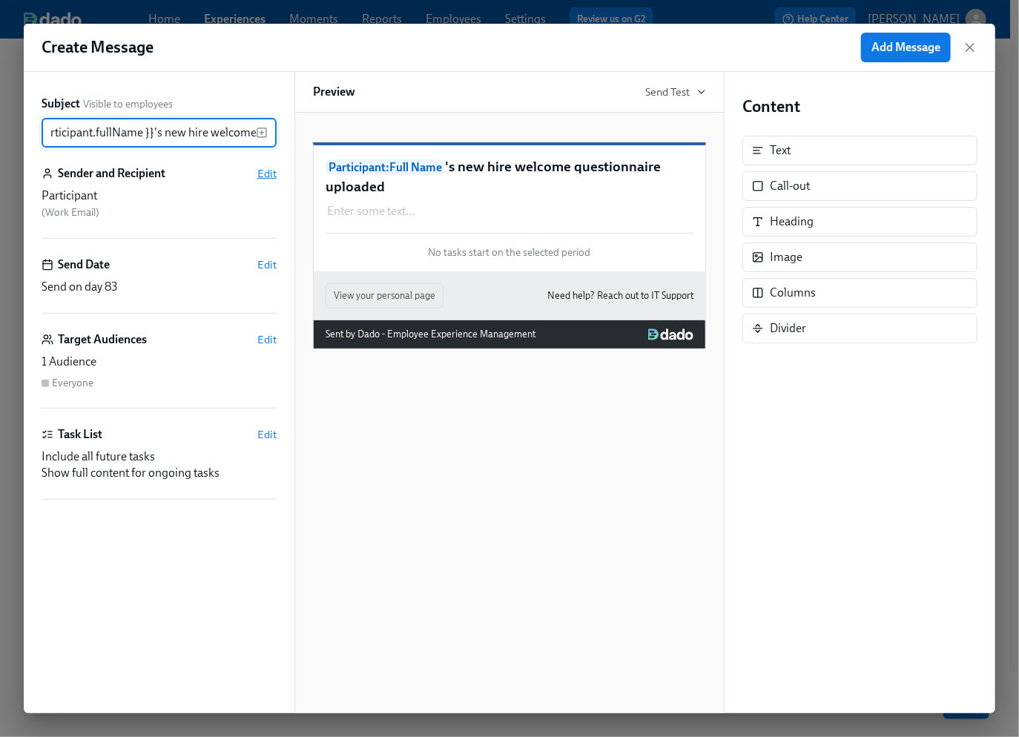
type input "{{ participant.fullName }}'s new hire welcome questionnaire uploaded"
click at [269, 174] on span "Edit" at bounding box center [266, 173] width 19 height 15
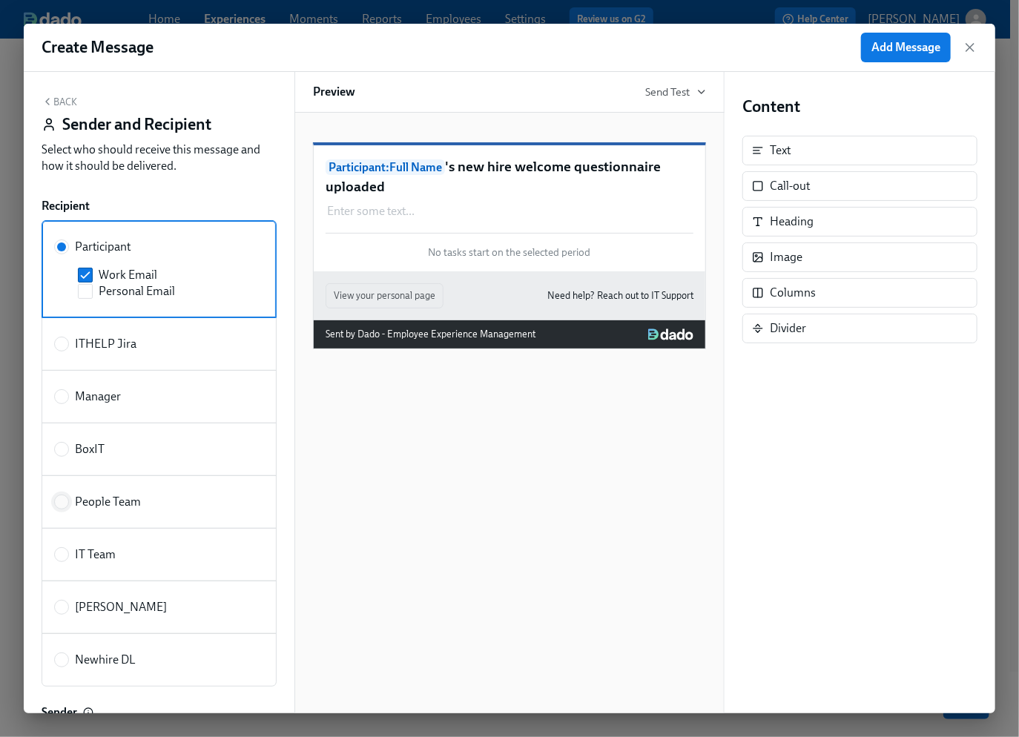
click at [65, 499] on input "People Team" at bounding box center [61, 501] width 13 height 13
radio input "true"
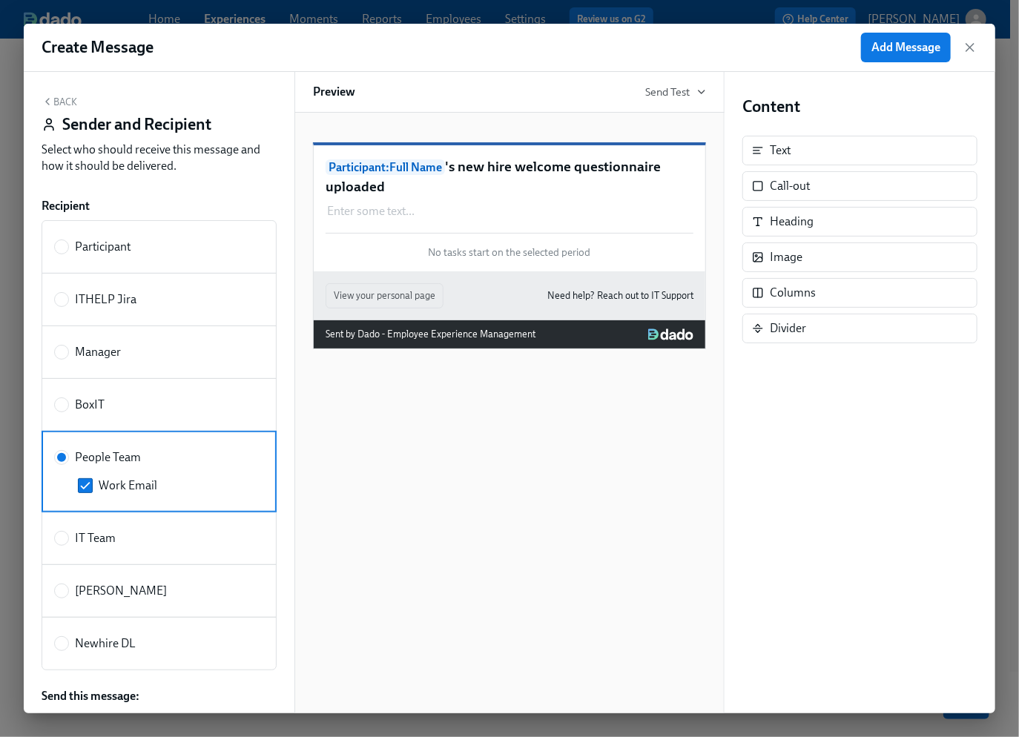
click at [55, 100] on button "Back" at bounding box center [60, 102] width 36 height 12
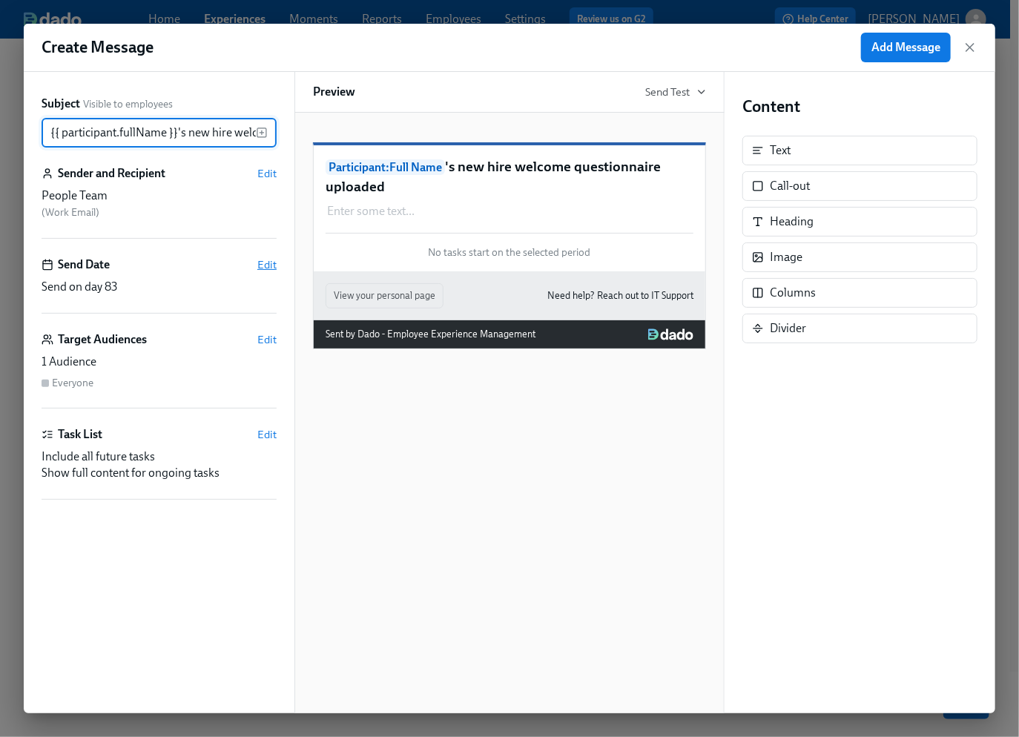
click at [268, 267] on span "Edit" at bounding box center [266, 264] width 19 height 15
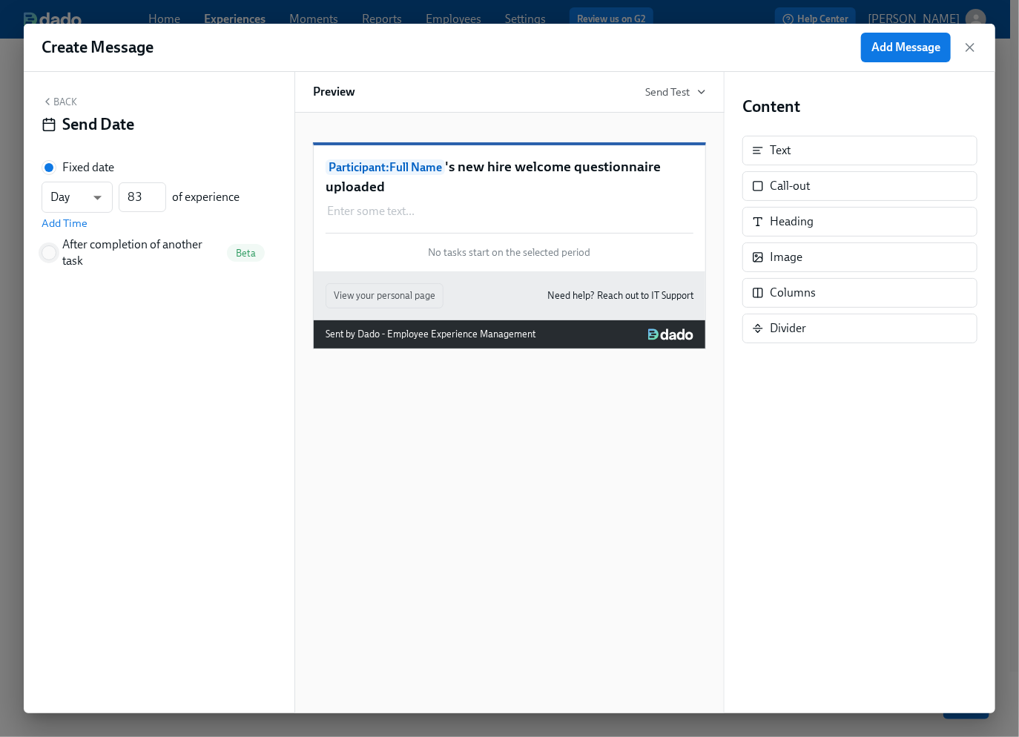
click at [43, 256] on input "After completion of another task Beta" at bounding box center [48, 252] width 13 height 13
radio input "true"
radio input "false"
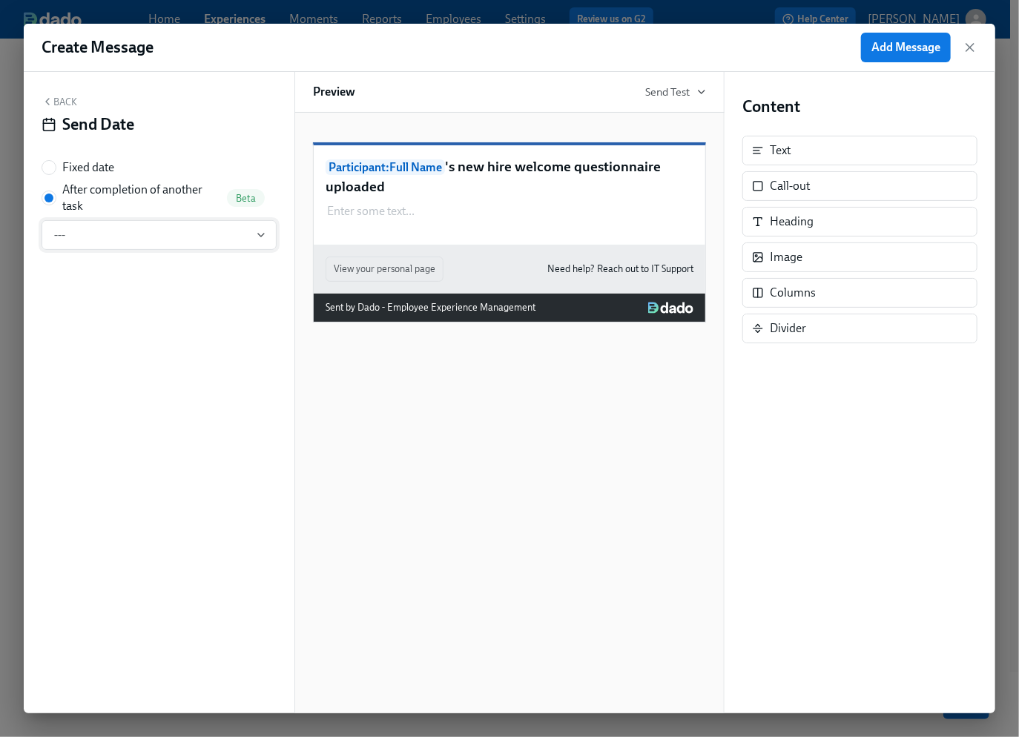
click at [115, 235] on span "---" at bounding box center [159, 235] width 210 height 15
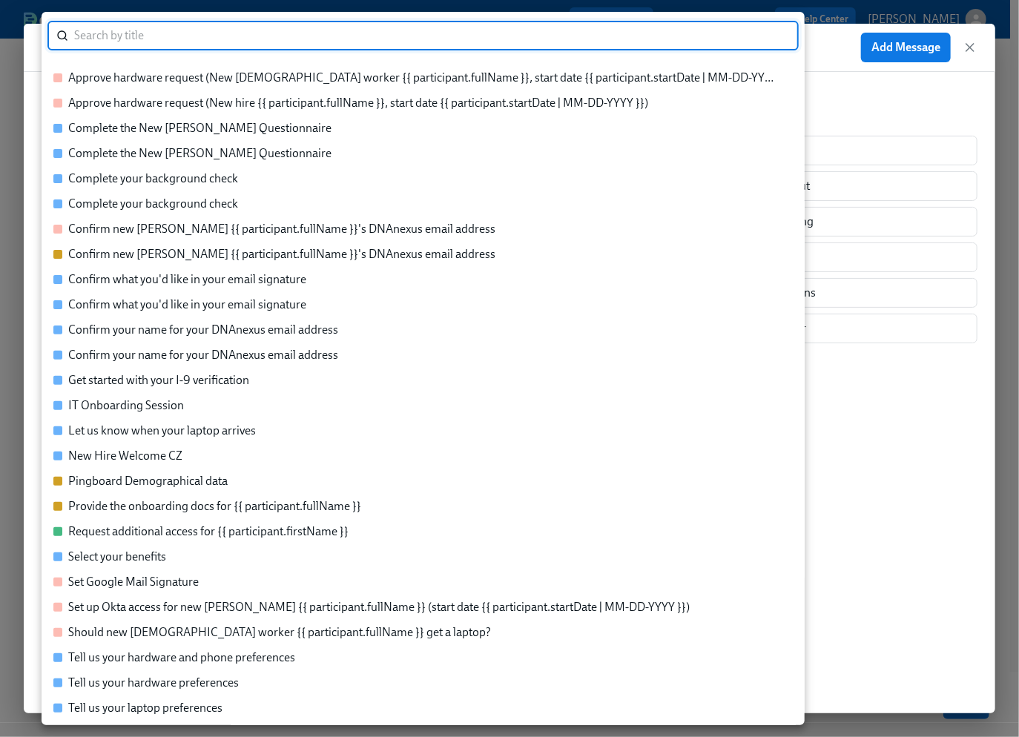
click at [157, 458] on div "New Hire Welcome CZ" at bounding box center [125, 456] width 114 height 16
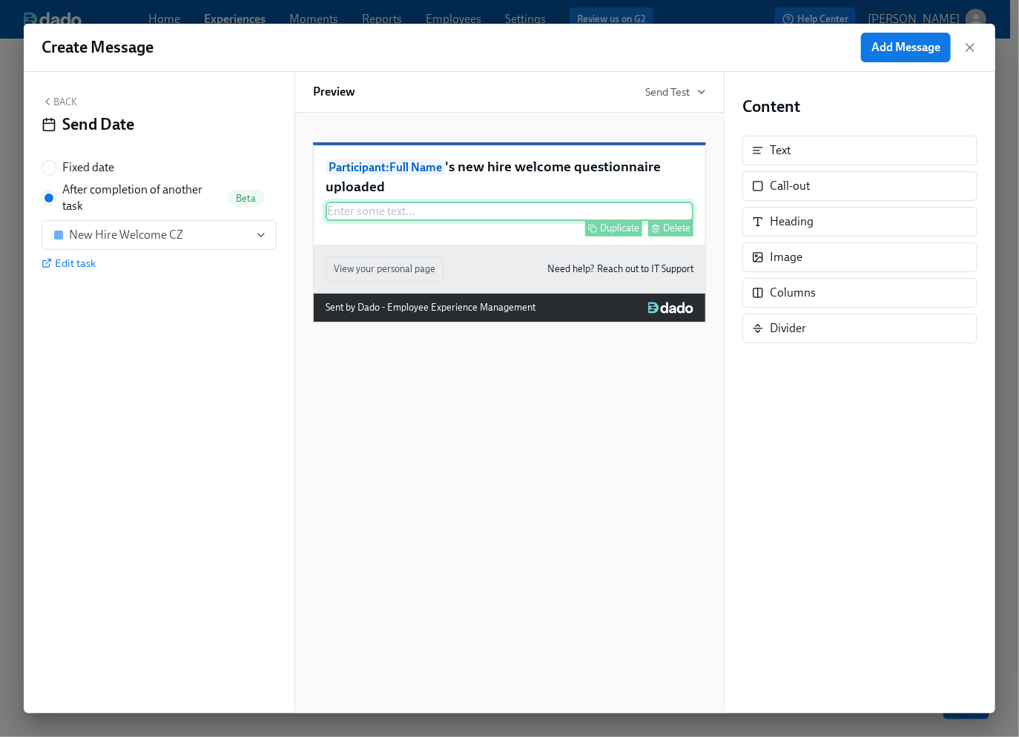
click at [349, 221] on div "Enter some text ... Duplicate Delete" at bounding box center [510, 211] width 368 height 19
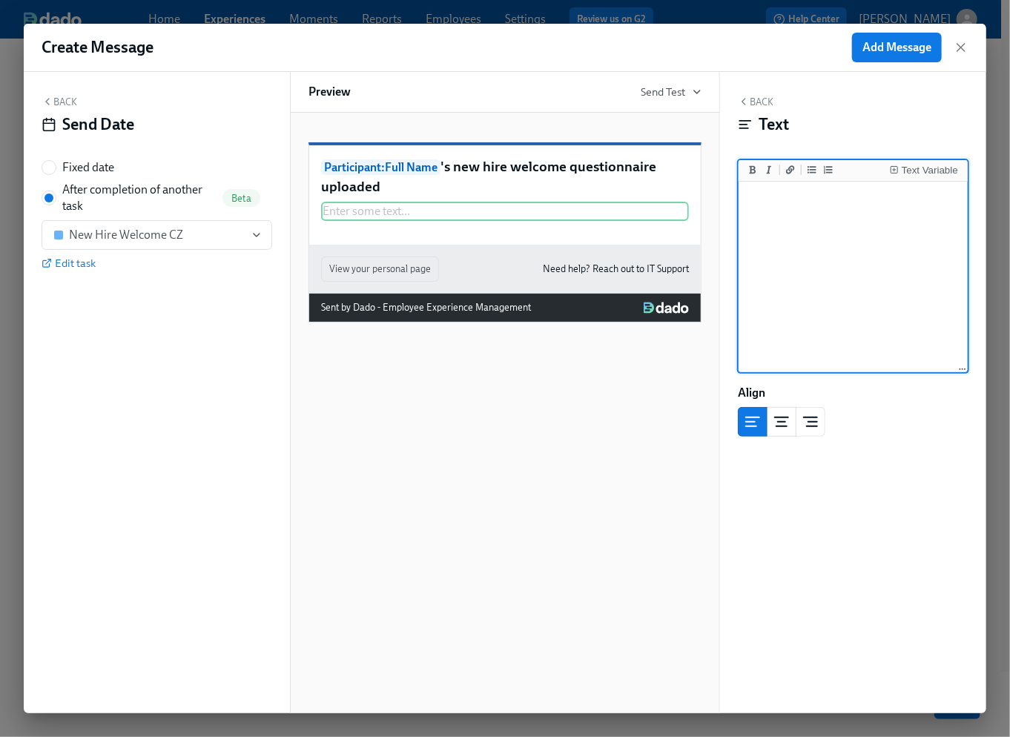
click at [782, 201] on textarea at bounding box center [853, 278] width 223 height 186
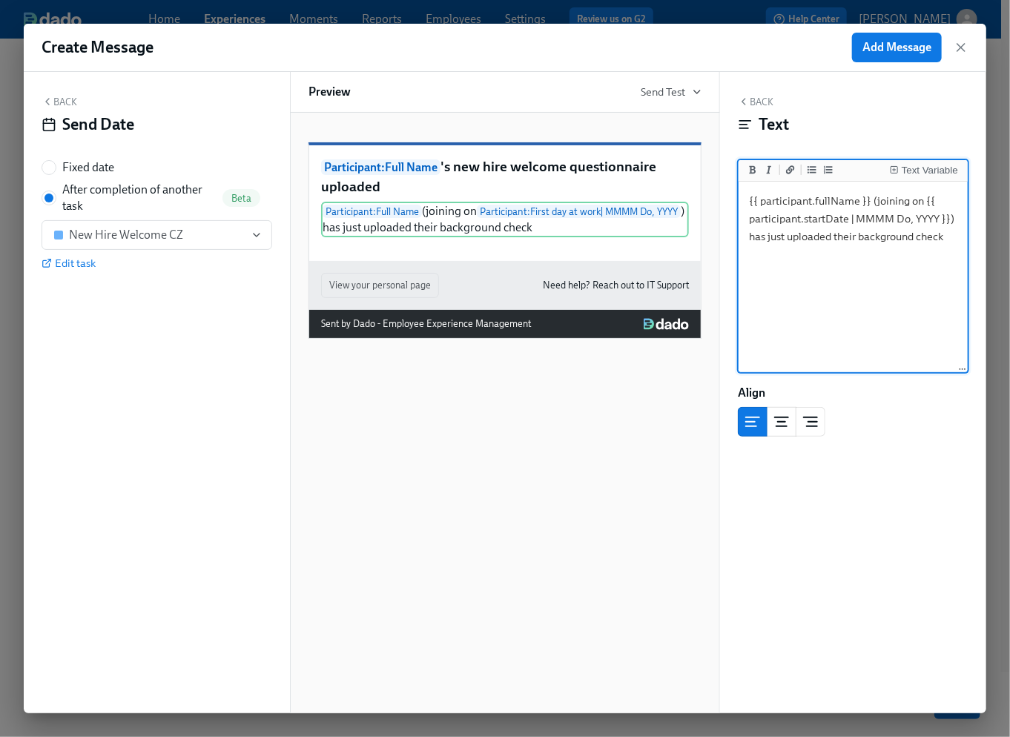
drag, startPoint x: 947, startPoint y: 237, endPoint x: 861, endPoint y: 234, distance: 86.1
click at [861, 234] on textarea "{{ participant.fullName }} (joining on {{ participant.startDate | MMMM Do, YYYY…" at bounding box center [853, 278] width 223 height 186
type textarea "{{ participant.fullName }} (joining on {{ participant.startDate | MMMM Do, YYYY…"
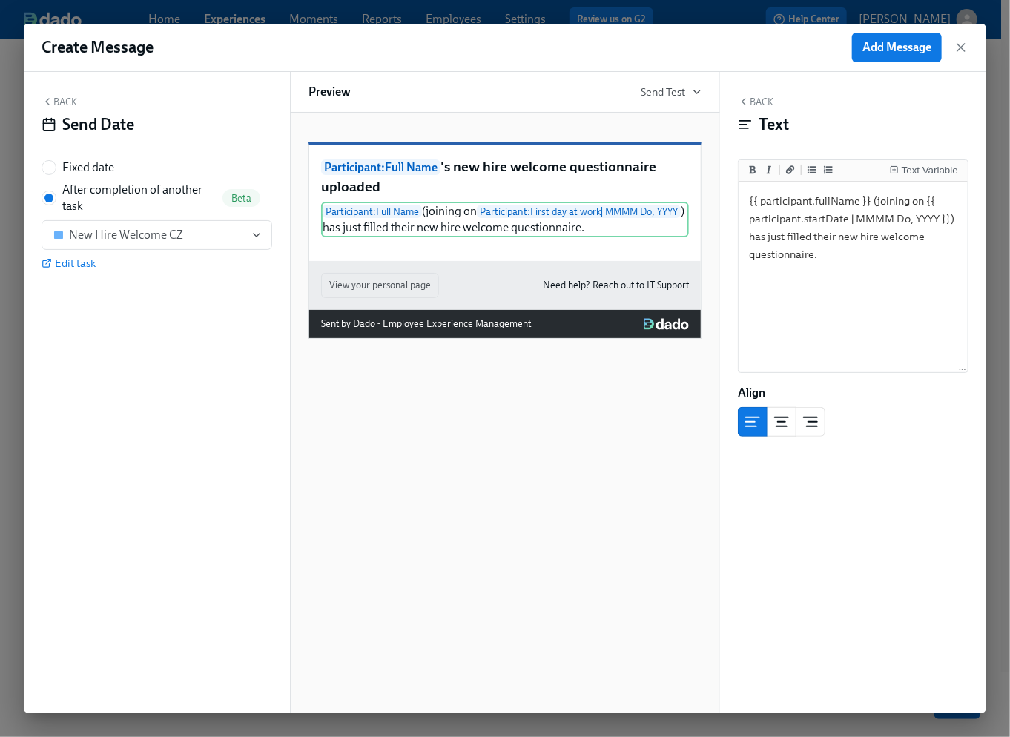
click at [52, 100] on icon "button" at bounding box center [48, 102] width 12 height 12
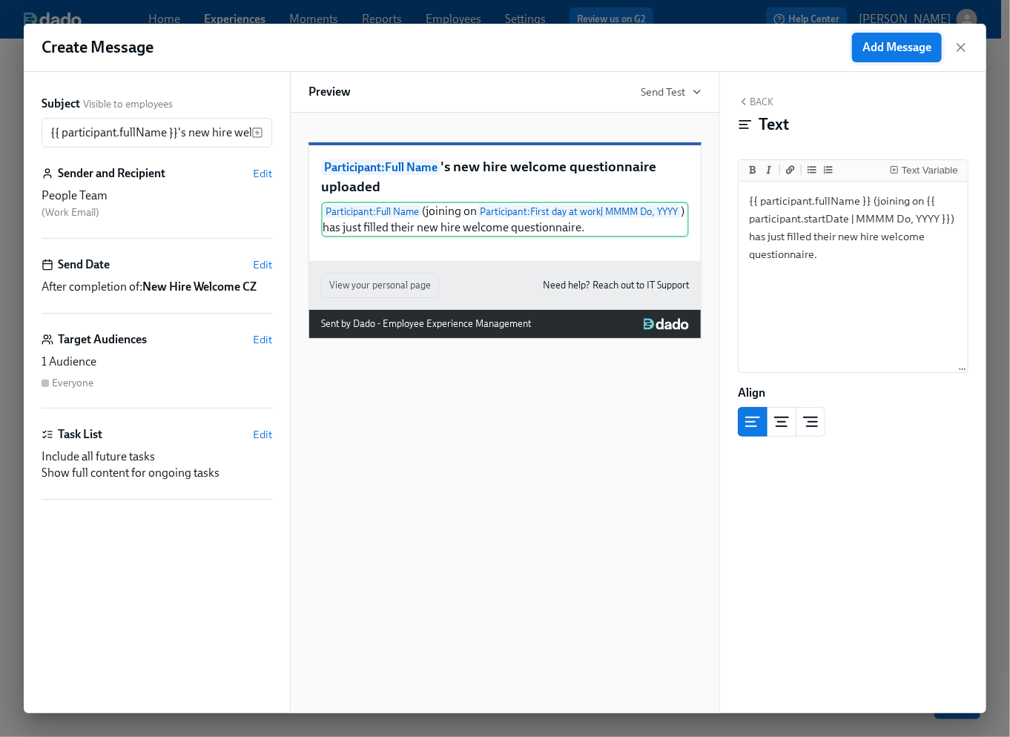
click at [900, 47] on span "Add Message" at bounding box center [897, 47] width 69 height 15
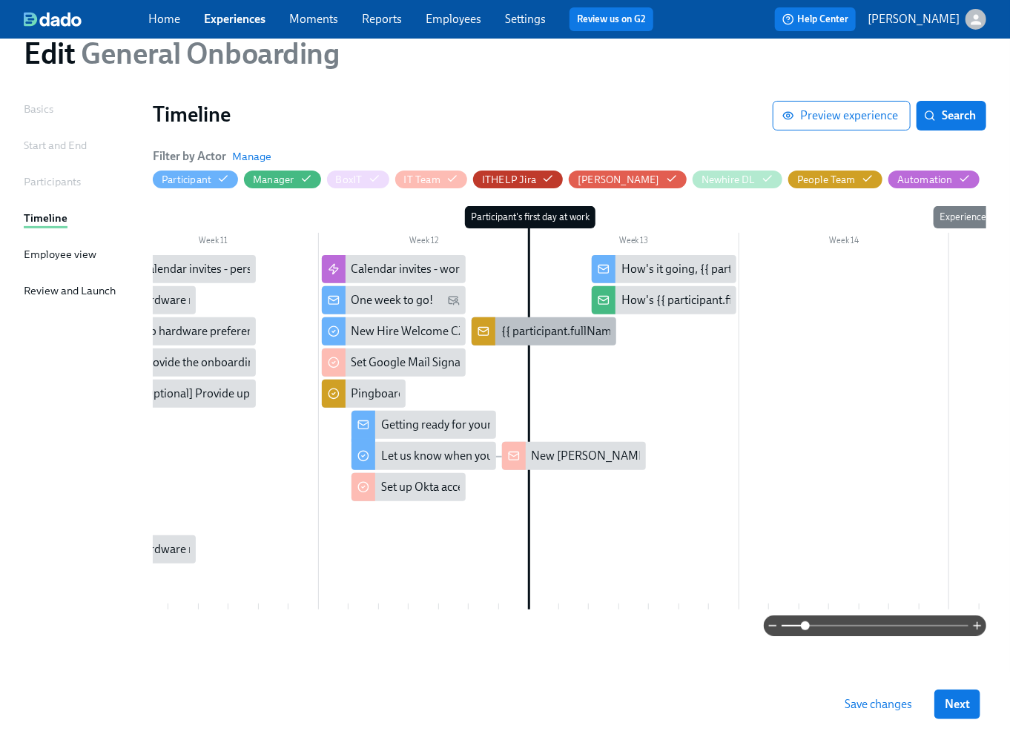
click at [522, 326] on div "{{ participant.fullName }}'s new hire welcome questionnaire uploaded" at bounding box center [677, 331] width 353 height 16
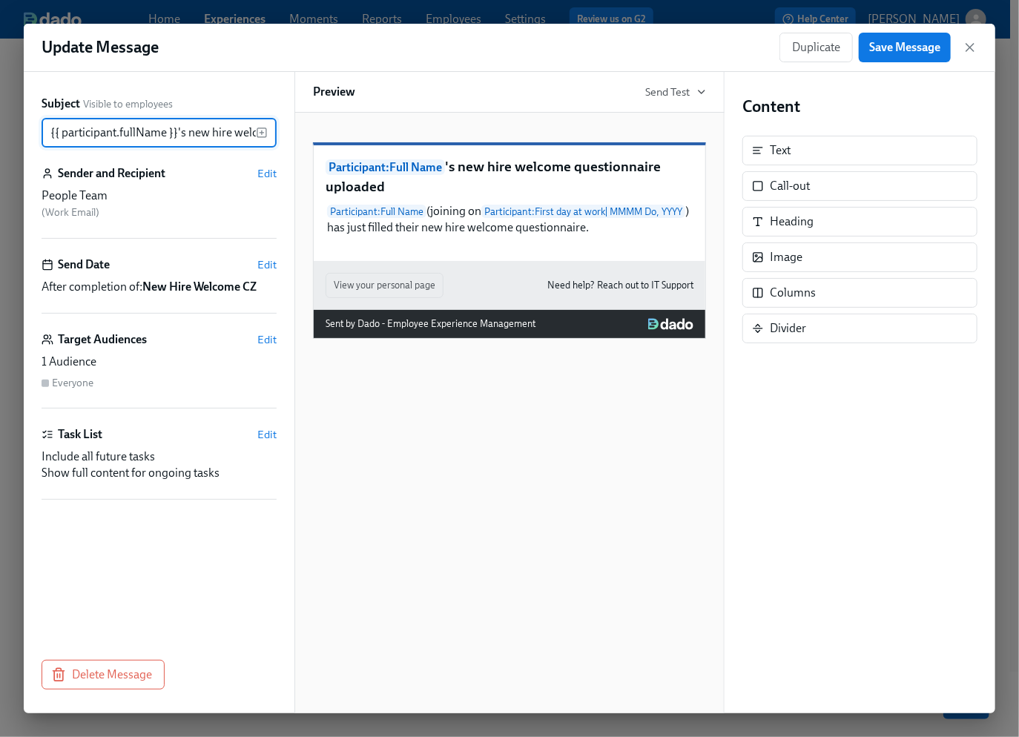
scroll to position [0, 145]
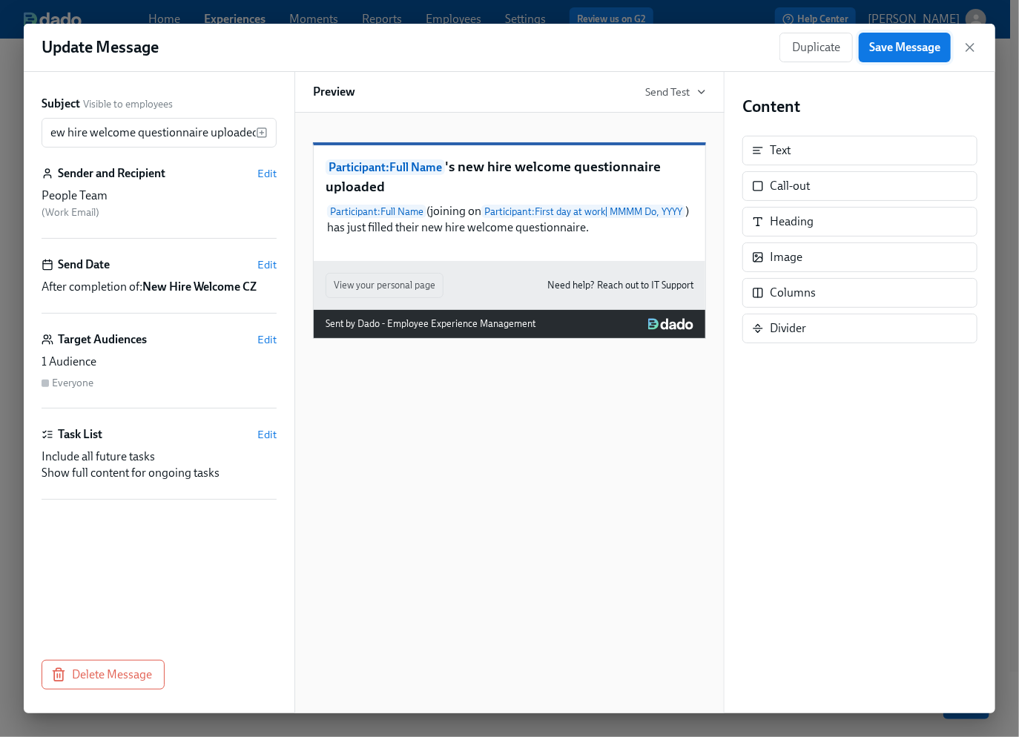
click at [900, 51] on span "Save Message" at bounding box center [904, 47] width 71 height 15
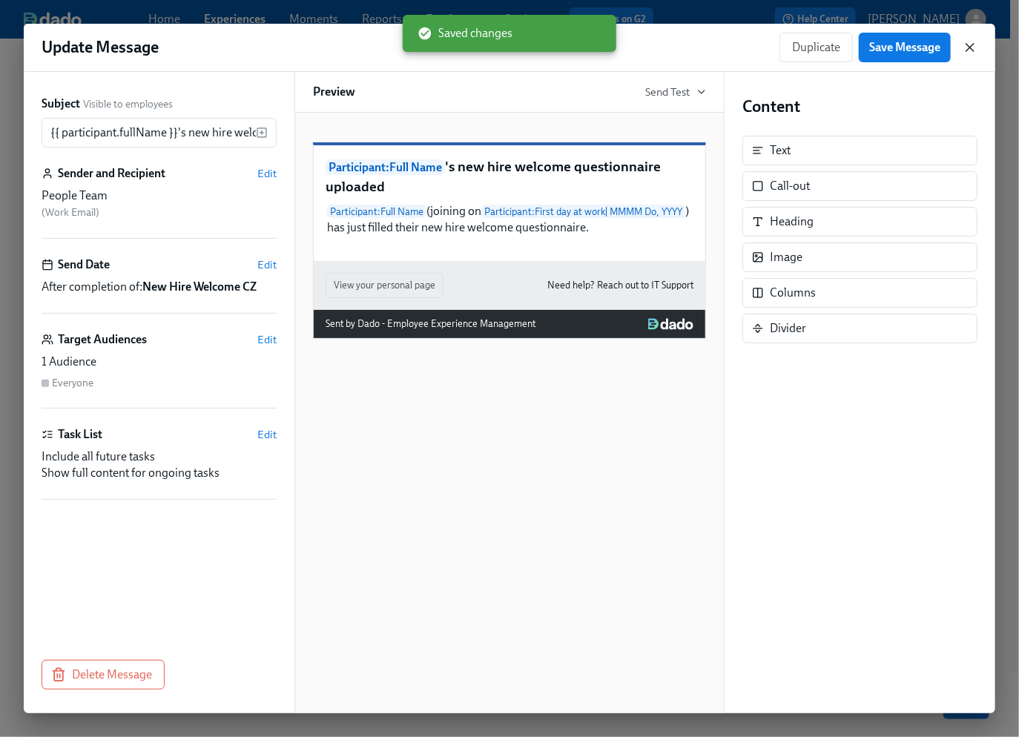
click at [968, 46] on icon "button" at bounding box center [970, 47] width 15 height 15
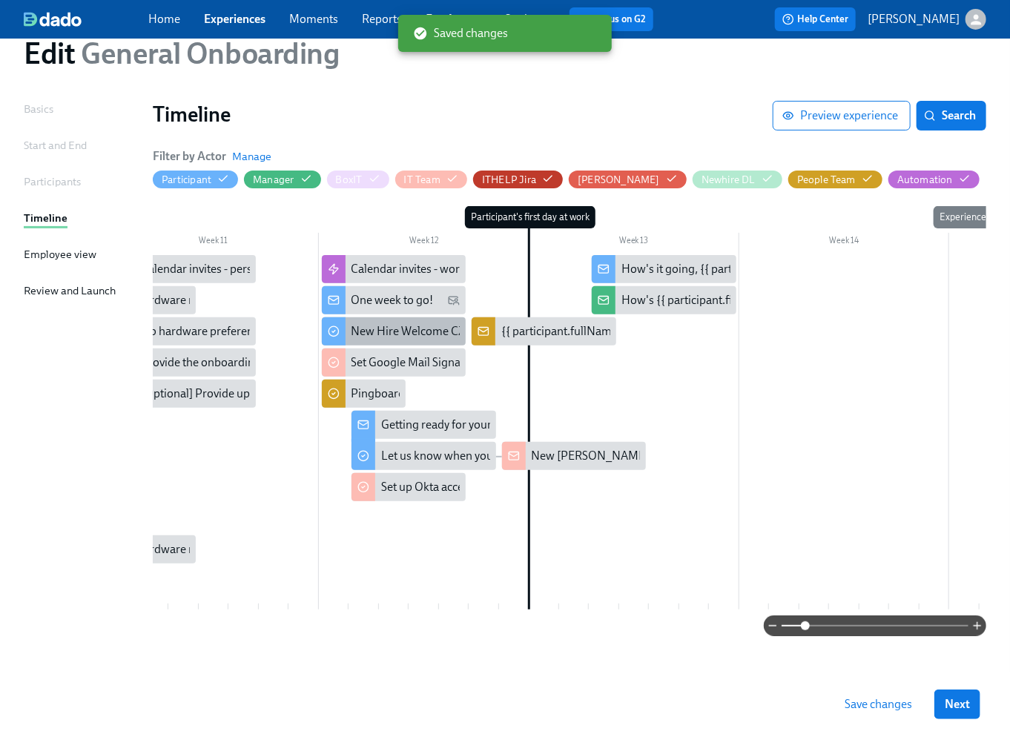
click at [394, 326] on div "New Hire Welcome CZ" at bounding box center [409, 331] width 114 height 16
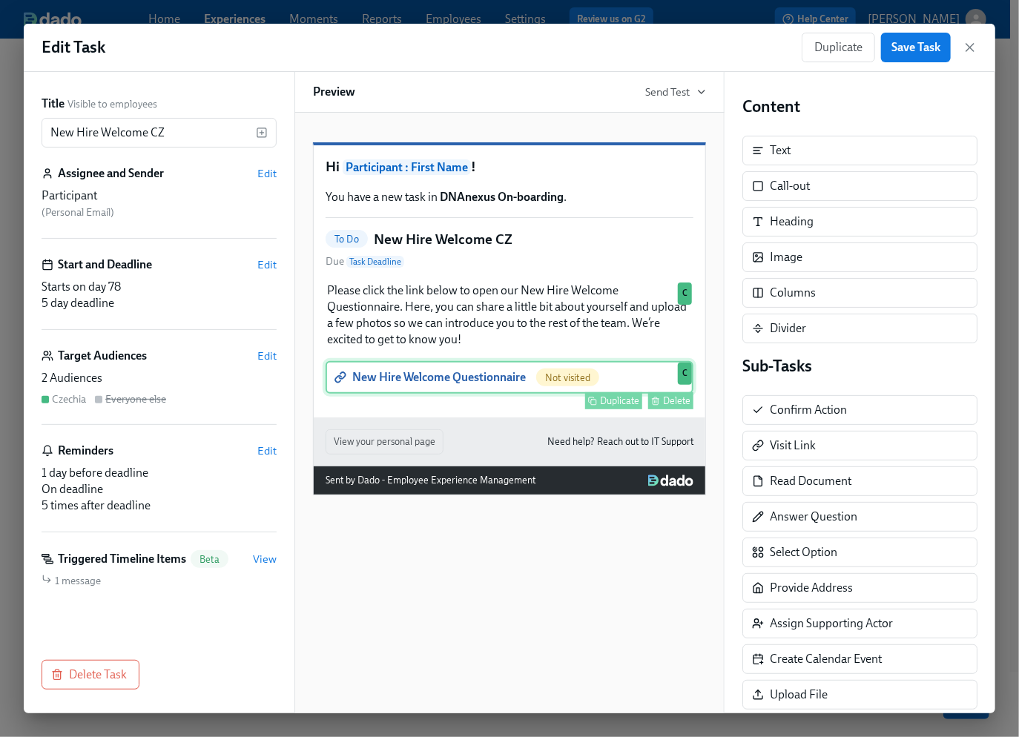
click at [504, 394] on div "New Hire Welcome Questionnaire Not visited Duplicate Delete C" at bounding box center [510, 377] width 368 height 33
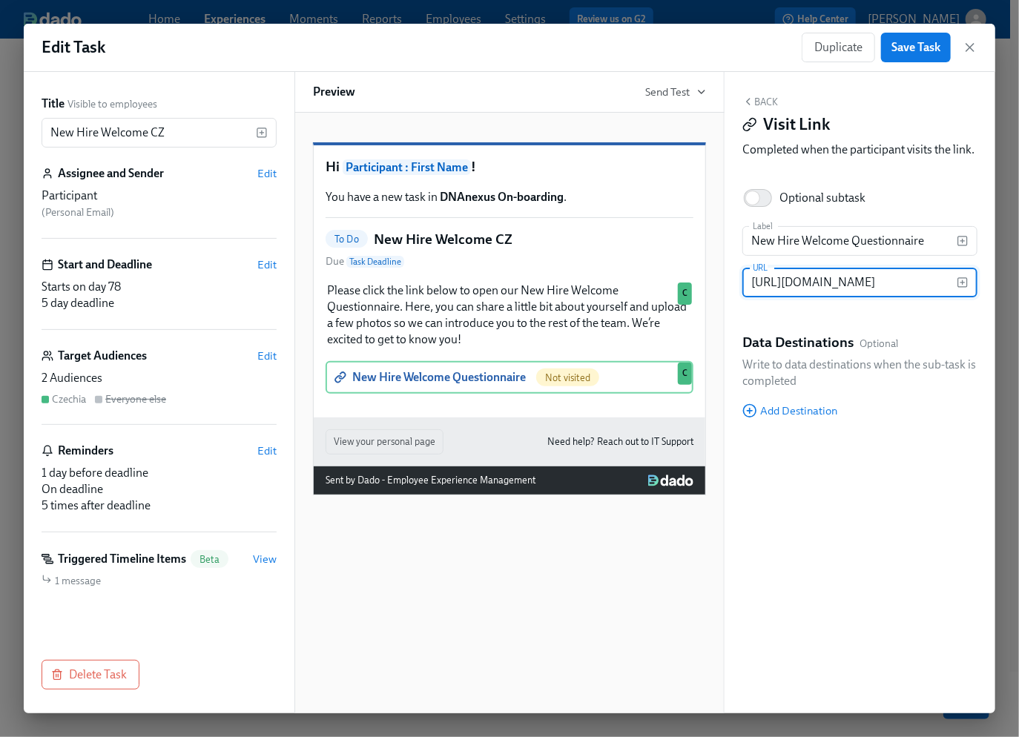
click at [802, 286] on input "https://docs.google.com/forms/d/1LWdkxS7PfYeei97e4niOHi8x5RsN3fN2f3jPXIn3lpQ/ed…" at bounding box center [849, 283] width 214 height 30
paste input "https://docs.google.com/forms/d/1LWdkxS7PfYeei97e4niOHi8x5RsN3fN2f3jPXIn3lpQ/ed…"
type input "https://docs.google.com/forms/d/1LWdkxS7PfYeei97e4niOHi8x5RsN3fN2f3jPXIn3lpQ/ed…"
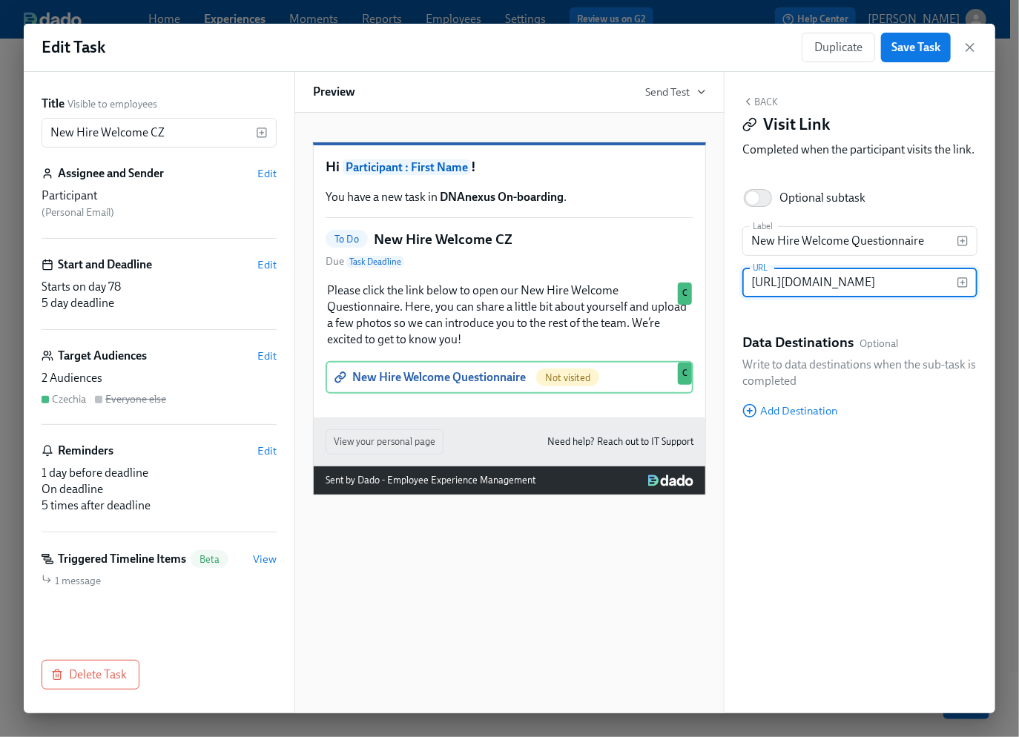
click at [811, 286] on input "https://docs.google.com/forms/d/1LWdkxS7PfYeei97e4niOHi8x5RsN3fN2f3jPXIn3lpQ/ed…" at bounding box center [849, 283] width 214 height 30
click at [859, 283] on input "https://docs.google.com/forms/d/1LWdkxS7PfYeei97e4niOHi8x5RsN3fN2f3jPXIn3lpQ/ed…" at bounding box center [849, 283] width 214 height 30
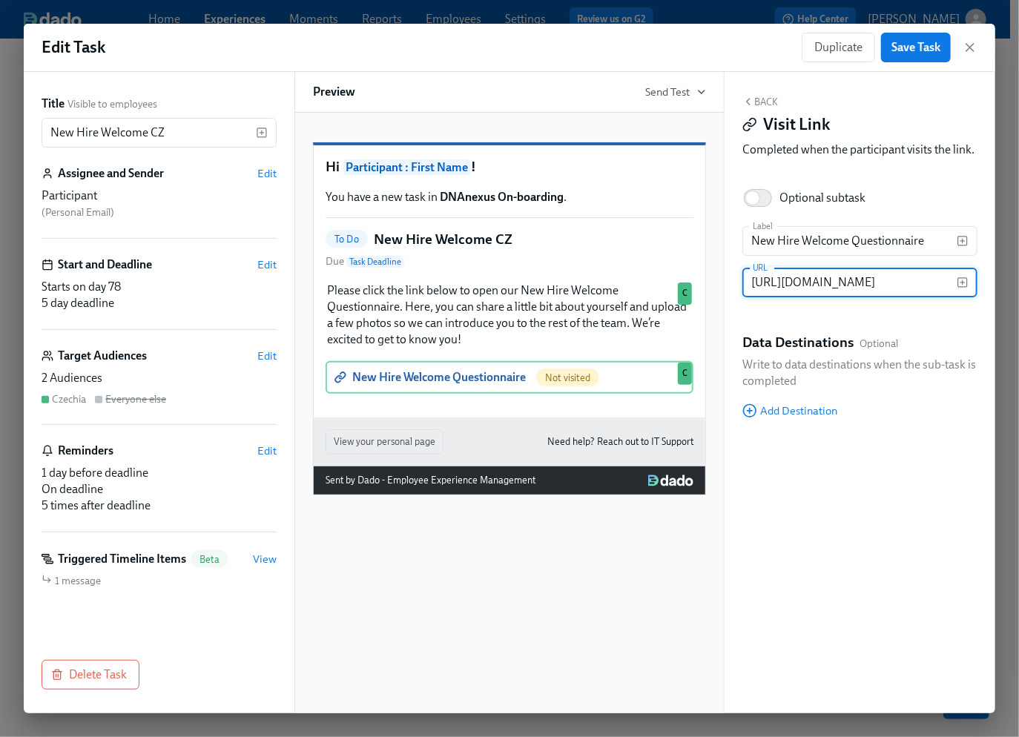
click at [859, 283] on input "https://docs.google.com/forms/d/1LWdkxS7PfYeei97e4niOHi8x5RsN3fN2f3jPXIn3lpQ/ed…" at bounding box center [849, 283] width 214 height 30
paste input "https://docs.google.com/forms/d/e/1FAIpQLSeNXGzTSd0QcIpI9iRPQPjptCrshmstAPl67A4…"
type input "https://docs.google.com/forms/d/e/1FAIpQLSeNXGzTSd0QcIpI9iRPQPjptCrshmstAPl67A4…"
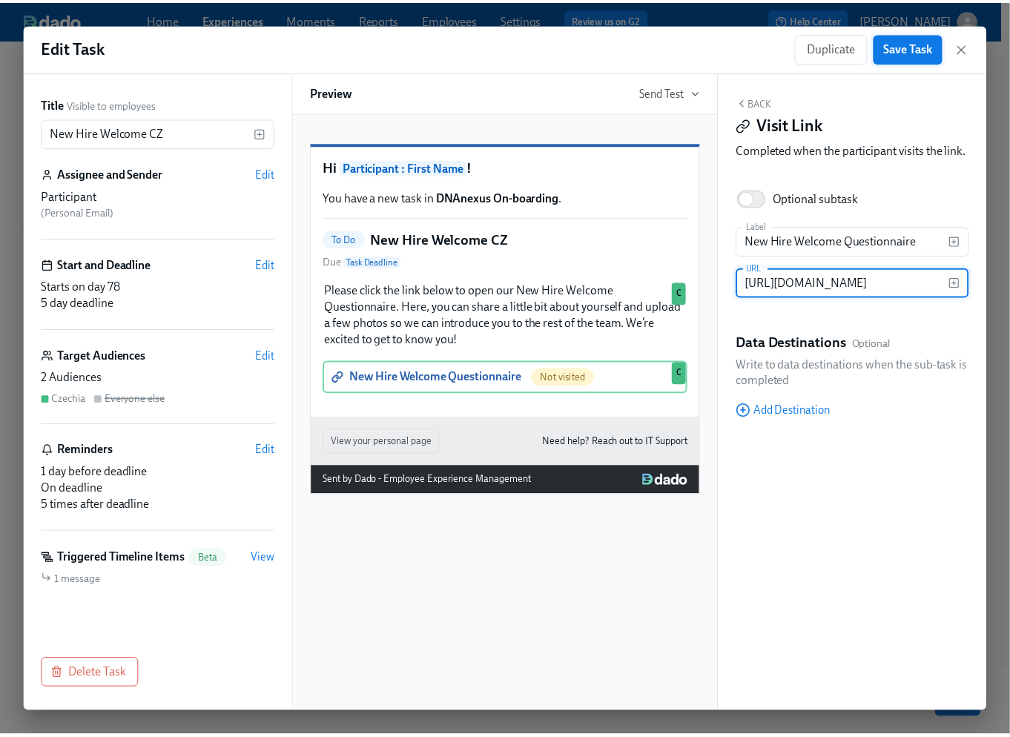
scroll to position [0, 0]
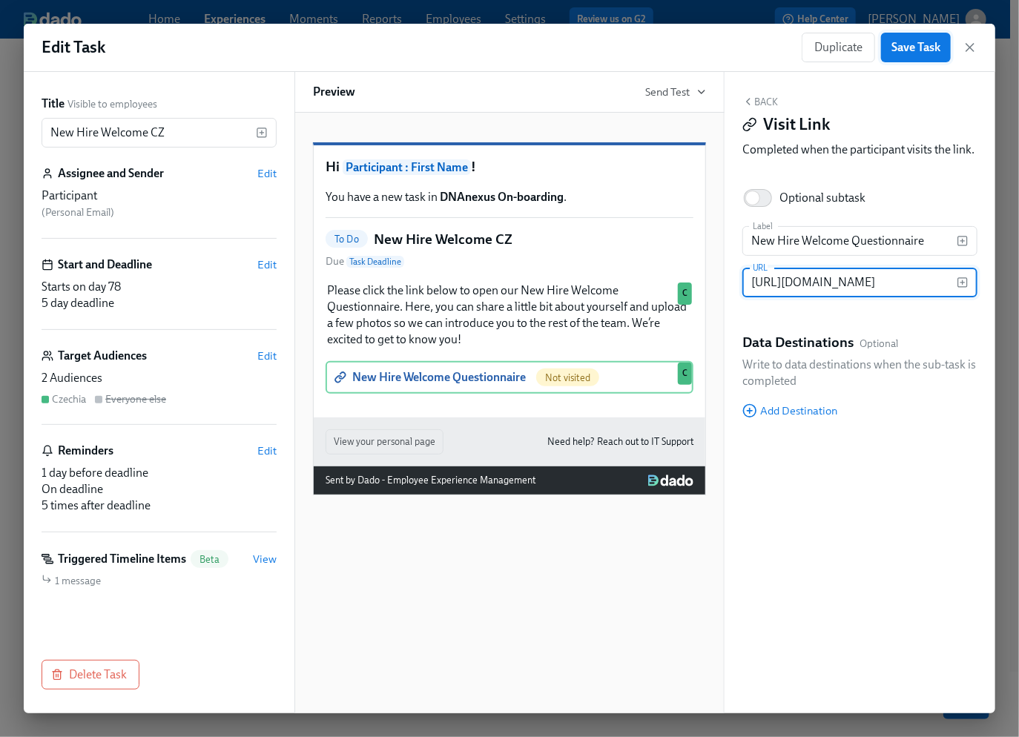
click at [926, 45] on span "Save Task" at bounding box center [915, 47] width 49 height 15
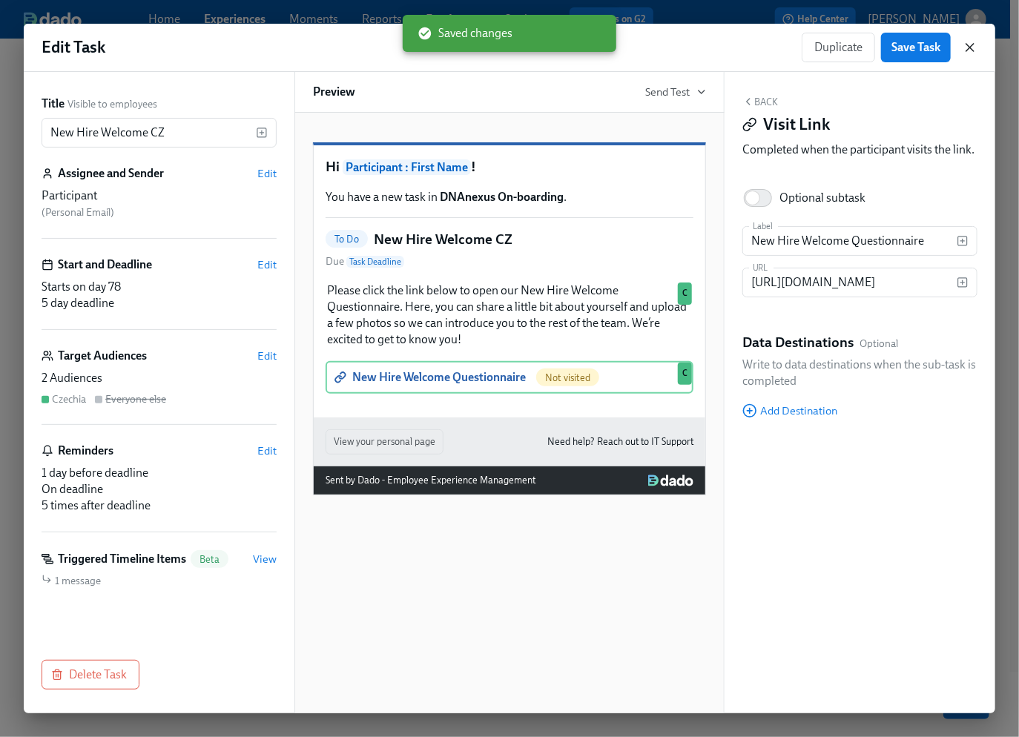
click at [972, 46] on icon "button" at bounding box center [969, 47] width 7 height 7
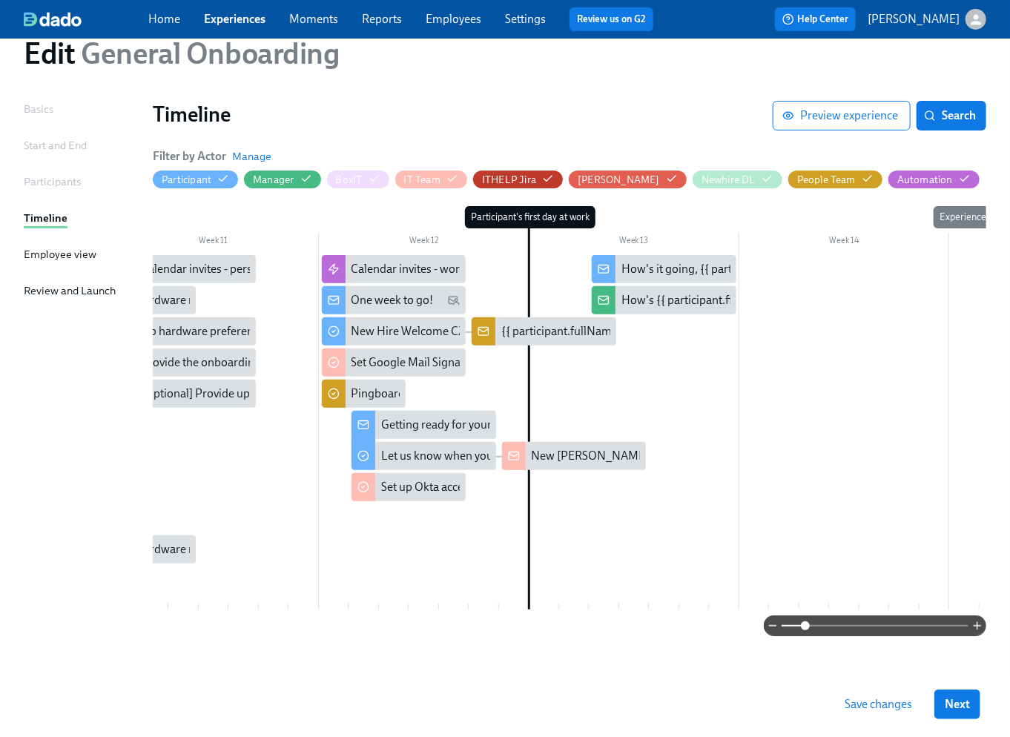
click at [889, 705] on span "Save changes" at bounding box center [878, 704] width 67 height 15
click at [882, 705] on span "Save changes" at bounding box center [878, 704] width 67 height 15
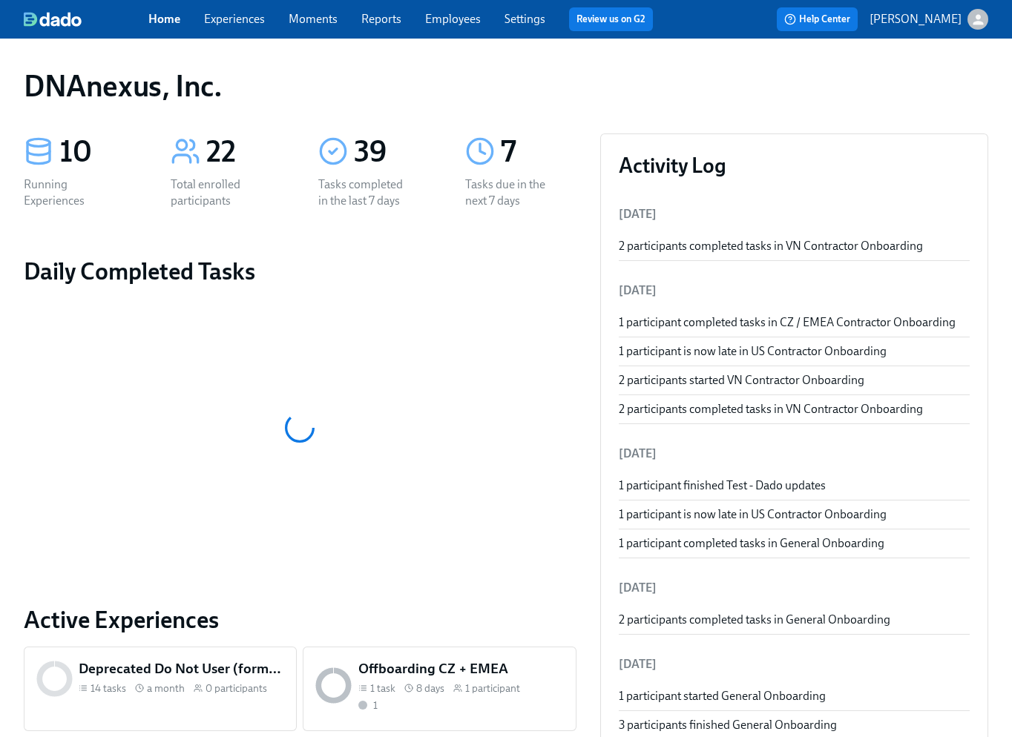
click at [250, 22] on link "Experiences" at bounding box center [234, 19] width 61 height 14
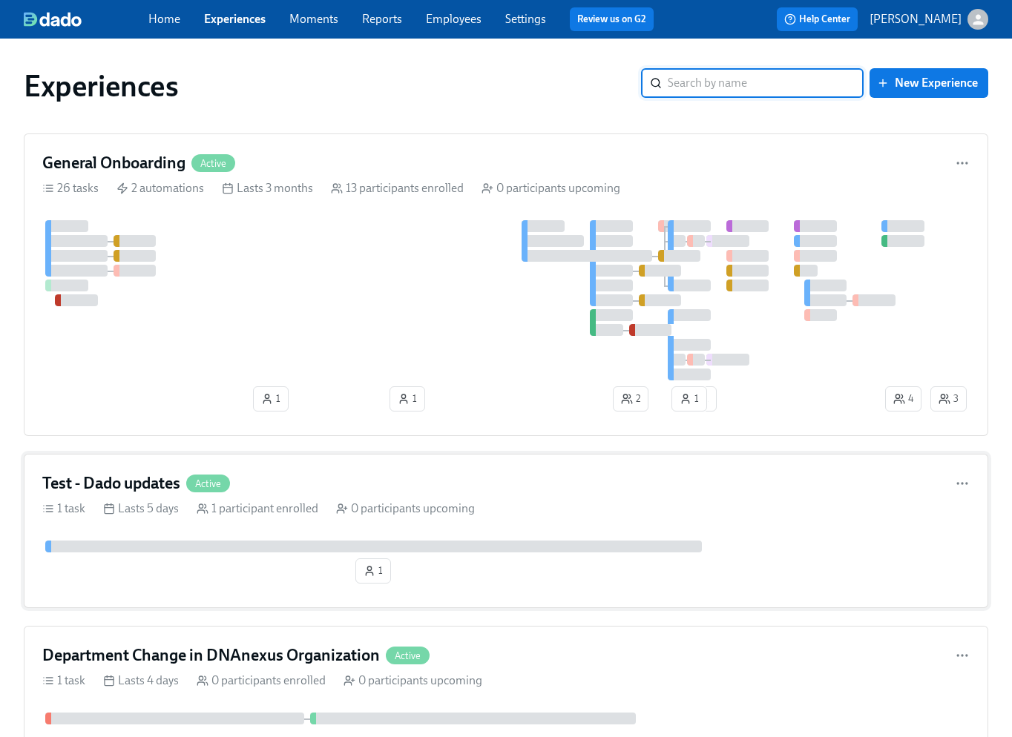
click at [682, 504] on div "1 task Lasts 5 days 1 participant enrolled 0 participants upcoming" at bounding box center [505, 509] width 927 height 16
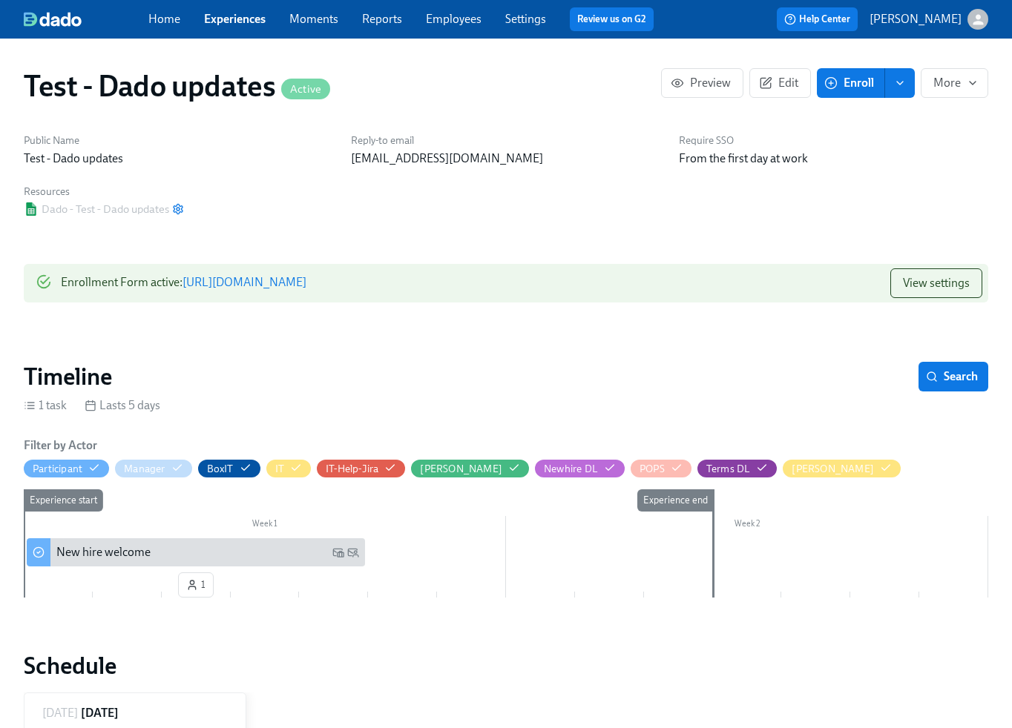
click at [234, 19] on link "Experiences" at bounding box center [235, 19] width 62 height 14
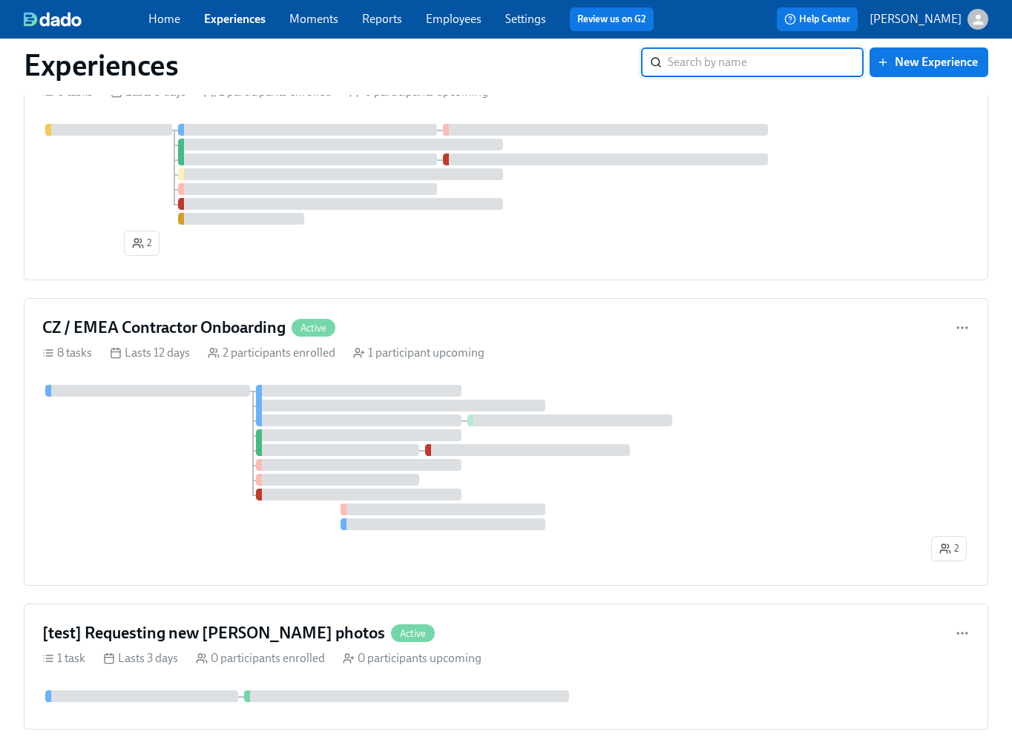
scroll to position [1071, 0]
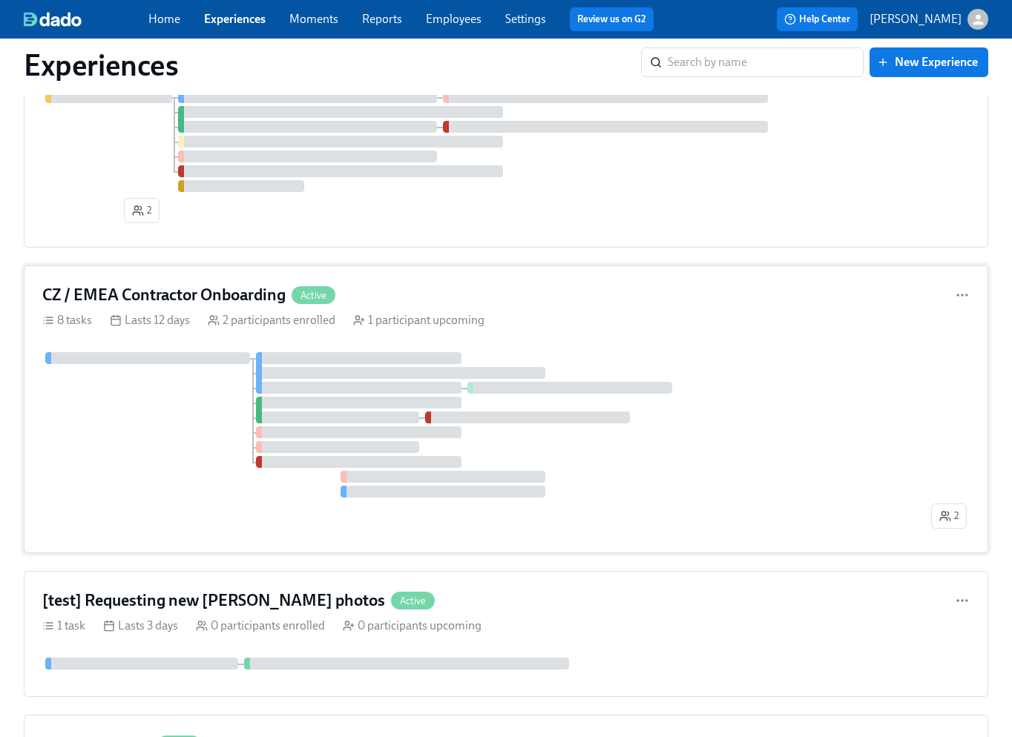
click at [729, 424] on div at bounding box center [485, 424] width 886 height 145
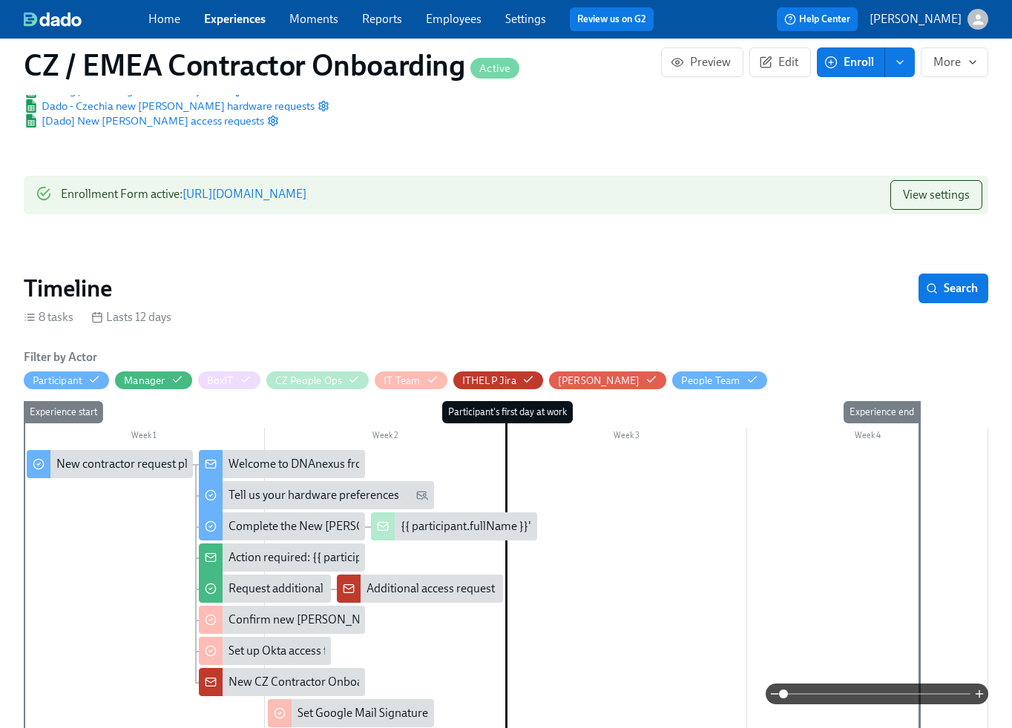
scroll to position [380, 0]
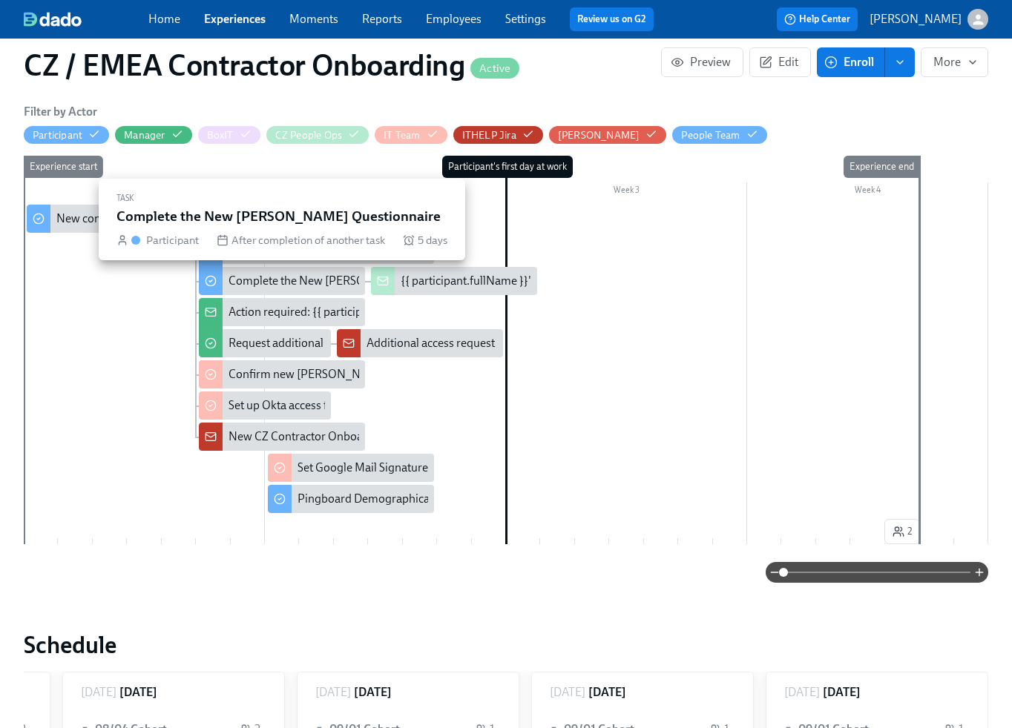
click at [313, 279] on div "Complete the New [PERSON_NAME] Questionnaire" at bounding box center [359, 281] width 263 height 16
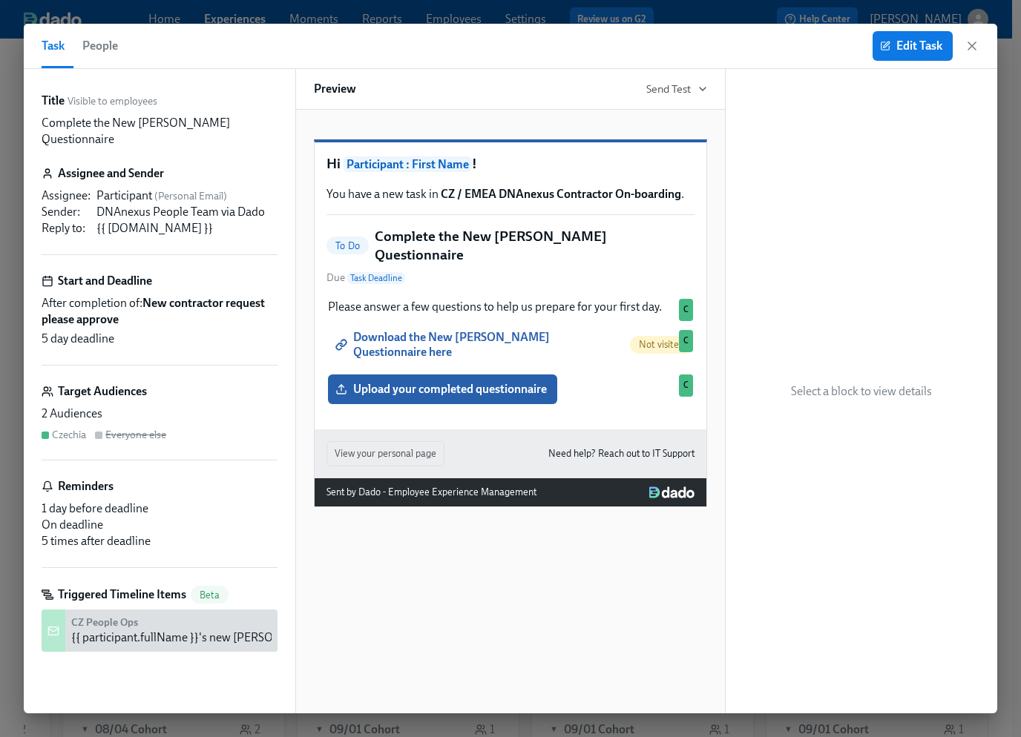
click at [969, 44] on icon "button" at bounding box center [971, 45] width 7 height 7
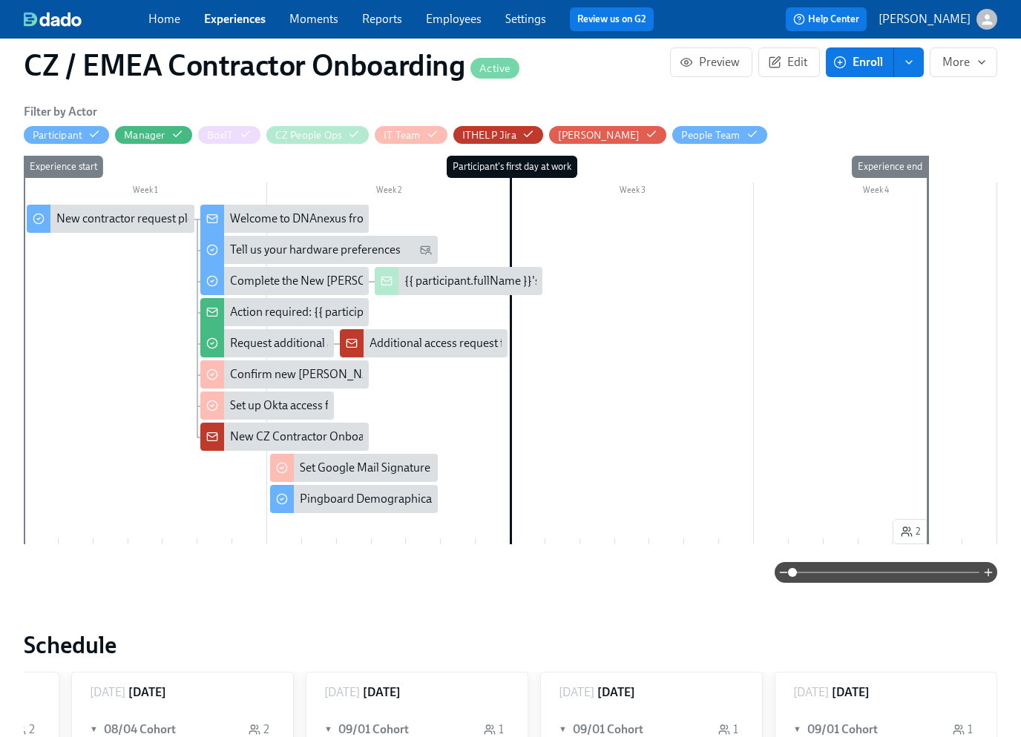
scroll to position [0, 1359]
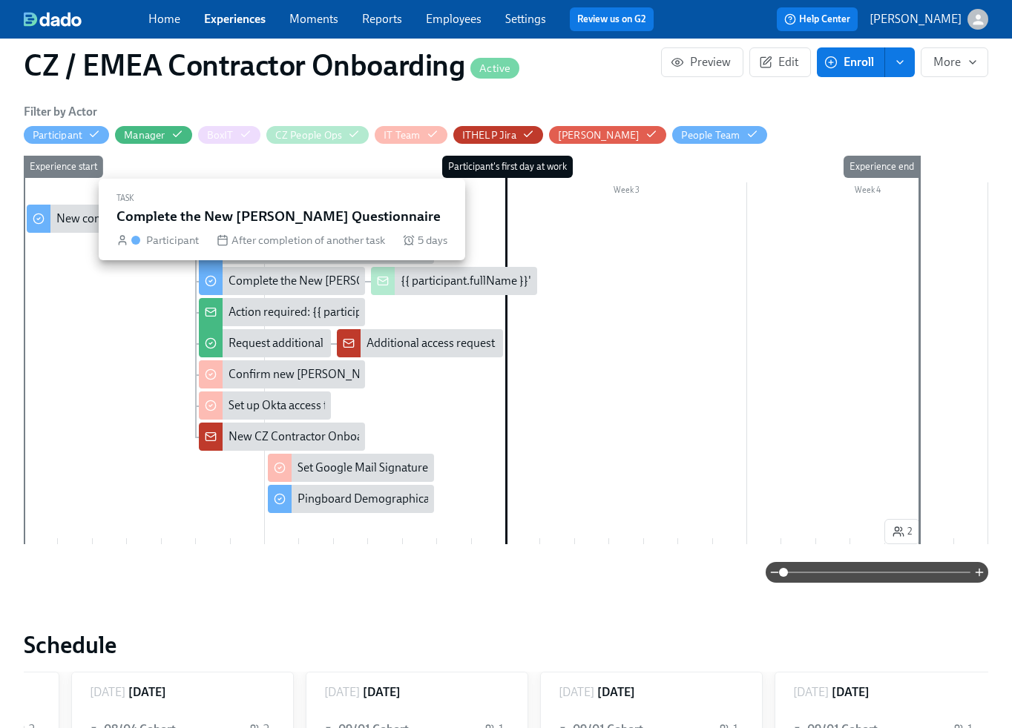
click at [301, 279] on div "Complete the New [PERSON_NAME] Questionnaire" at bounding box center [359, 281] width 263 height 16
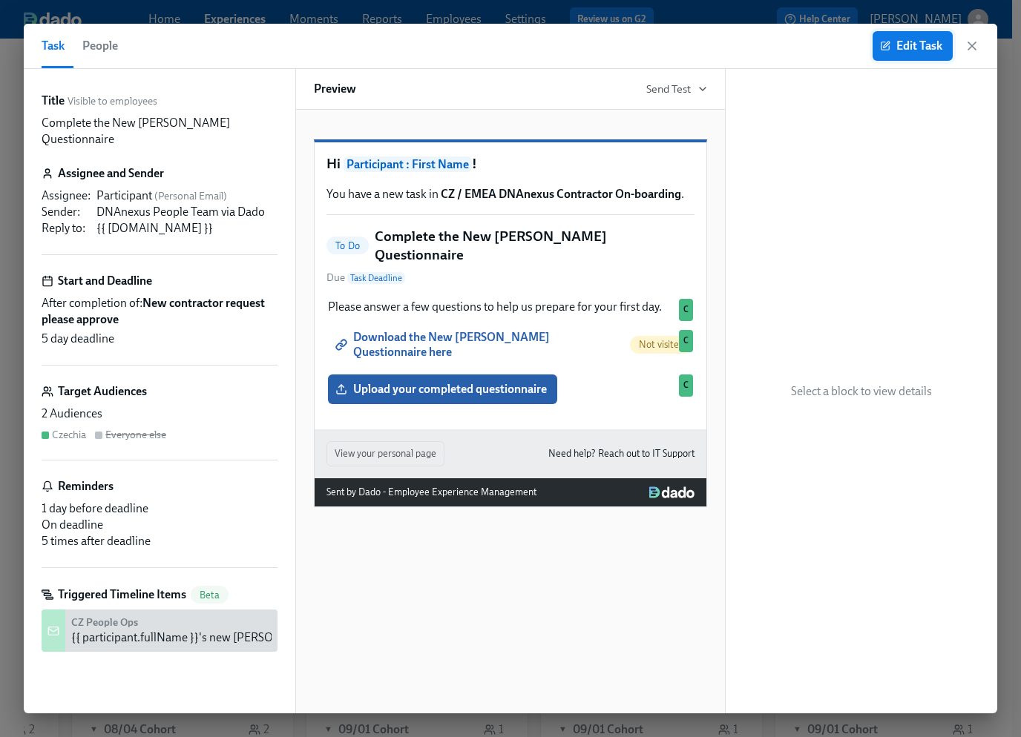
click at [906, 47] on span "Edit Task" at bounding box center [912, 46] width 59 height 15
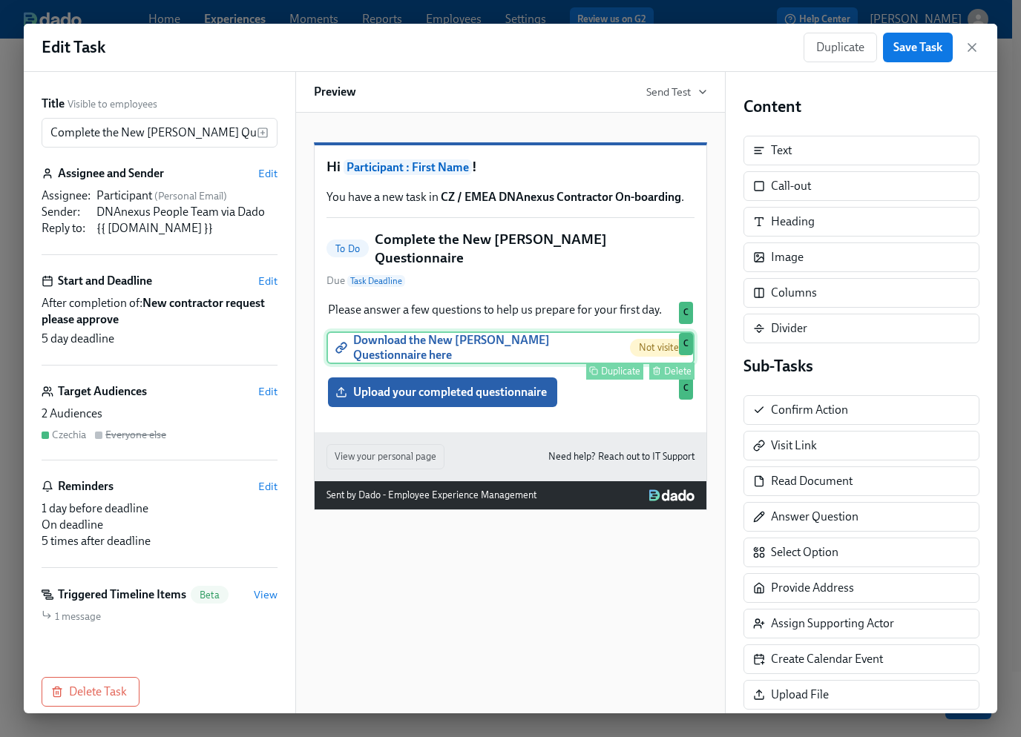
click at [475, 358] on div "Download the New Joiner Questionnaire here Not visited Duplicate Delete C" at bounding box center [510, 348] width 368 height 33
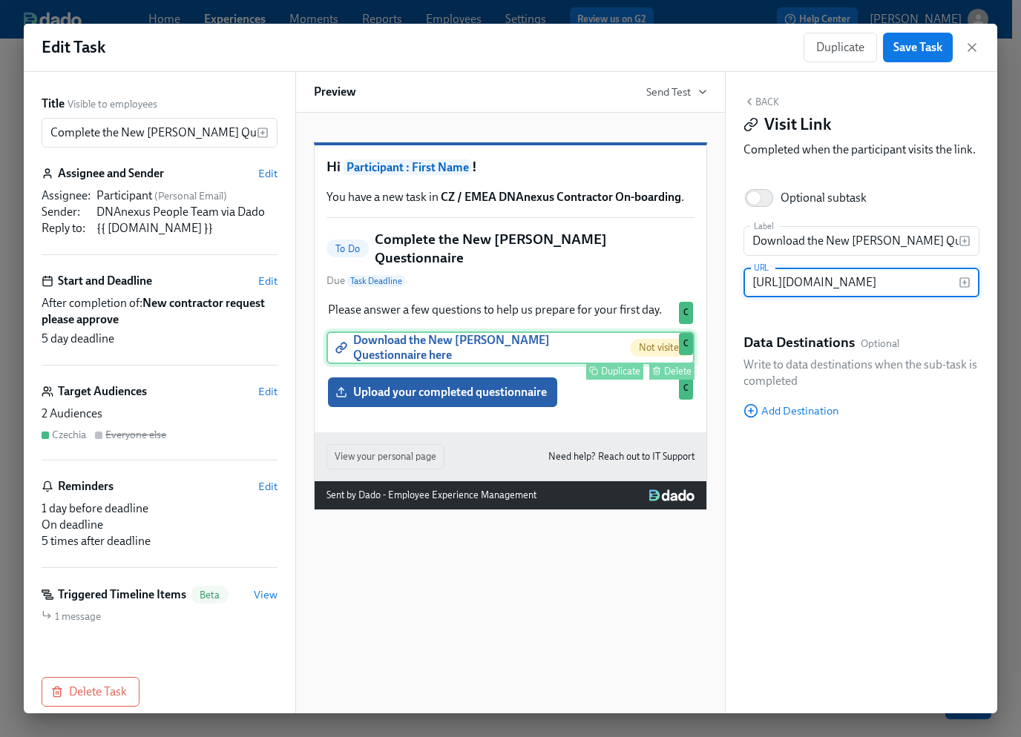
scroll to position [0, 296]
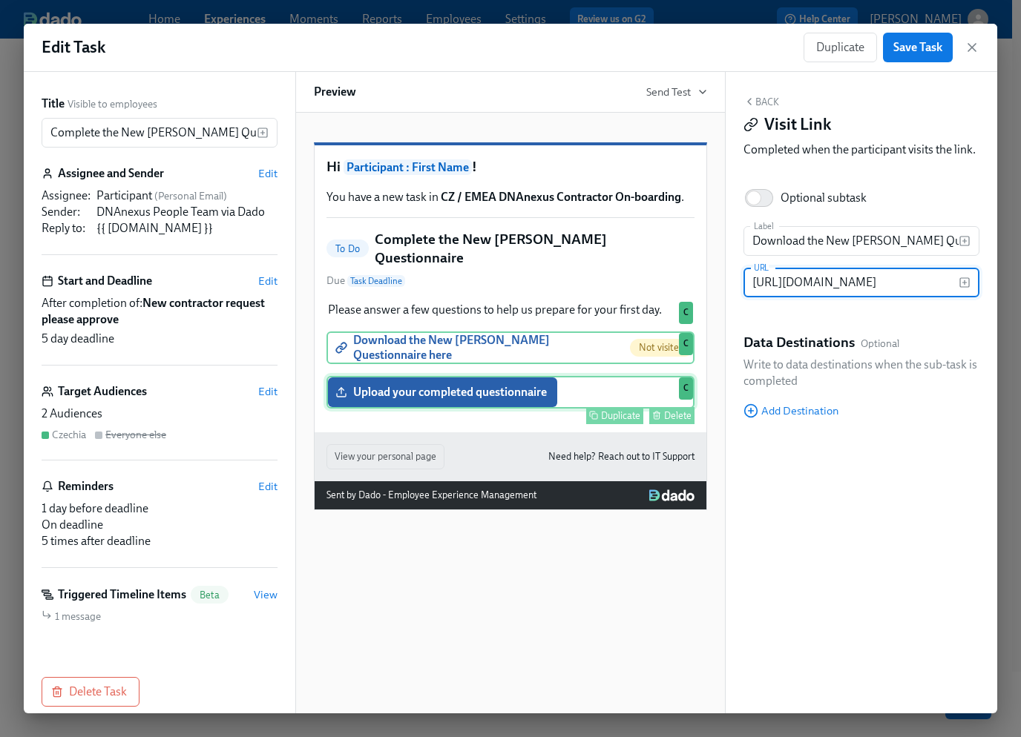
click at [474, 400] on div "Upload your completed questionnaire Duplicate Delete C" at bounding box center [510, 392] width 368 height 33
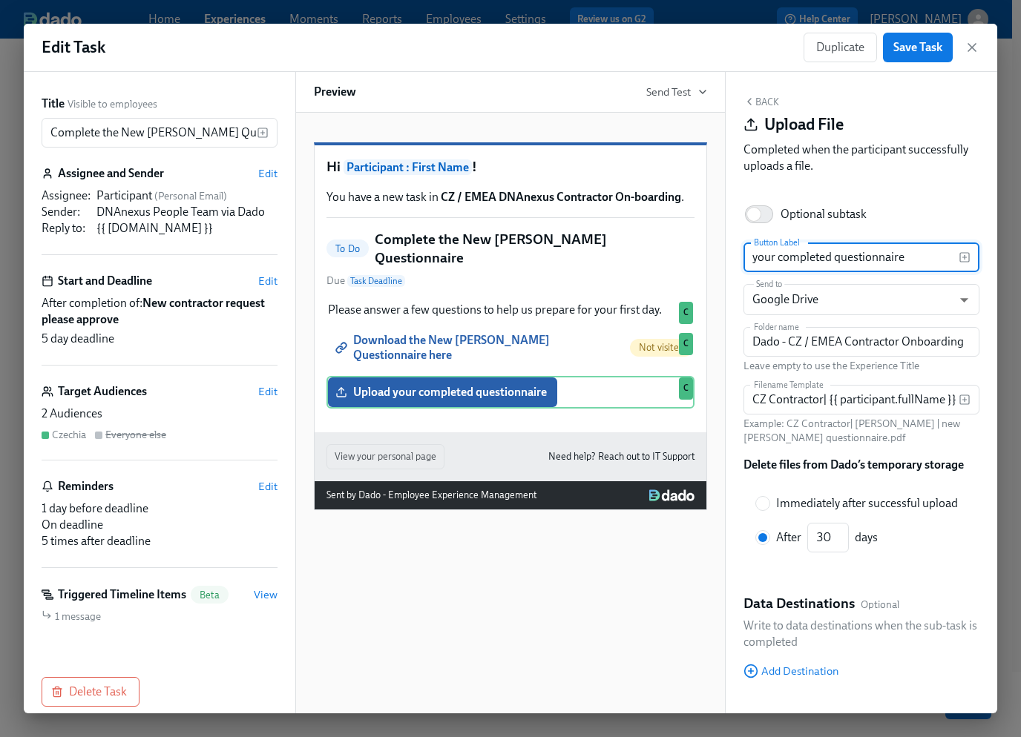
scroll to position [44, 0]
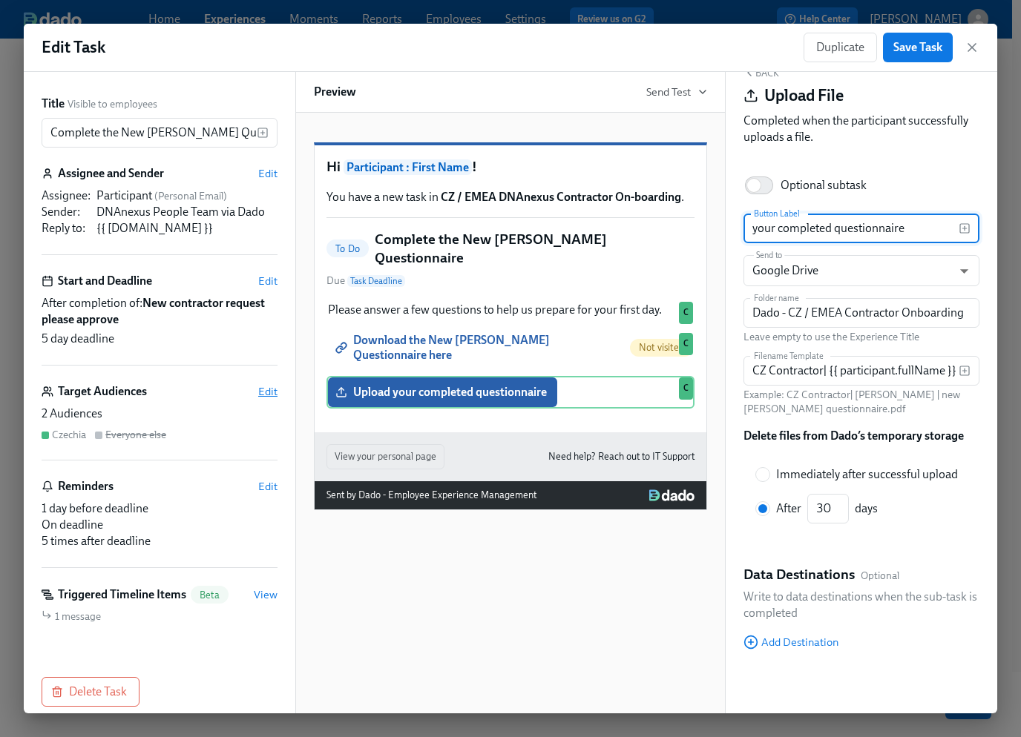
click at [258, 390] on span "Edit" at bounding box center [267, 391] width 19 height 15
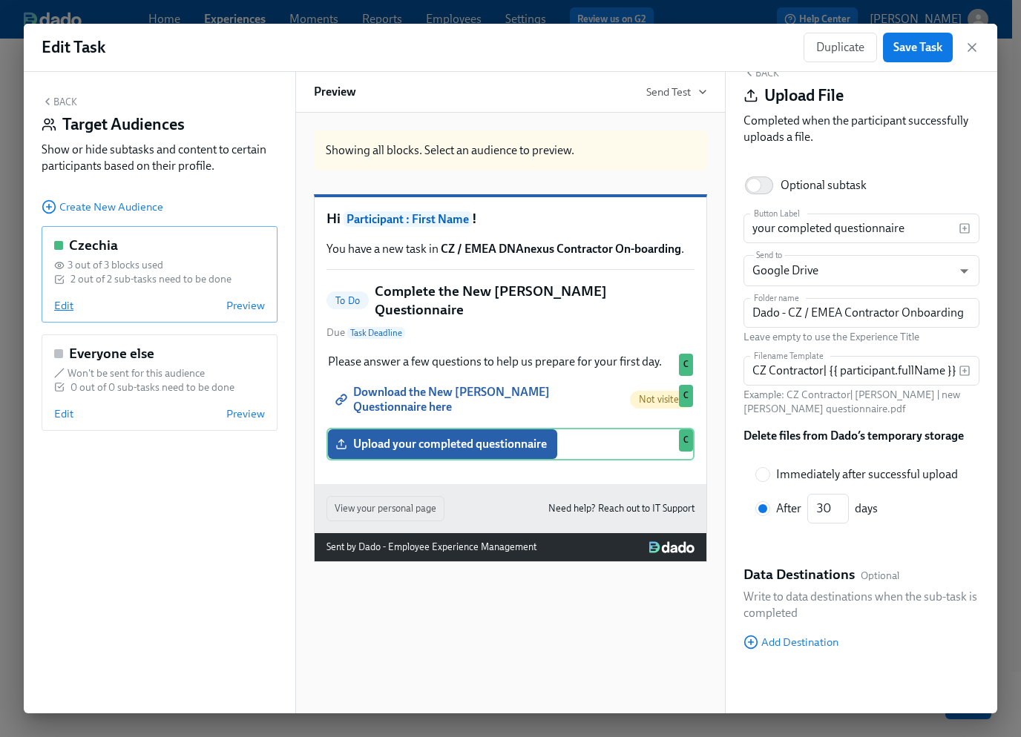
click at [66, 304] on span "Edit" at bounding box center [63, 305] width 19 height 15
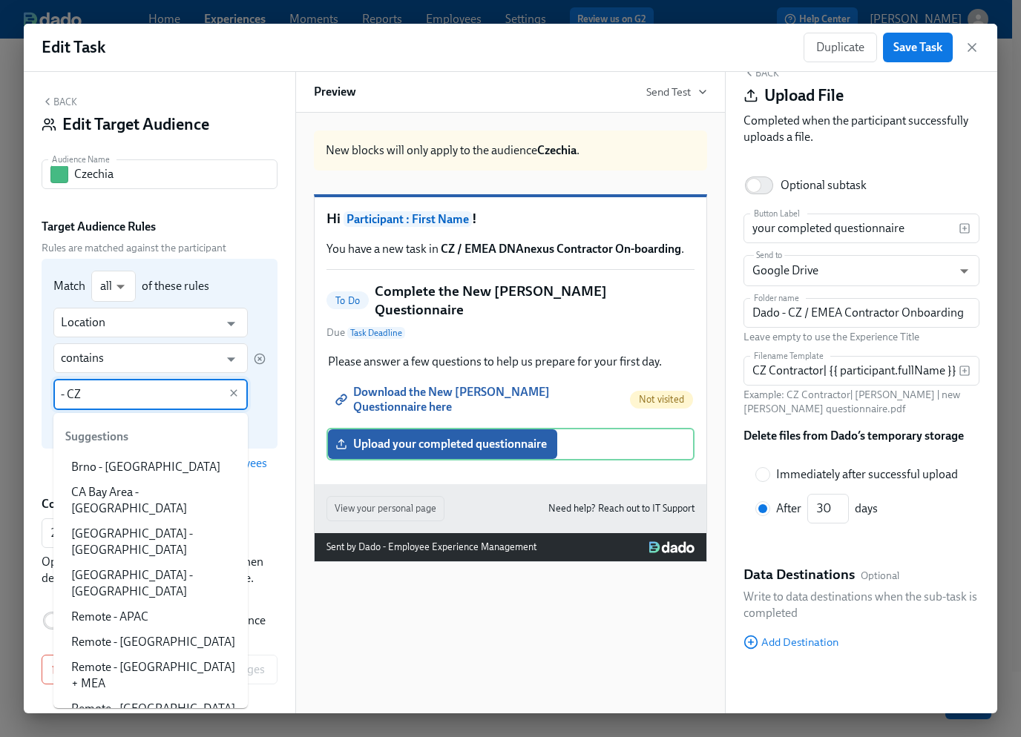
drag, startPoint x: 113, startPoint y: 395, endPoint x: 52, endPoint y: 390, distance: 61.7
click at [52, 390] on div "Match all all ​ of these rules Location ​ contains ​ - CZ ​ Add Rule Add Rule G…" at bounding box center [160, 354] width 236 height 190
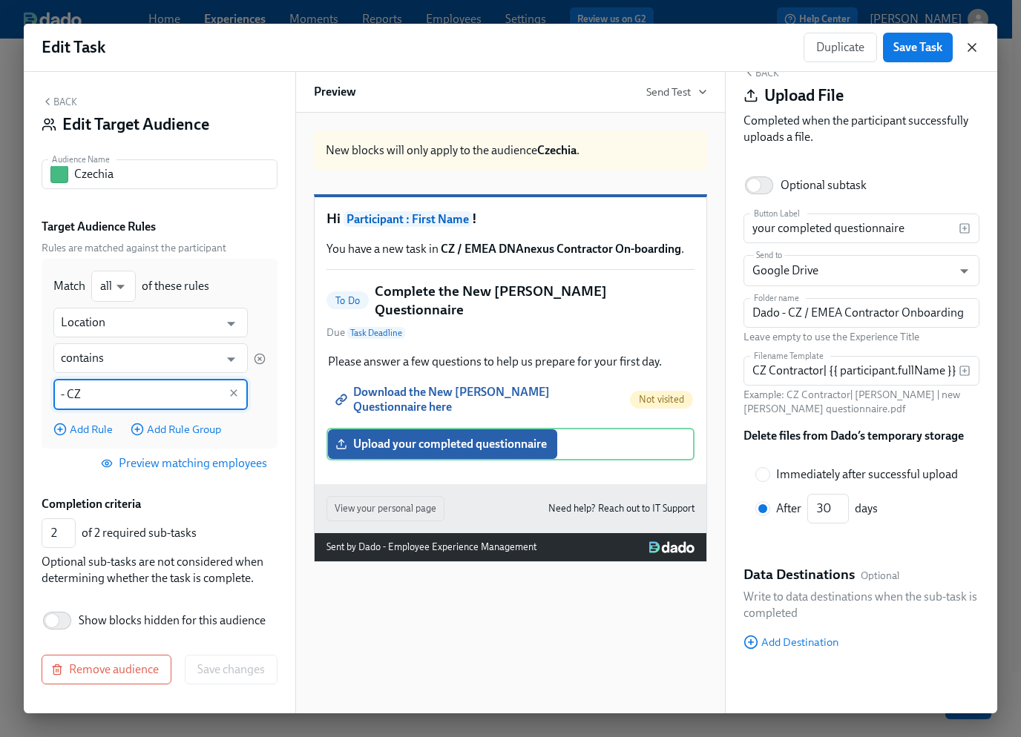
click at [972, 45] on icon "button" at bounding box center [971, 47] width 7 height 7
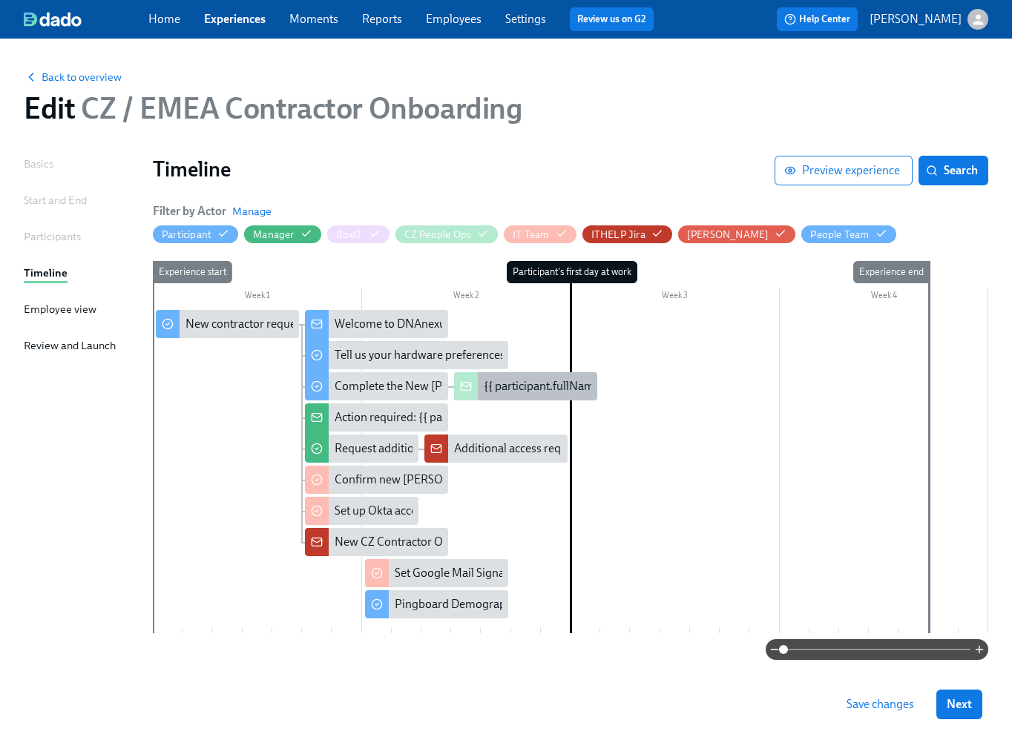
click at [501, 392] on div "{{ participant.fullName }}'s new [PERSON_NAME] questionnaire uploaded" at bounding box center [672, 386] width 377 height 16
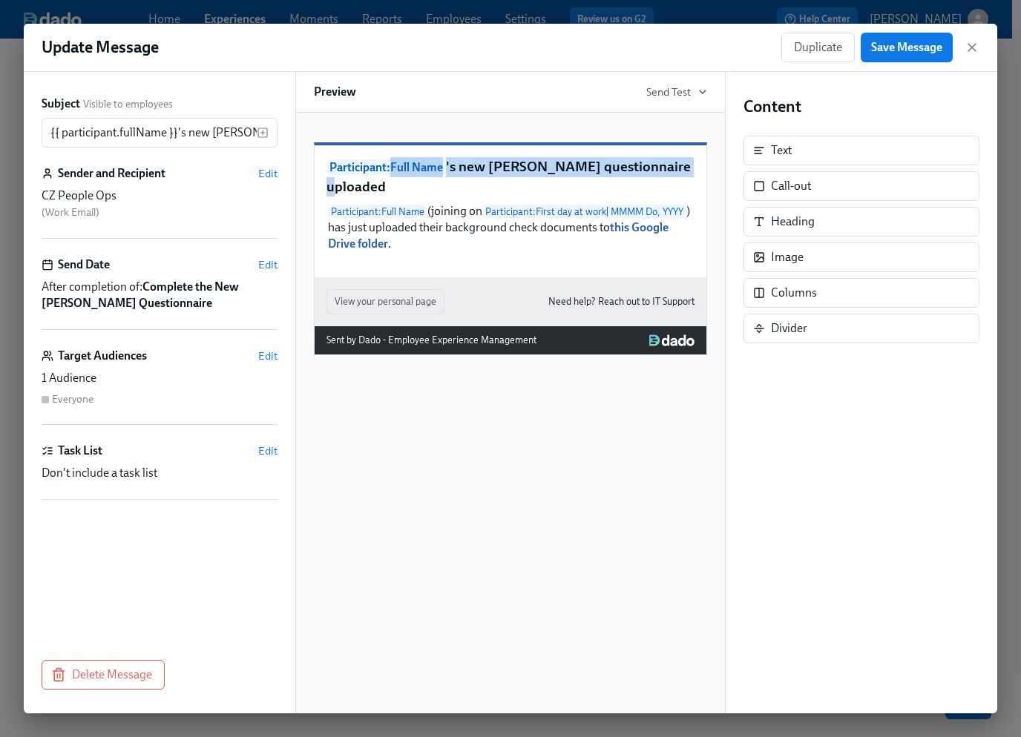
drag, startPoint x: 674, startPoint y: 189, endPoint x: 344, endPoint y: 173, distance: 330.4
click at [391, 183] on p "Participant : Full Name 's new joiner questionnaire uploaded" at bounding box center [510, 176] width 368 height 39
click at [188, 132] on input "{{ participant.fullName }}'s new [PERSON_NAME] questionnaire uploaded" at bounding box center [149, 133] width 215 height 30
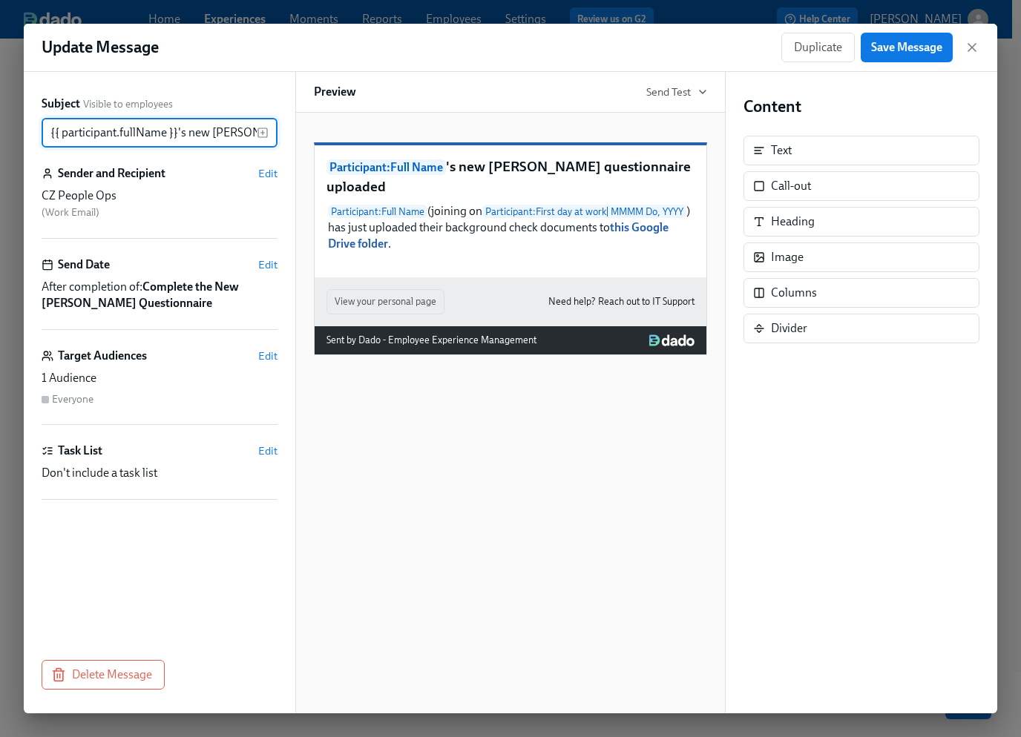
click at [188, 132] on input "{{ participant.fullName }}'s new [PERSON_NAME] questionnaire uploaded" at bounding box center [149, 133] width 215 height 30
click at [271, 173] on span "Edit" at bounding box center [267, 173] width 19 height 15
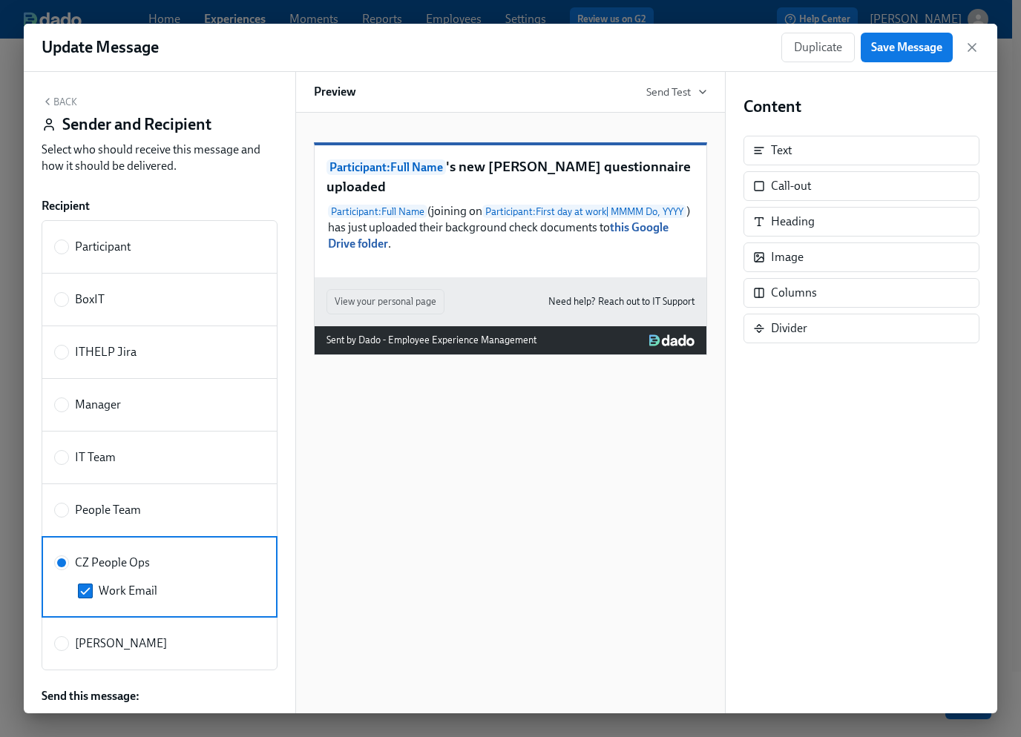
click at [56, 96] on button "Back" at bounding box center [60, 102] width 36 height 12
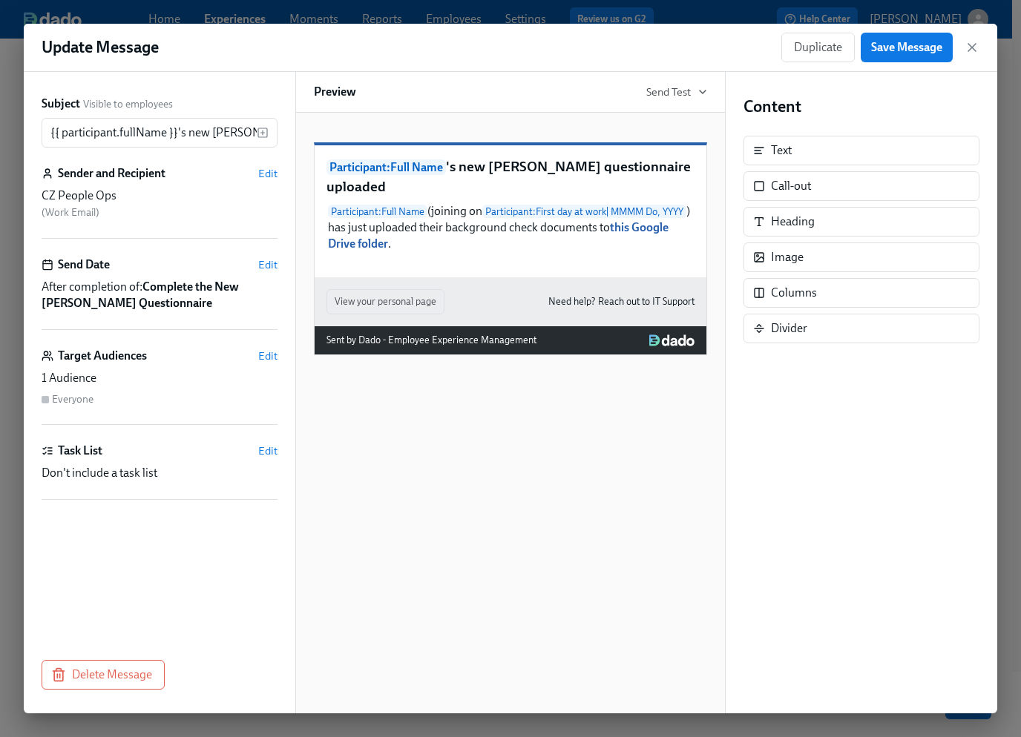
click at [191, 200] on div "CZ People Ops" at bounding box center [160, 196] width 236 height 16
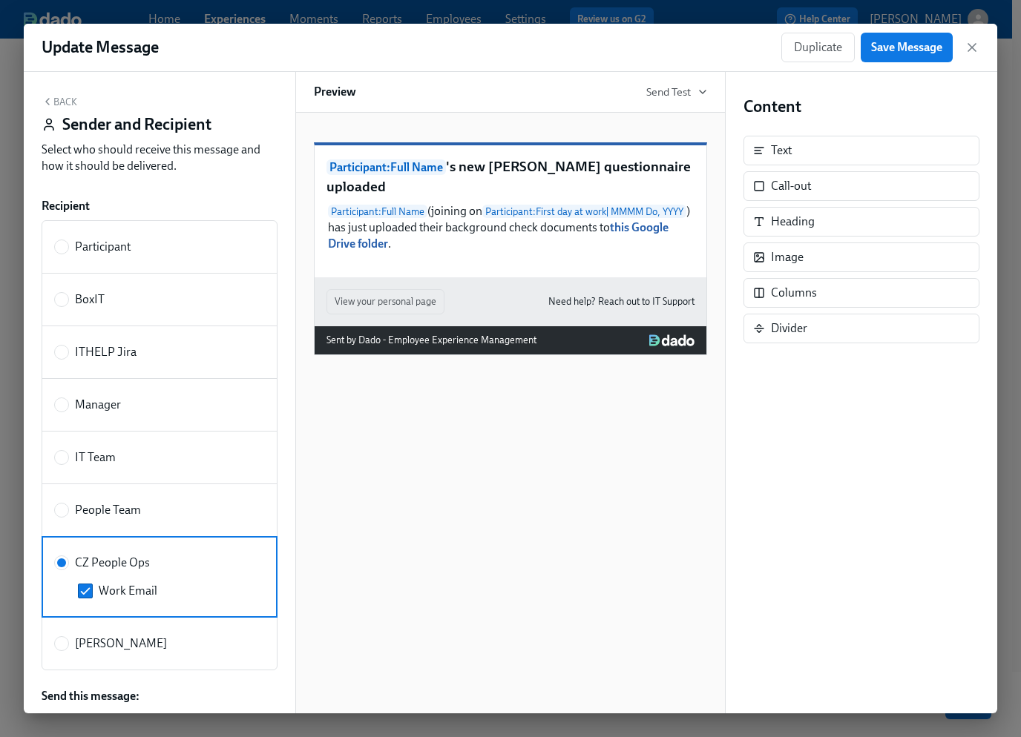
click at [54, 99] on button "Back" at bounding box center [60, 102] width 36 height 12
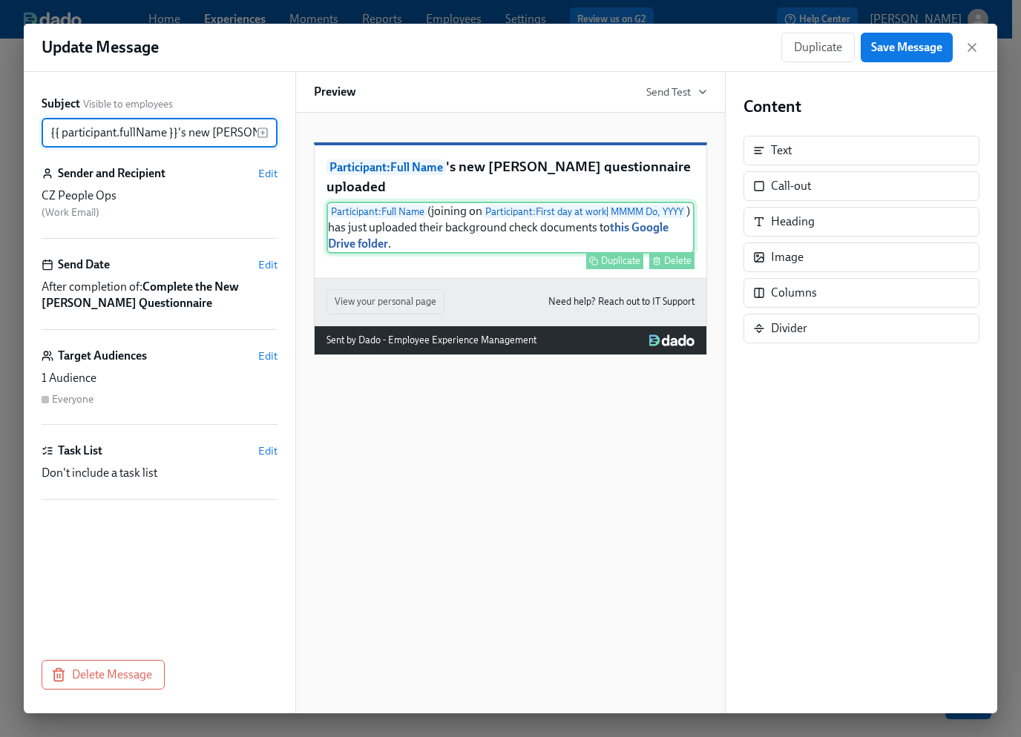
click at [448, 243] on div "Participant : Full Name (joining on Participant : First day at work | MMMM Do, …" at bounding box center [510, 228] width 368 height 52
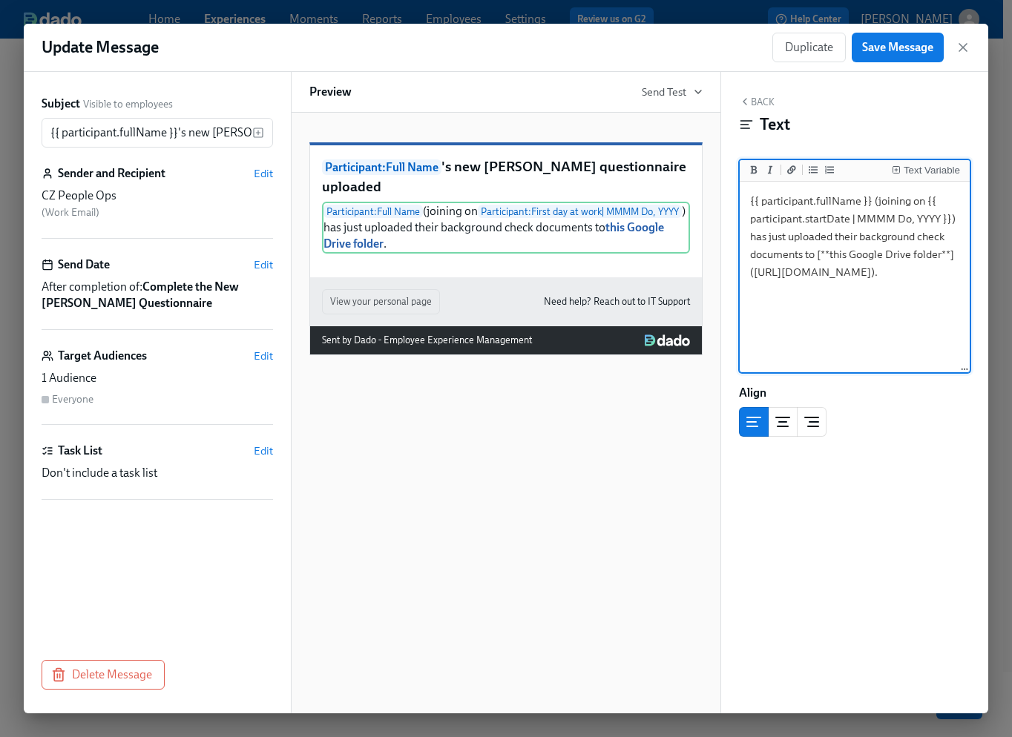
drag, startPoint x: 949, startPoint y: 237, endPoint x: 743, endPoint y: 196, distance: 209.6
click at [743, 196] on textarea "{{ participant.fullName }} (joining on {{ participant.startDate | MMMM Do, YYYY…" at bounding box center [854, 278] width 224 height 186
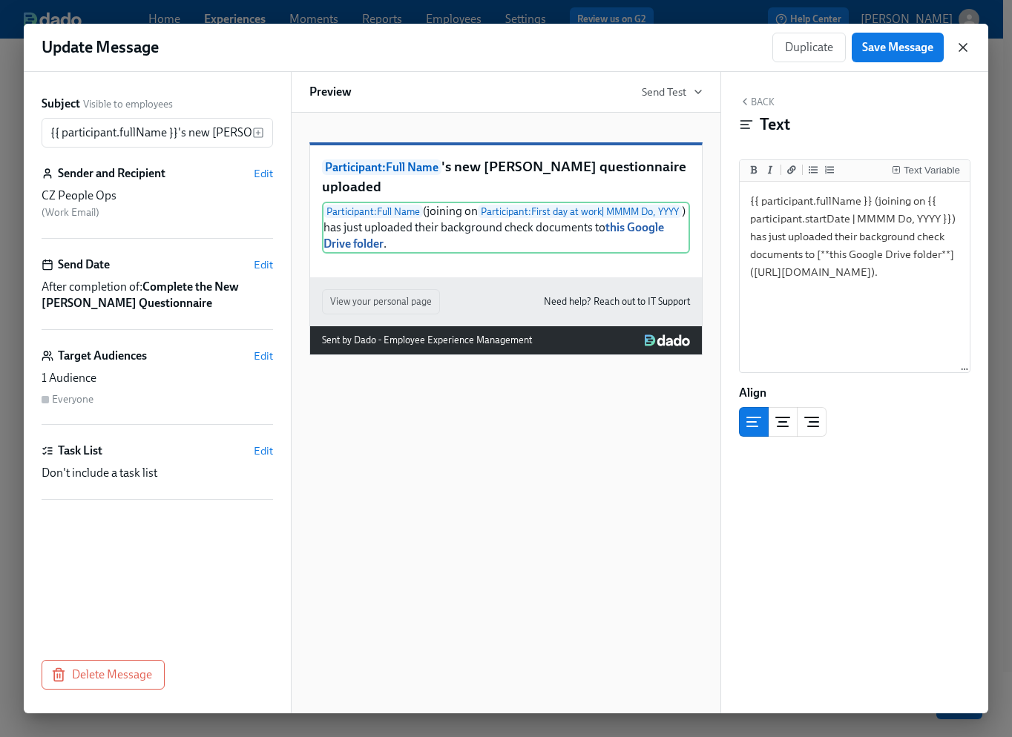
click at [965, 45] on icon "button" at bounding box center [962, 47] width 7 height 7
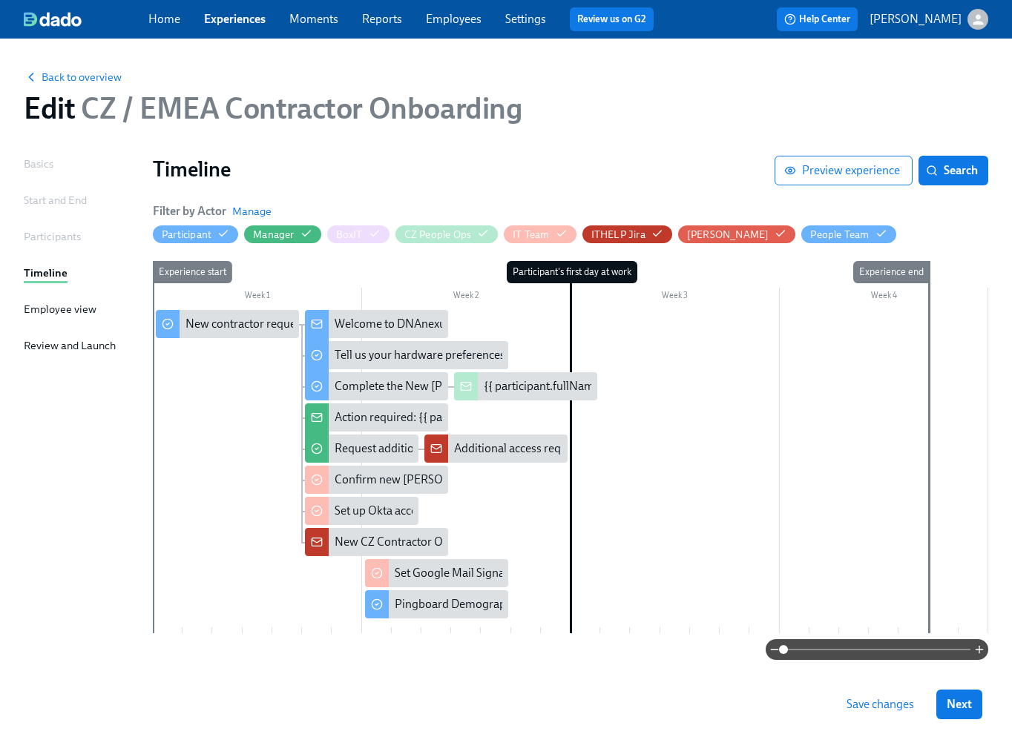
click at [238, 21] on link "Experiences" at bounding box center [235, 19] width 62 height 14
